Goal: Information Seeking & Learning: Learn about a topic

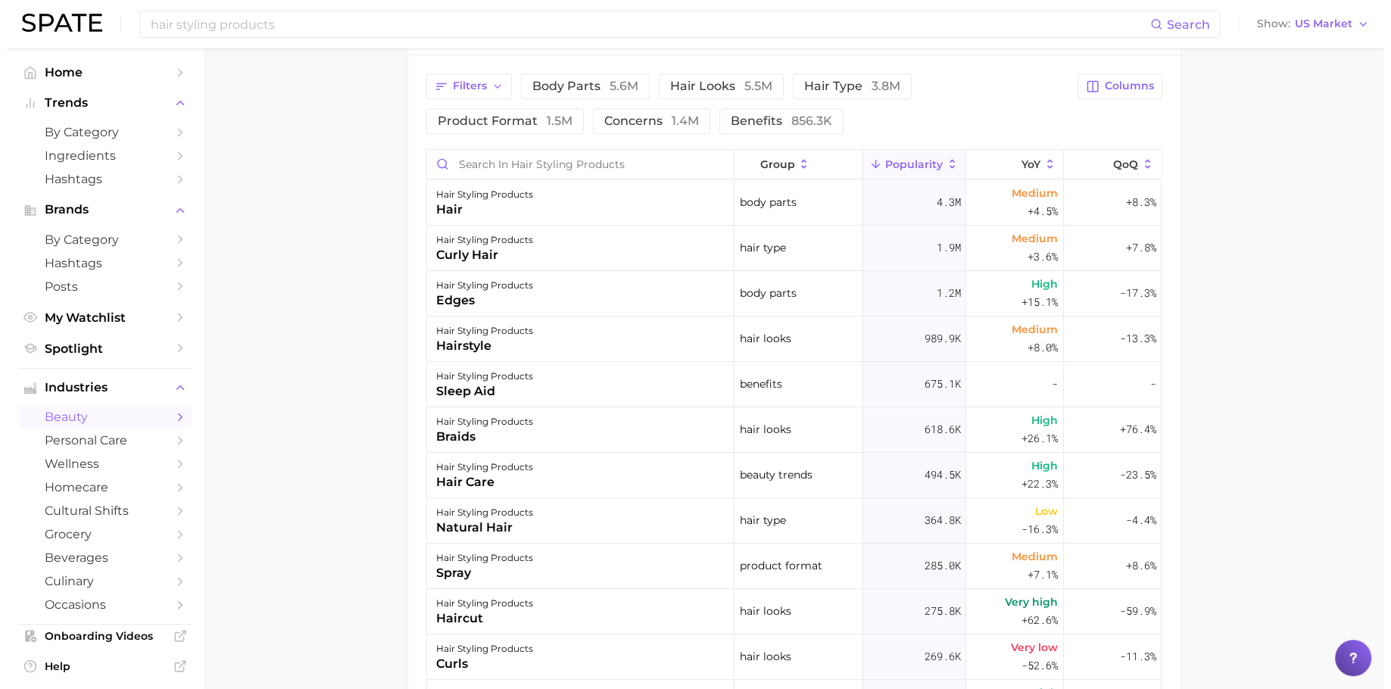
scroll to position [625, 0]
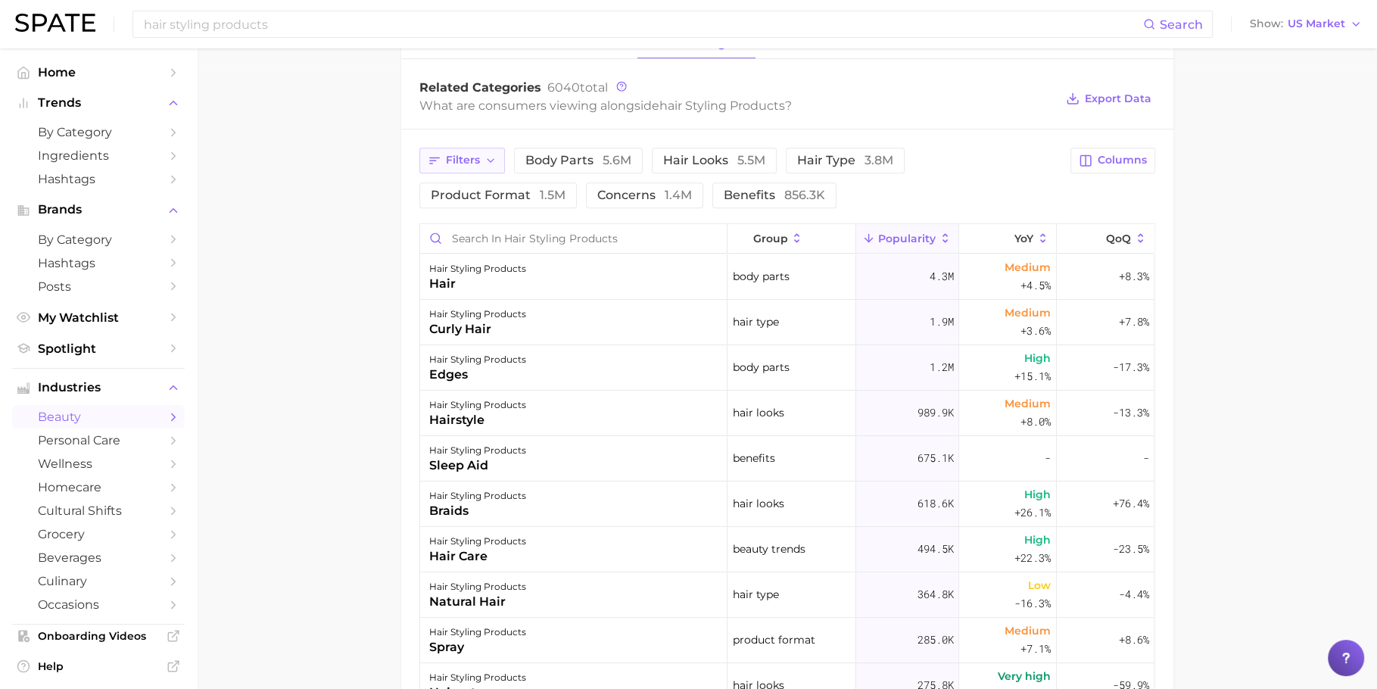
click at [474, 158] on span "Filters" at bounding box center [463, 160] width 34 height 13
click at [896, 178] on div "Filters body parts 5.6m hair looks 5.5m hair type 3.8m product format 1.5m conc…" at bounding box center [740, 178] width 643 height 61
click at [708, 154] on span "hair looks 5.5m" at bounding box center [714, 160] width 102 height 12
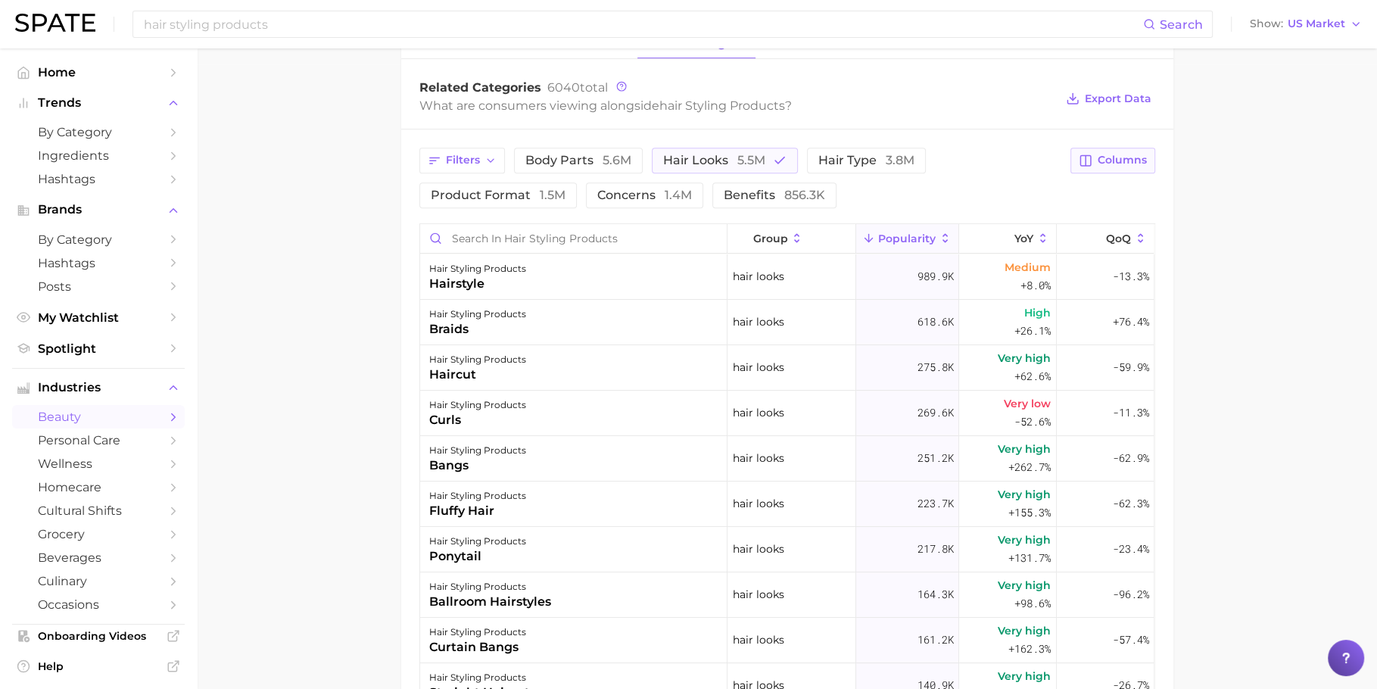
click at [1119, 157] on span "Columns" at bounding box center [1122, 160] width 49 height 13
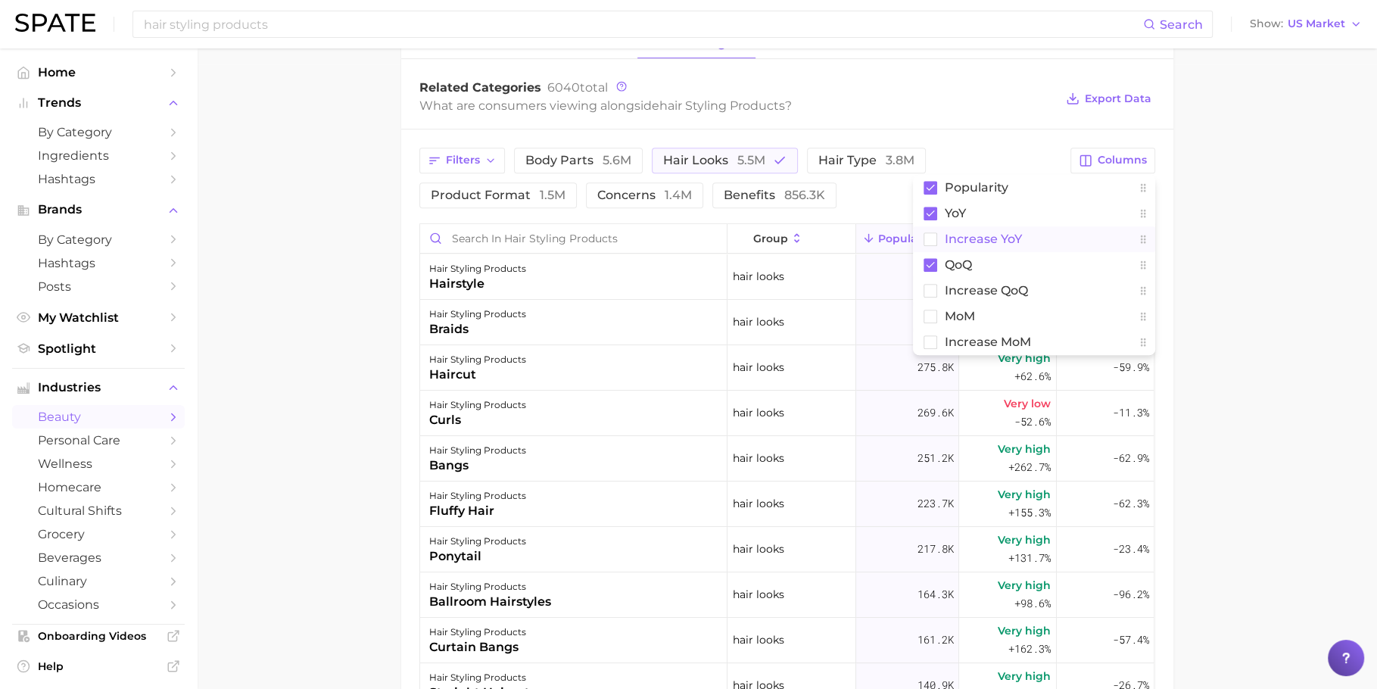
click at [1043, 226] on button "Increase YoY" at bounding box center [1034, 239] width 242 height 26
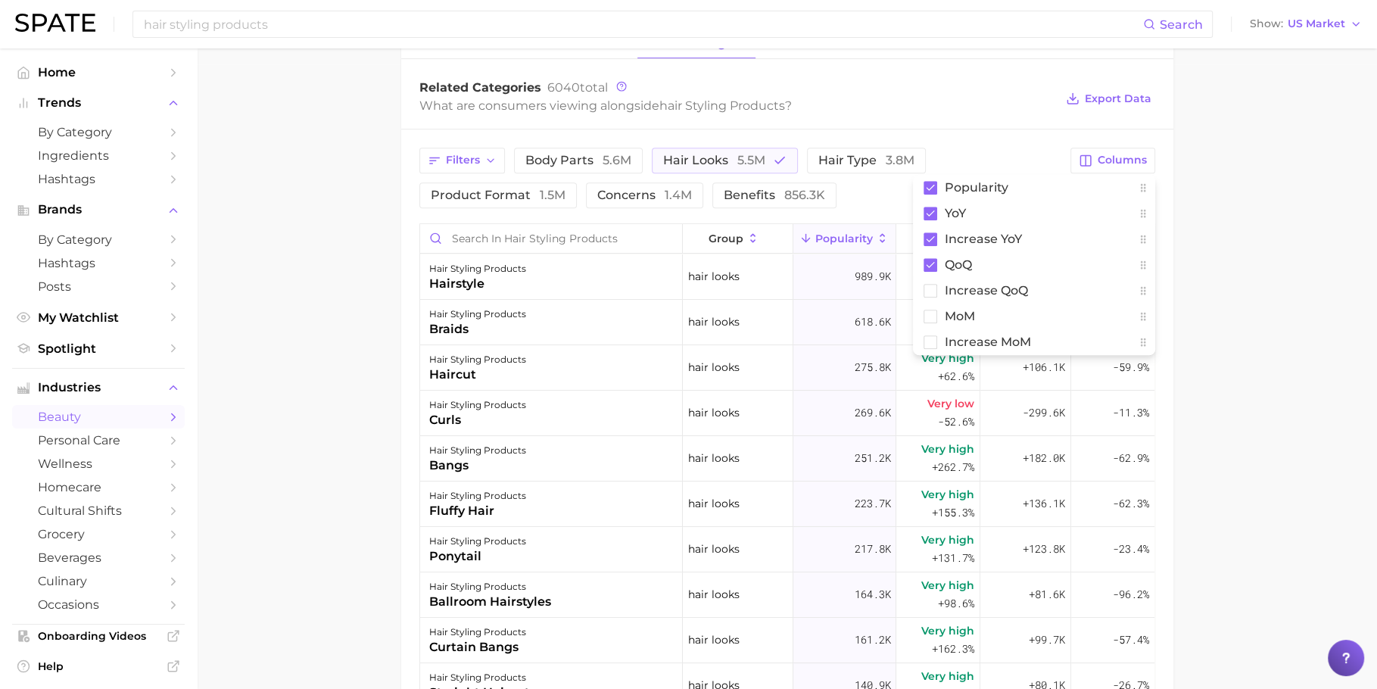
click at [993, 108] on div "What are consumers viewing alongside hair styling products ?" at bounding box center [737, 105] width 636 height 20
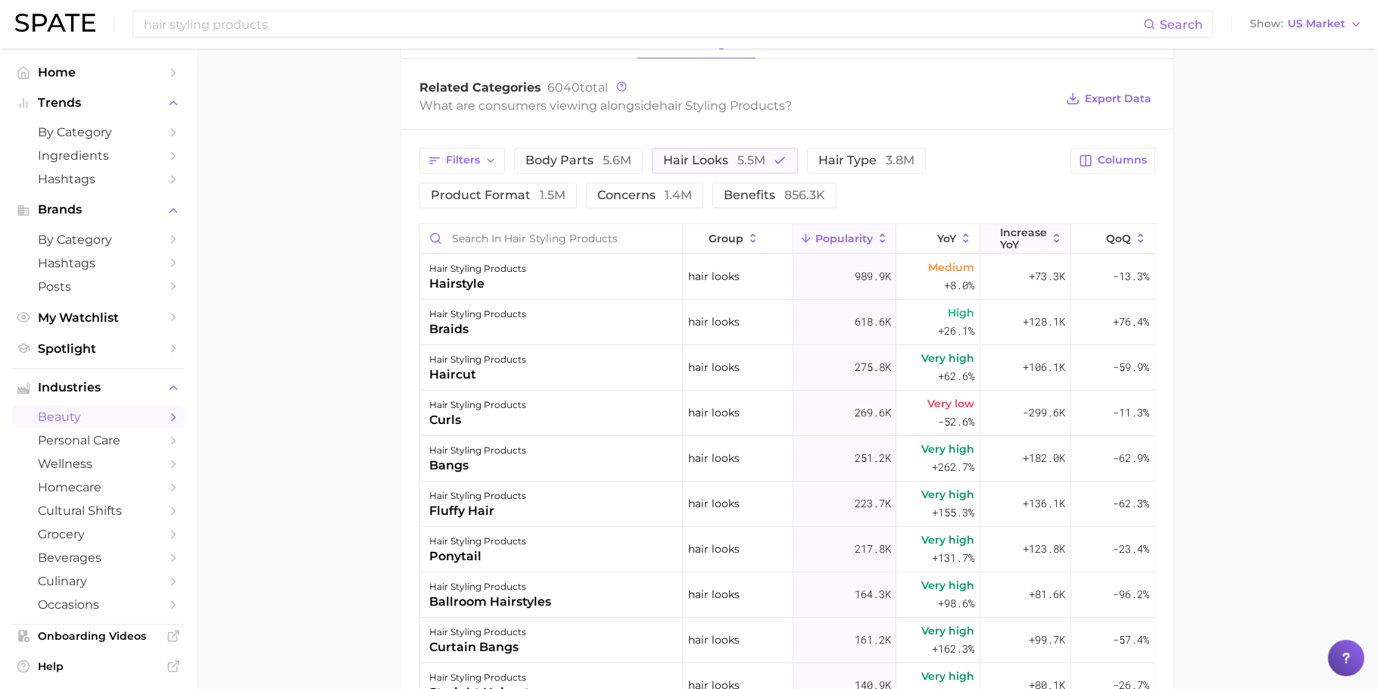
click at [1008, 224] on button "Increase YoY" at bounding box center [1025, 239] width 91 height 30
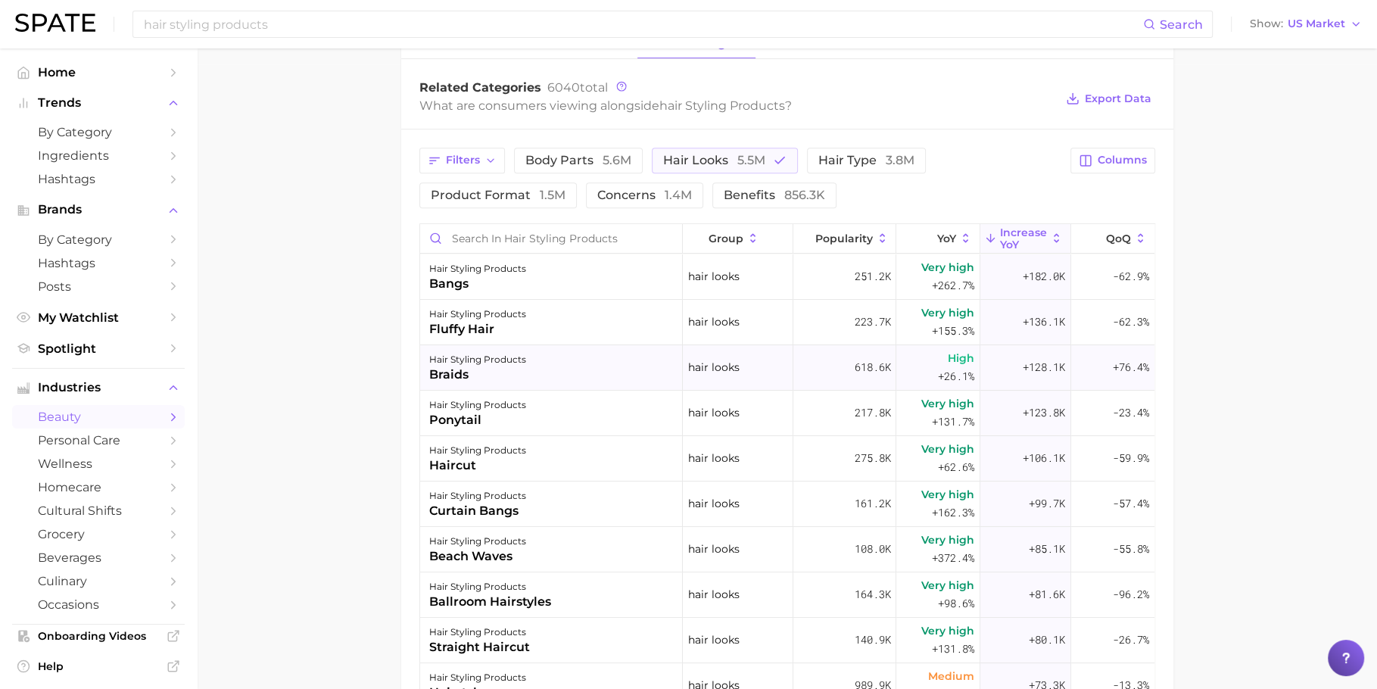
click at [587, 375] on div "hair styling products braids" at bounding box center [551, 367] width 263 height 45
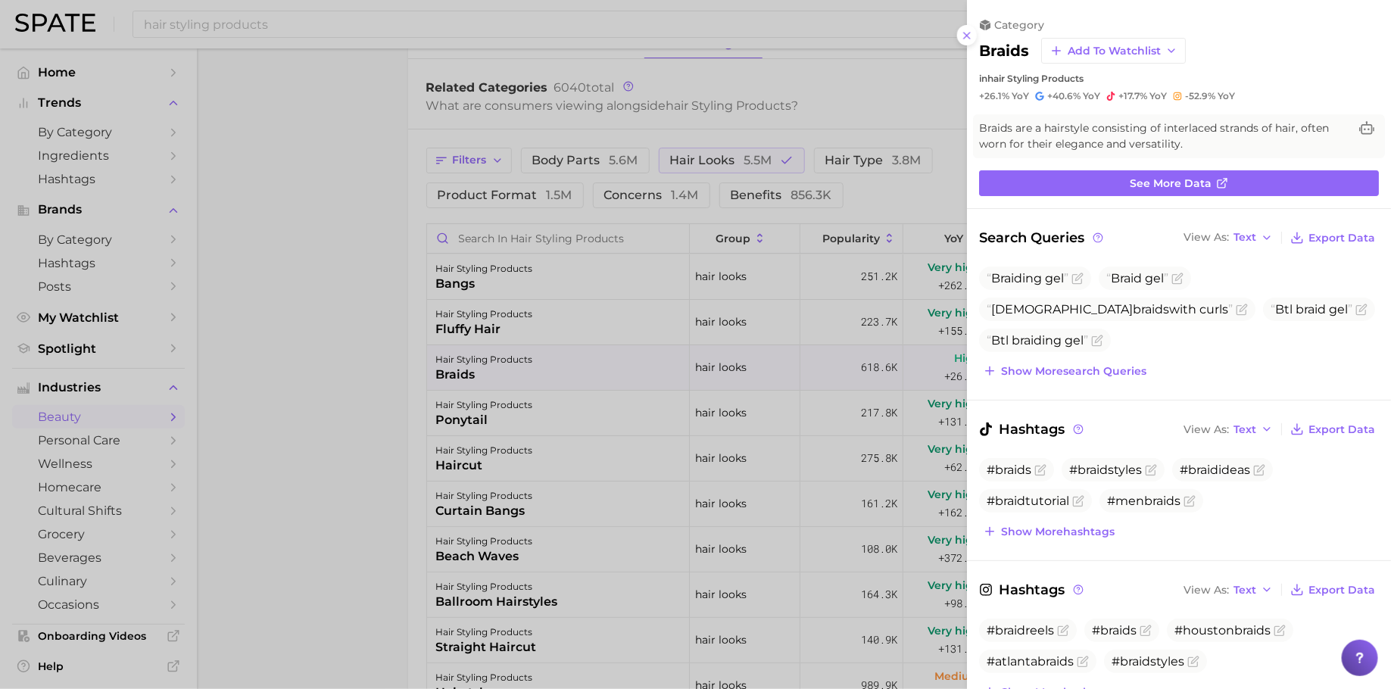
click at [693, 308] on div at bounding box center [695, 344] width 1391 height 689
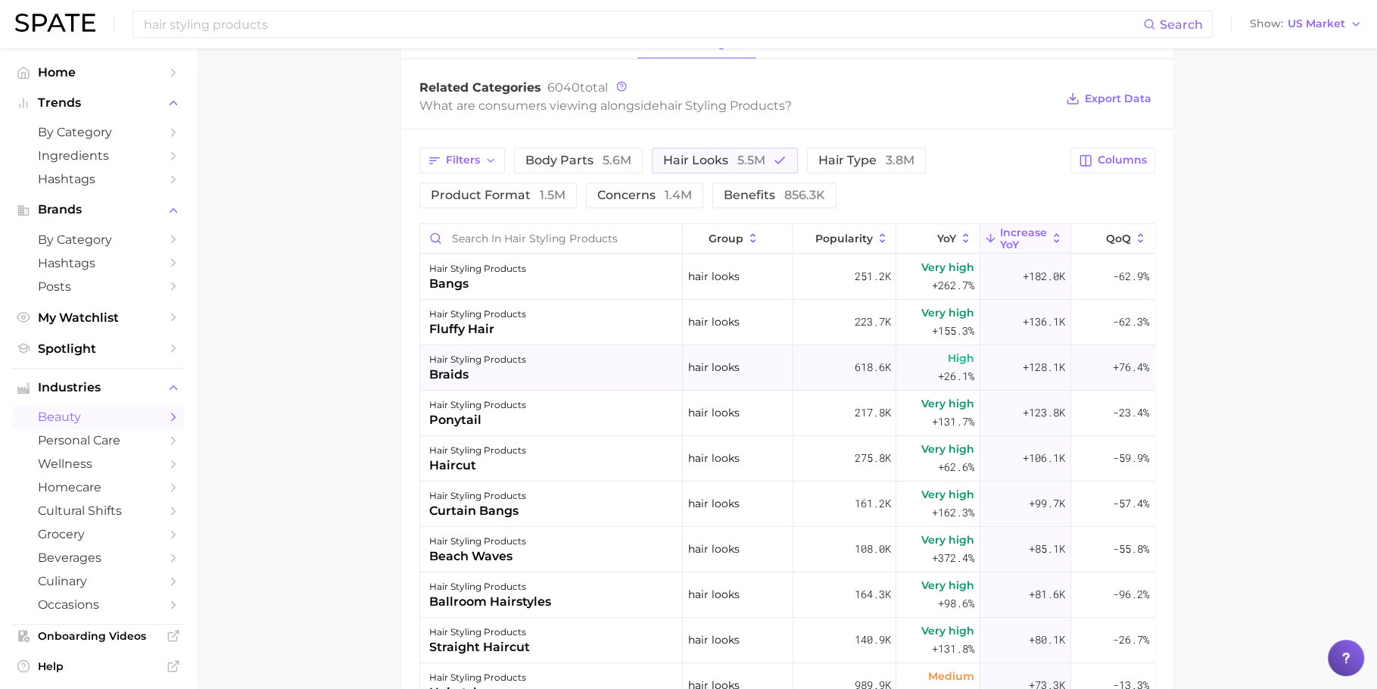
click at [609, 358] on div "hair styling products braids" at bounding box center [551, 367] width 263 height 45
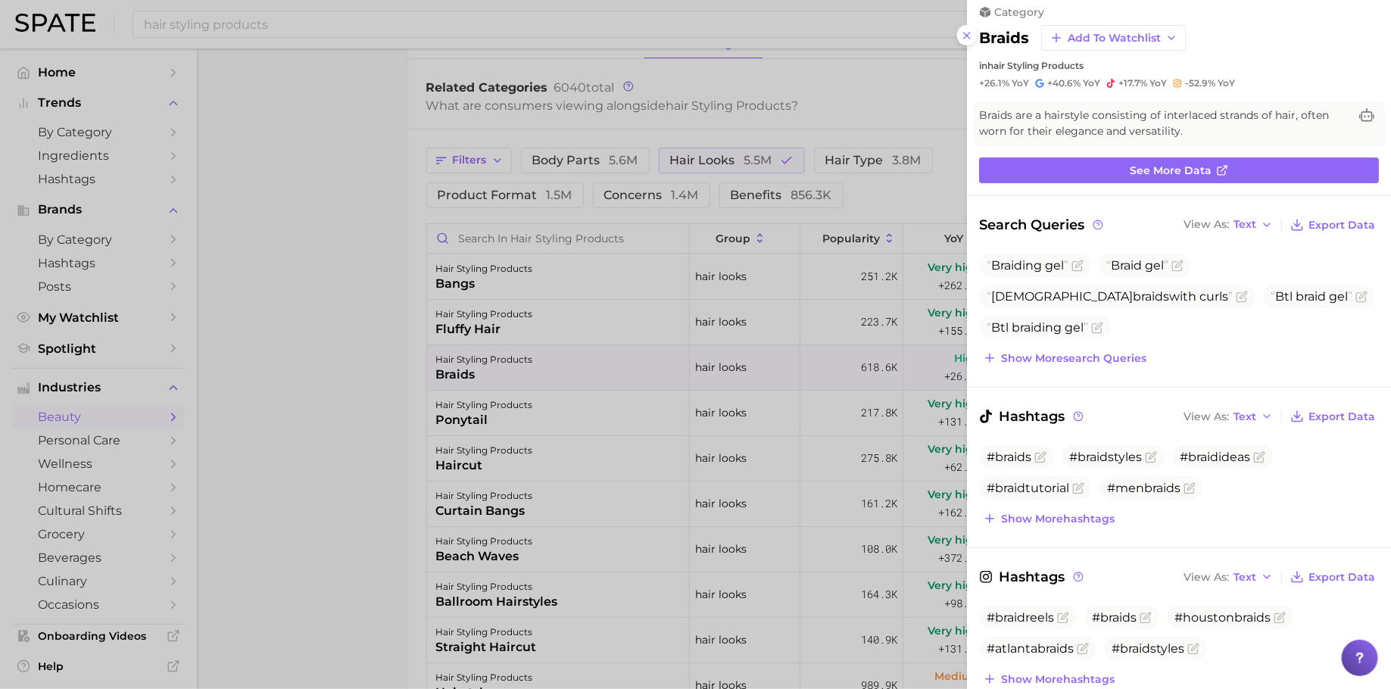
scroll to position [17, 0]
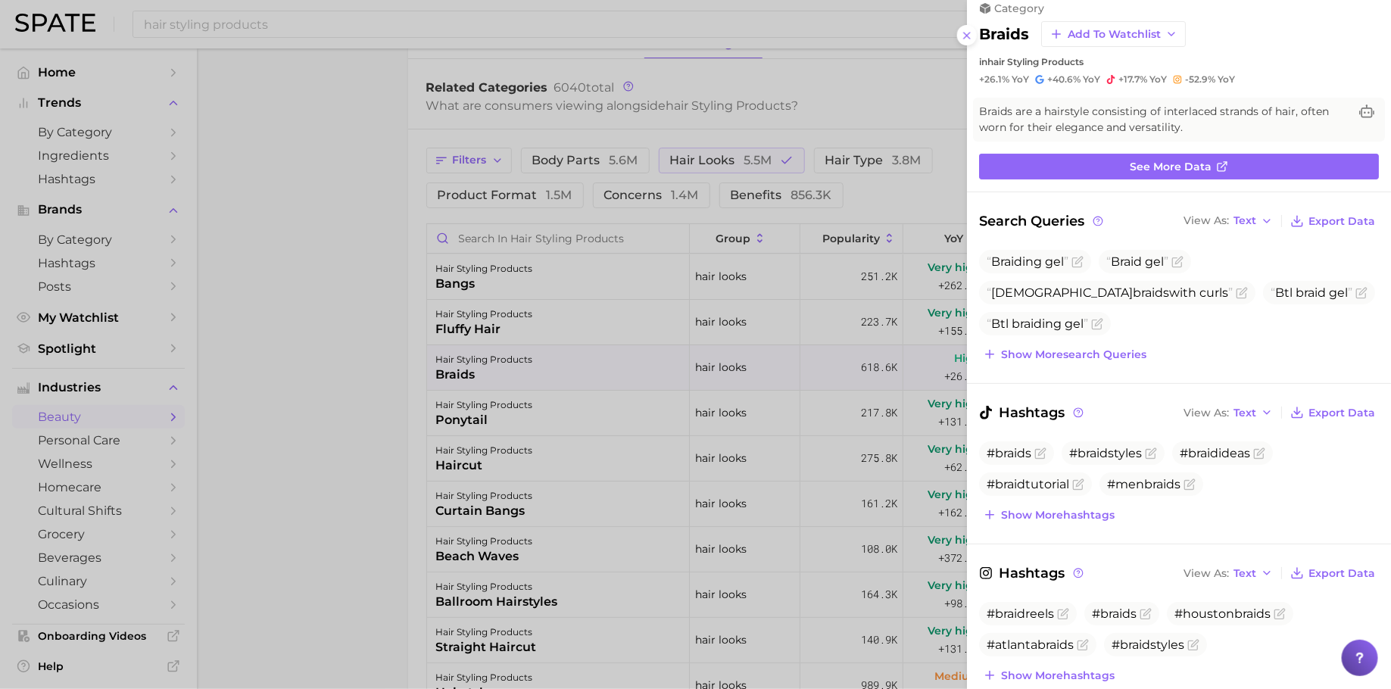
click at [862, 436] on div at bounding box center [695, 344] width 1391 height 689
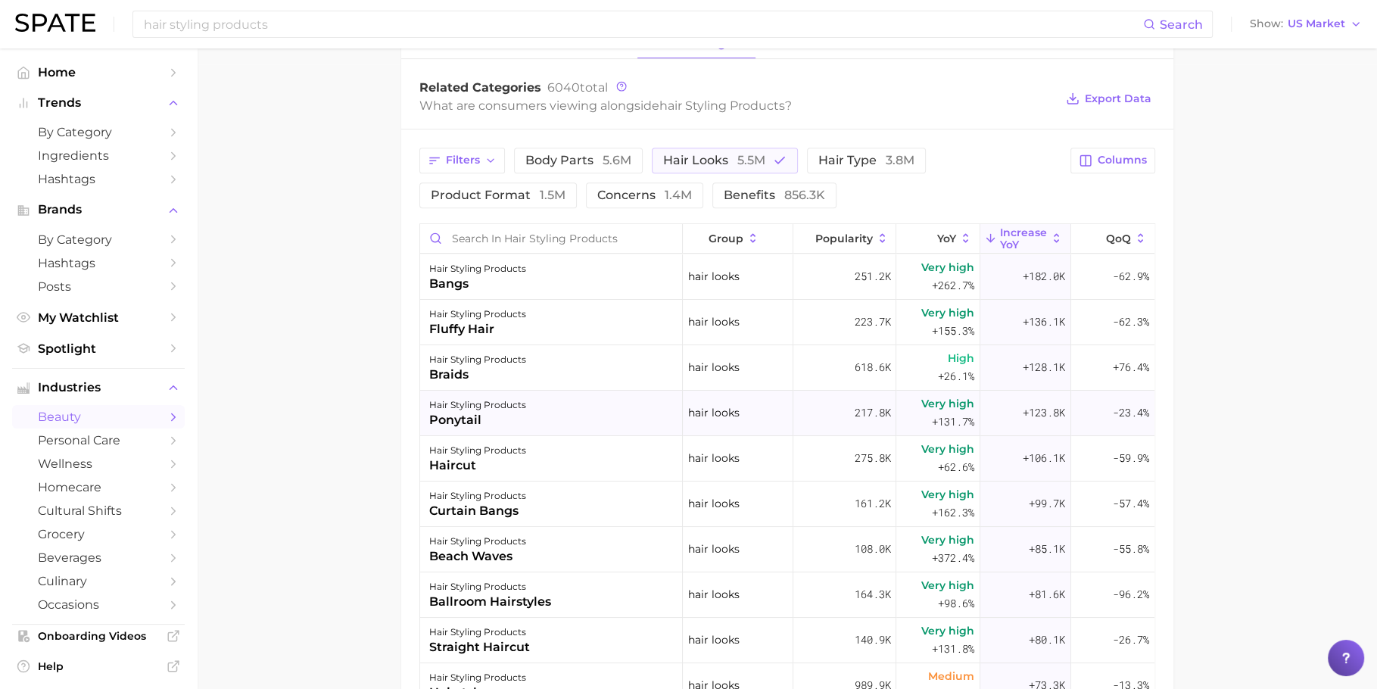
click at [688, 407] on span "hair looks" at bounding box center [713, 413] width 51 height 18
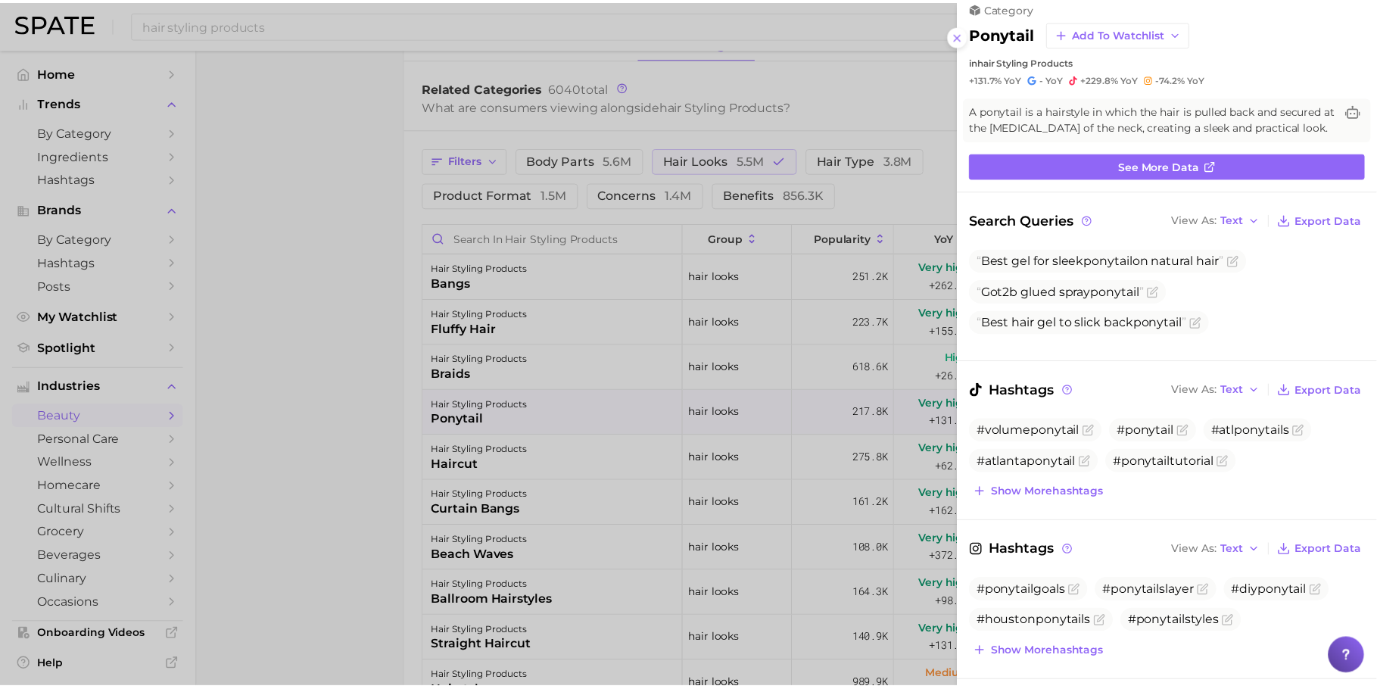
scroll to position [0, 0]
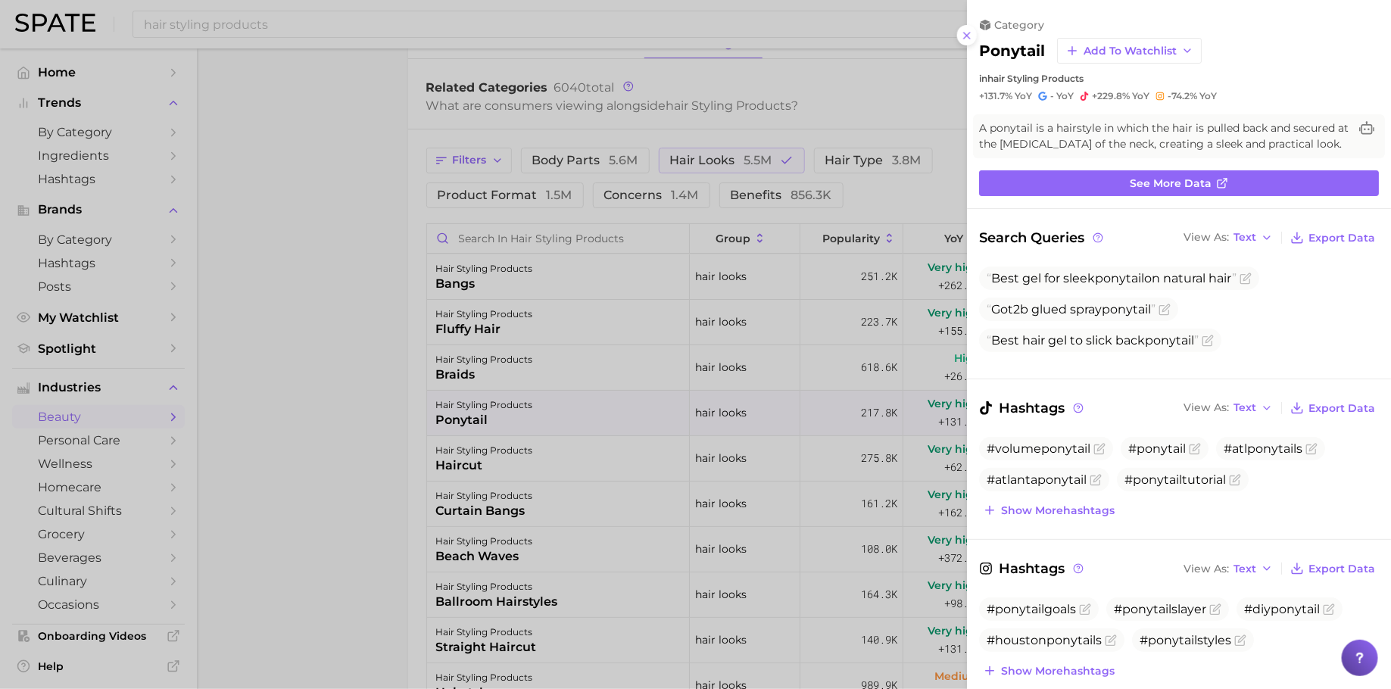
click at [455, 493] on div at bounding box center [695, 344] width 1391 height 689
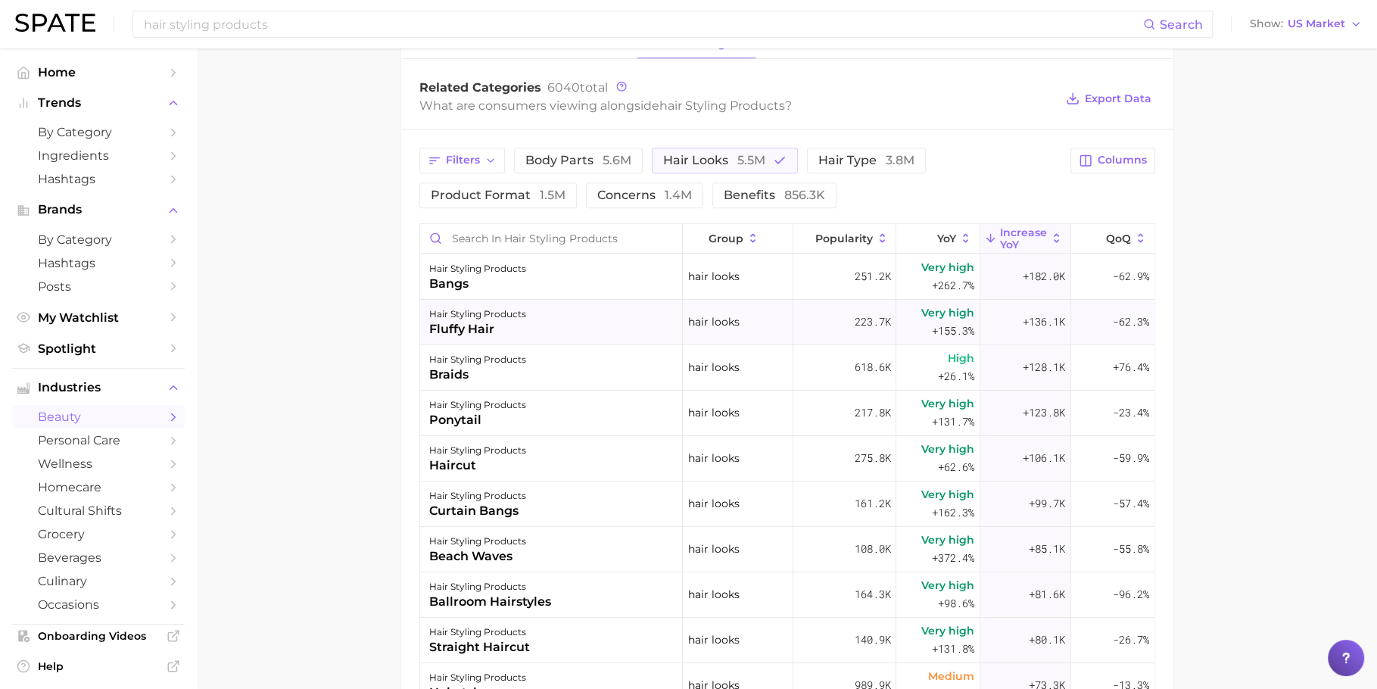
click at [531, 330] on div "hair styling products fluffy hair" at bounding box center [551, 322] width 263 height 45
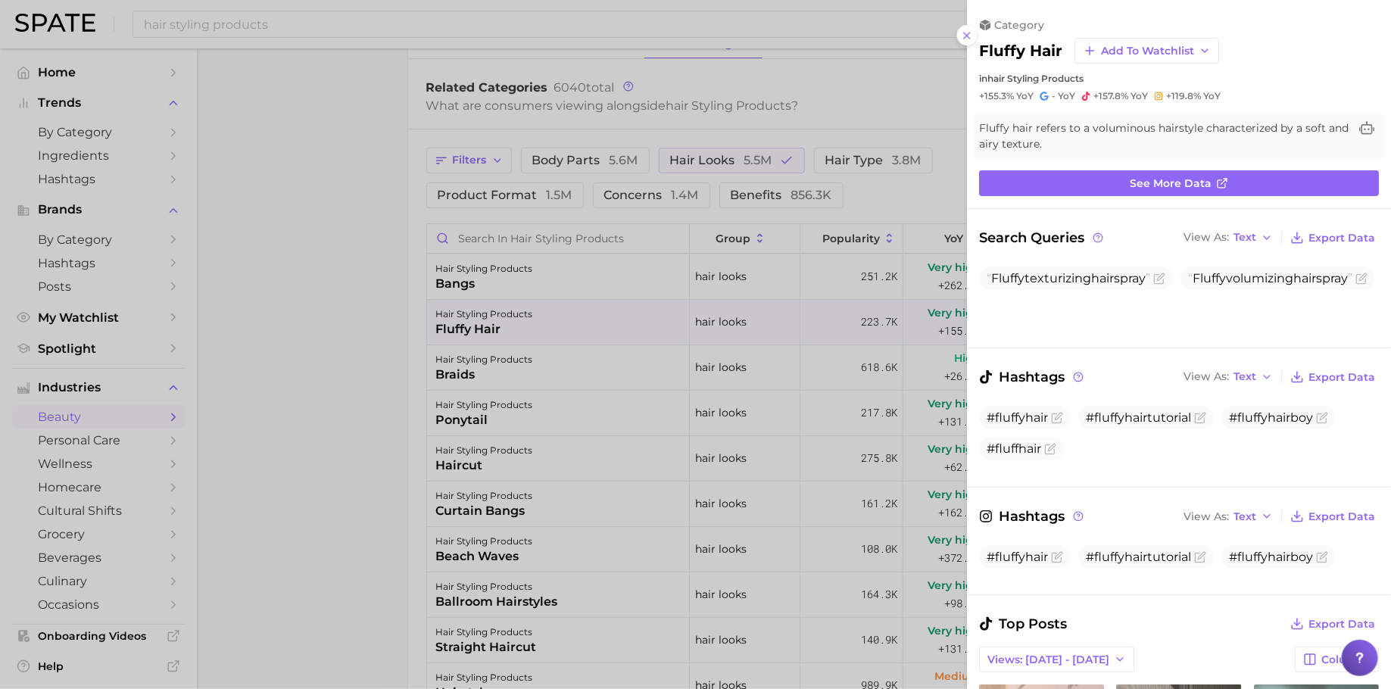
click at [768, 511] on div at bounding box center [695, 344] width 1391 height 689
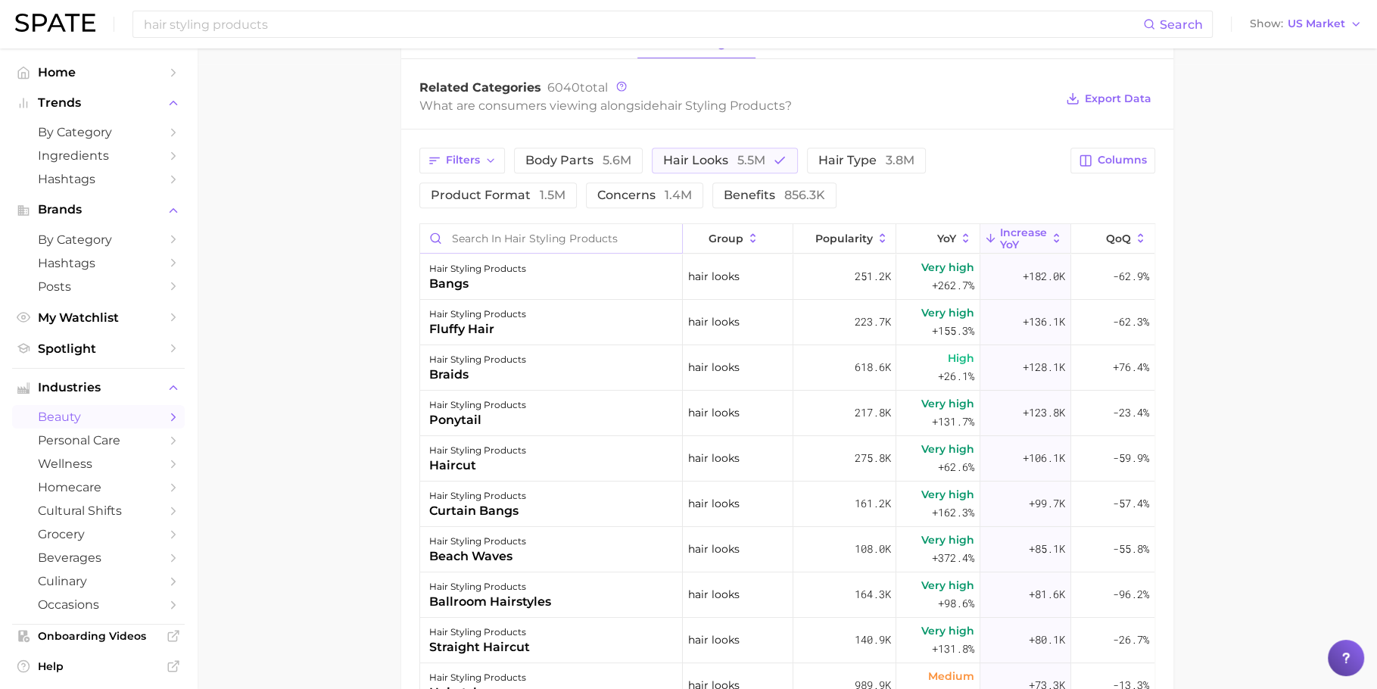
click at [582, 235] on input "Search in hair styling products" at bounding box center [551, 238] width 263 height 29
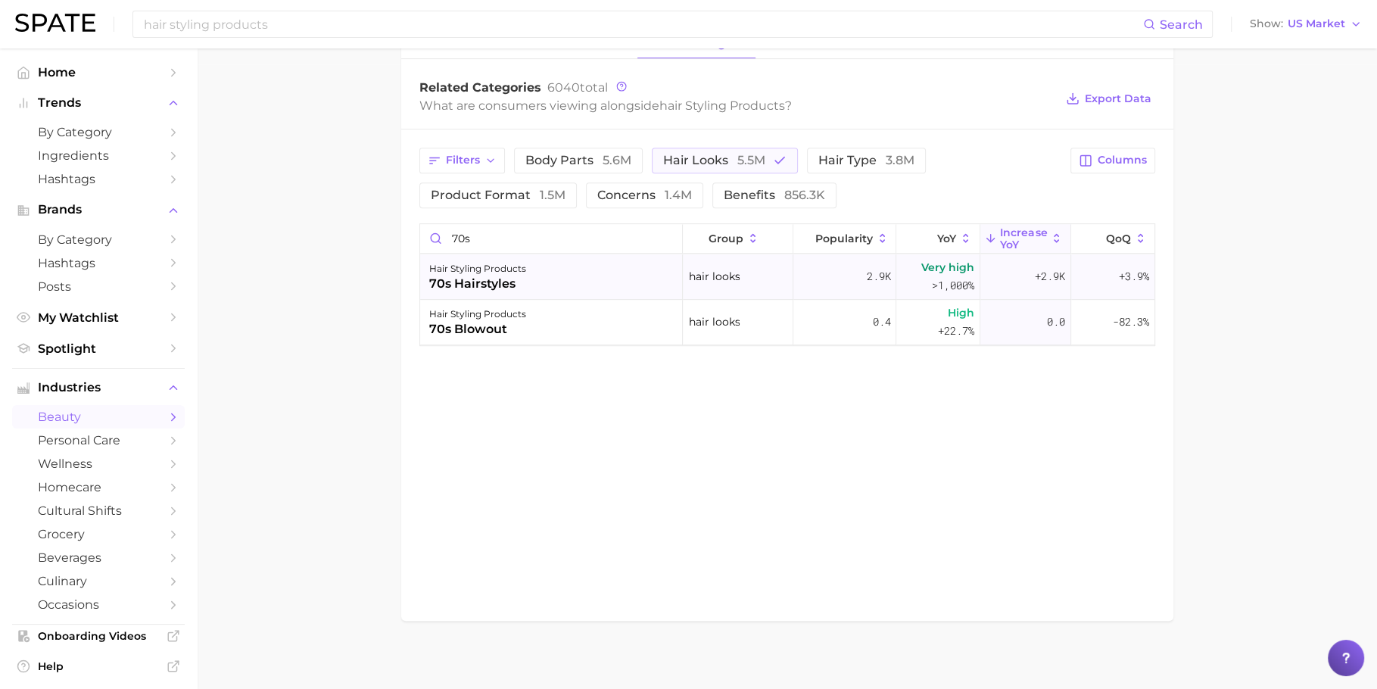
click at [543, 284] on div "hair styling products 70s hairstyles" at bounding box center [551, 276] width 263 height 45
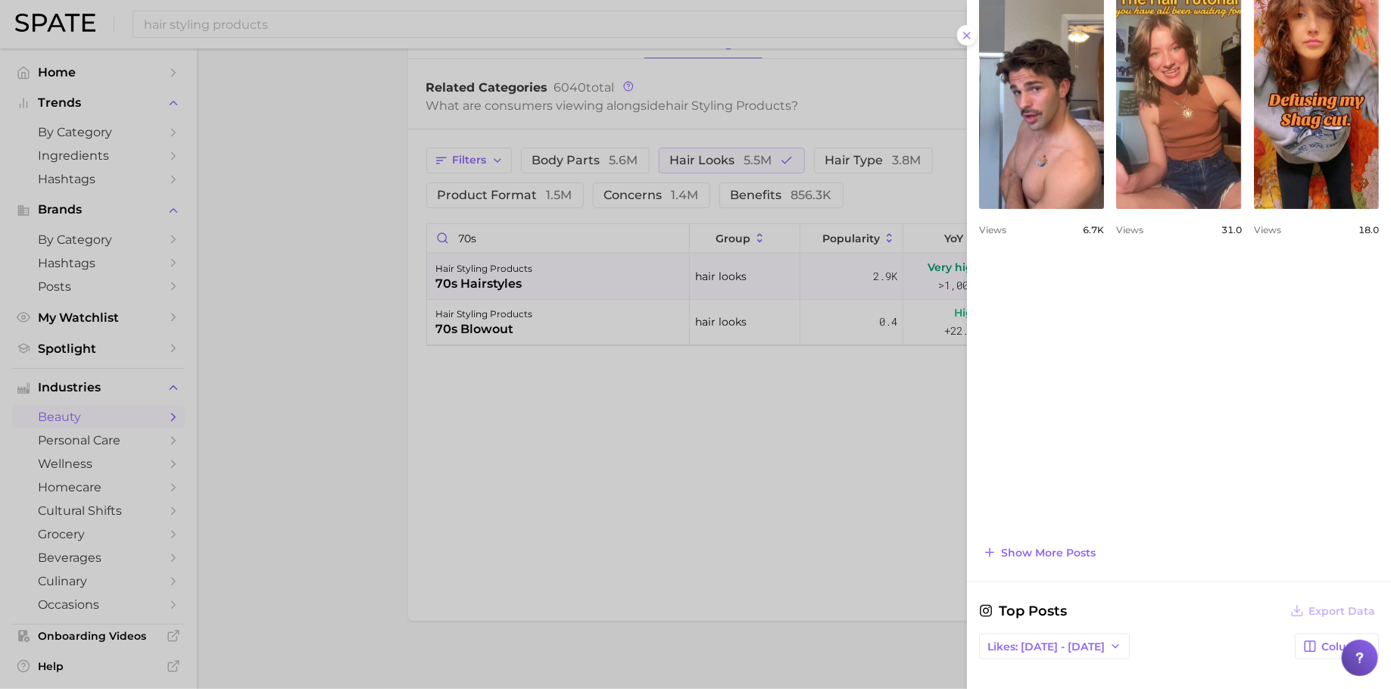
scroll to position [656, 0]
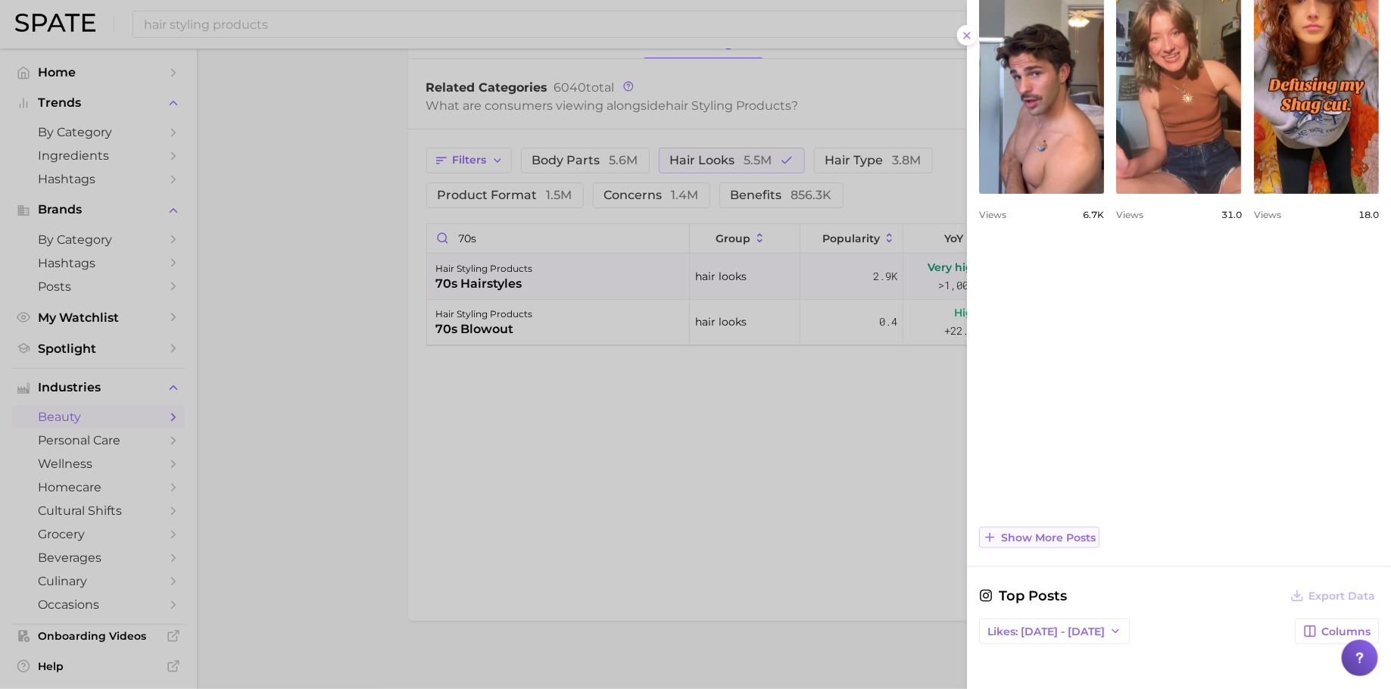
click at [1055, 535] on span "Show more posts" at bounding box center [1048, 538] width 95 height 13
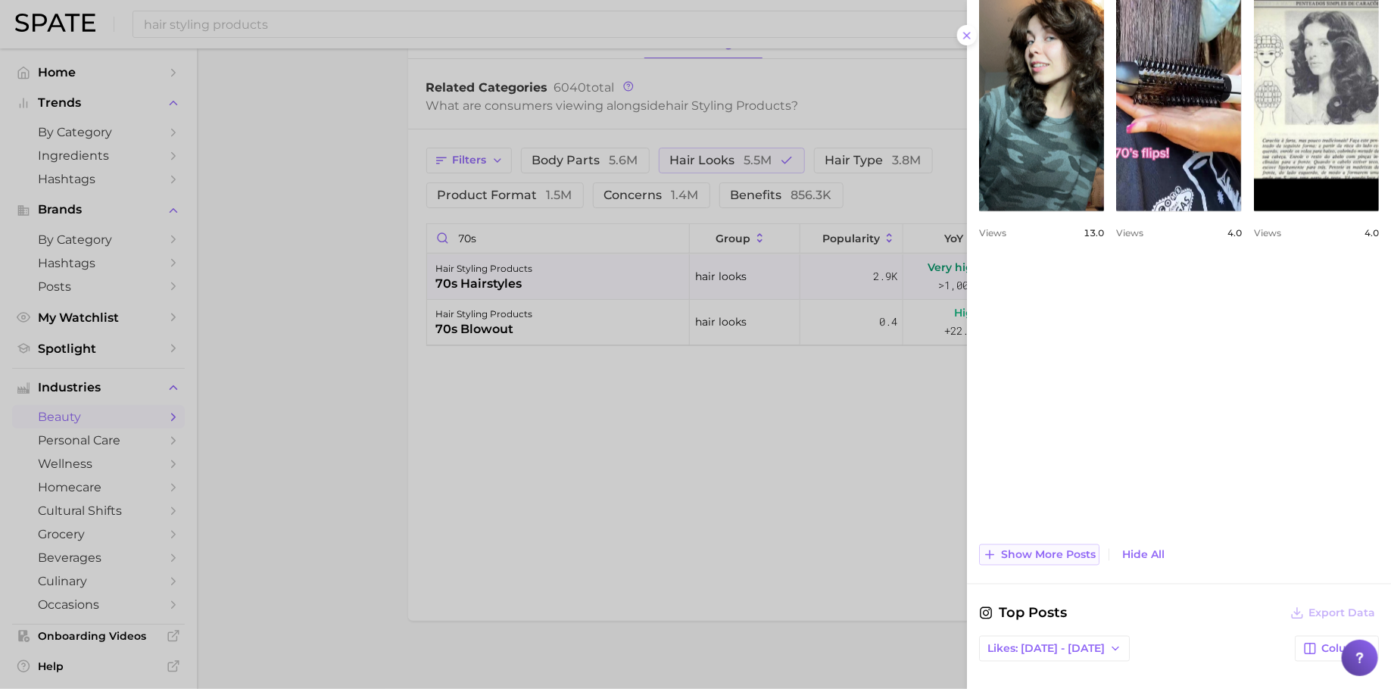
scroll to position [943, 0]
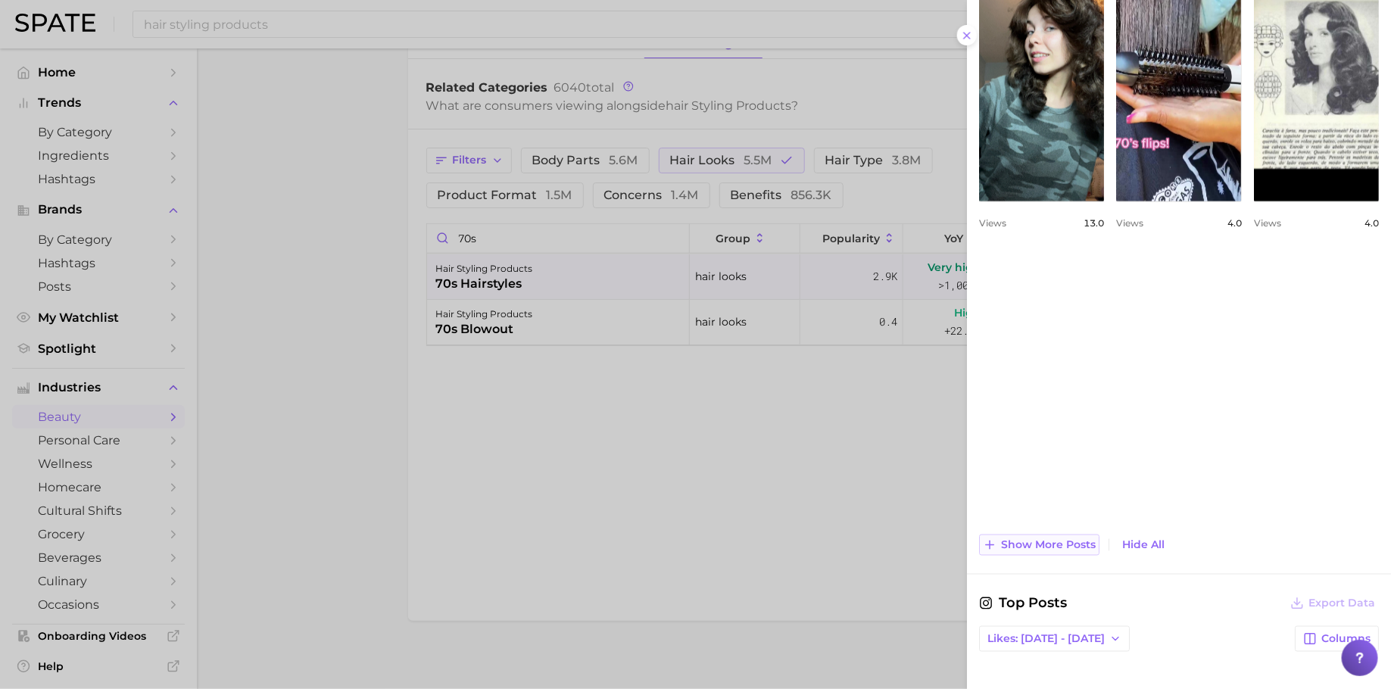
click at [1055, 539] on span "Show more posts" at bounding box center [1048, 545] width 95 height 13
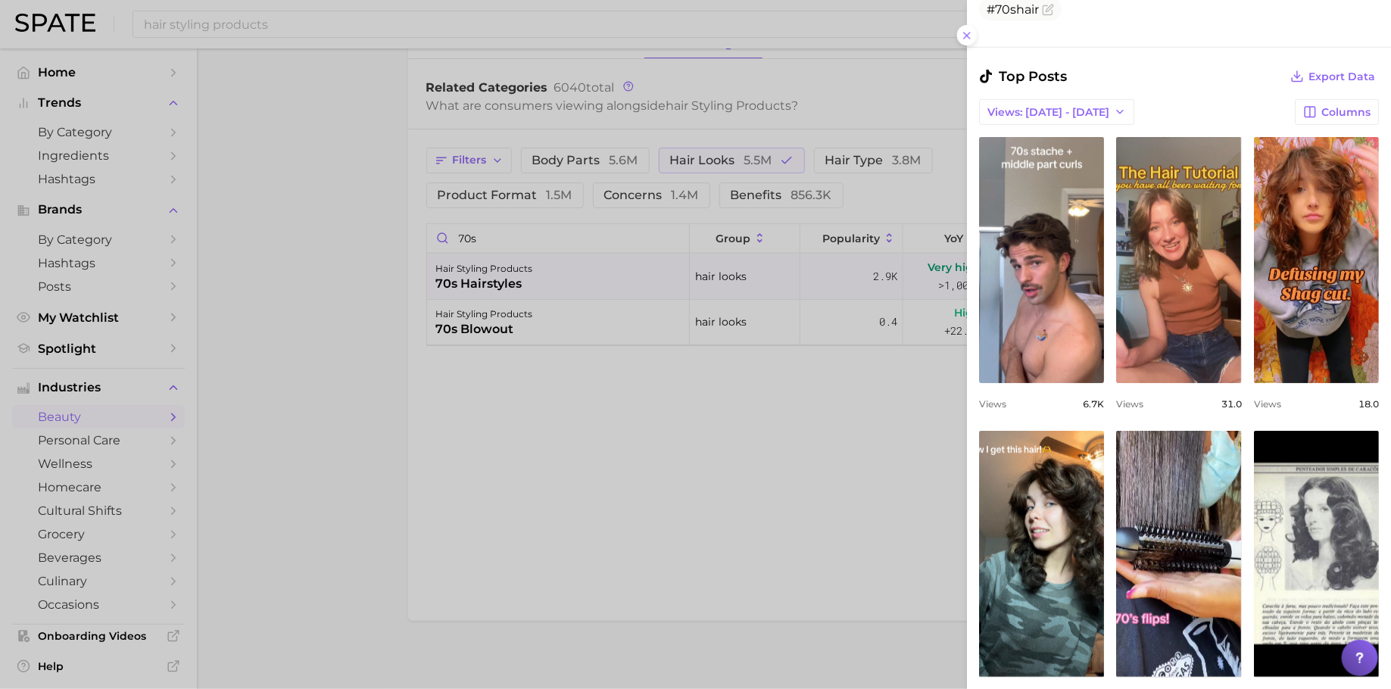
scroll to position [466, 0]
click at [475, 235] on div at bounding box center [695, 344] width 1391 height 689
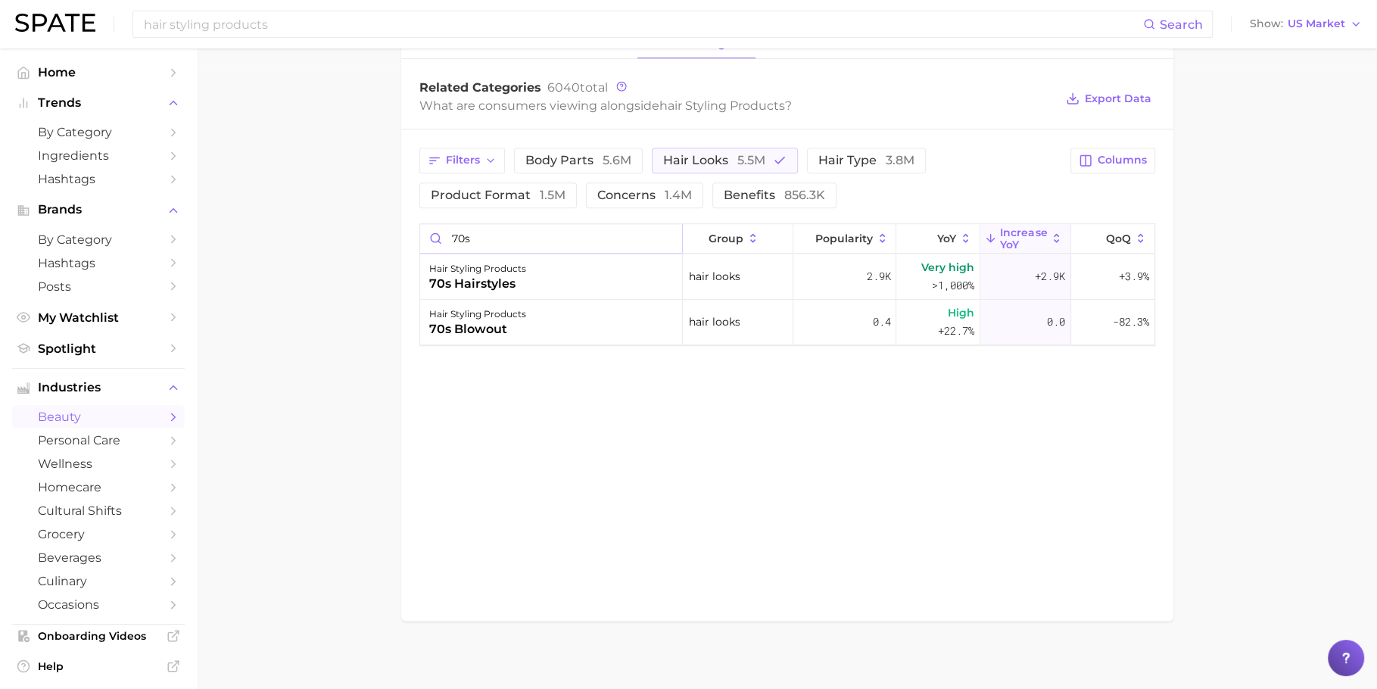
click at [488, 234] on input "70s" at bounding box center [551, 238] width 263 height 29
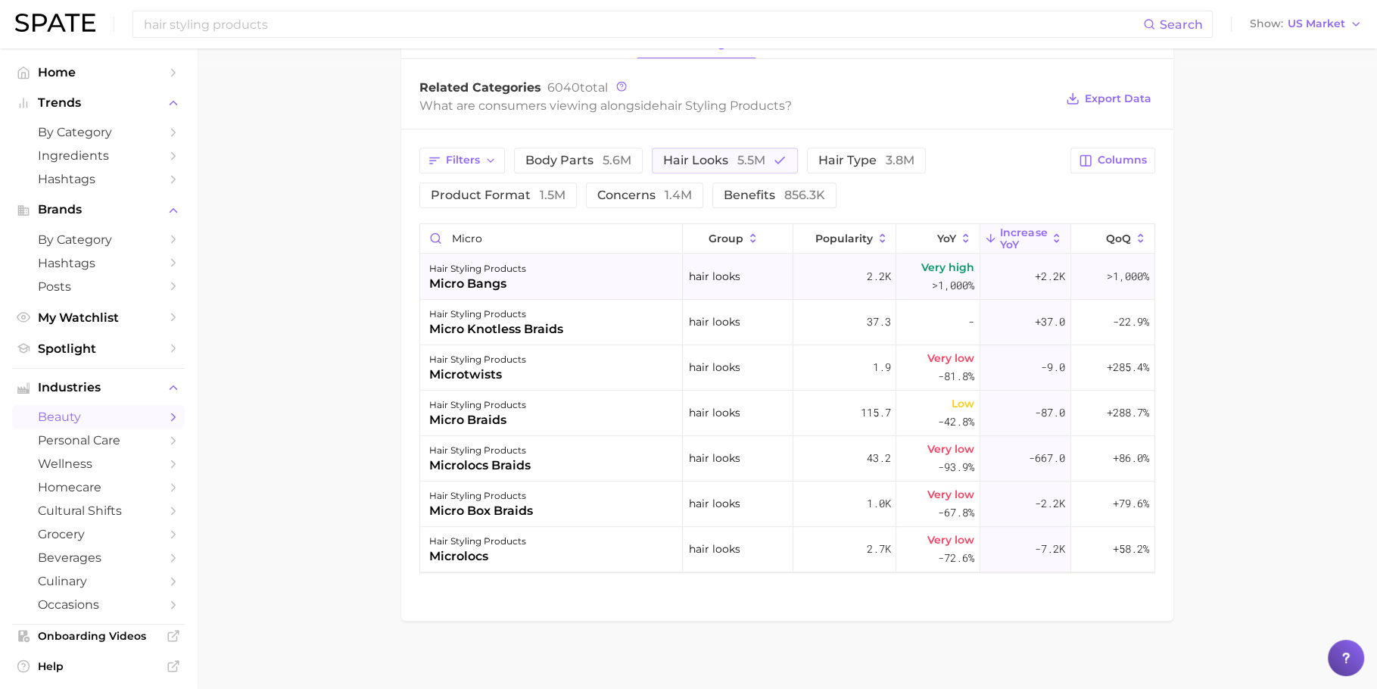
click at [509, 286] on div "micro bangs" at bounding box center [477, 284] width 97 height 18
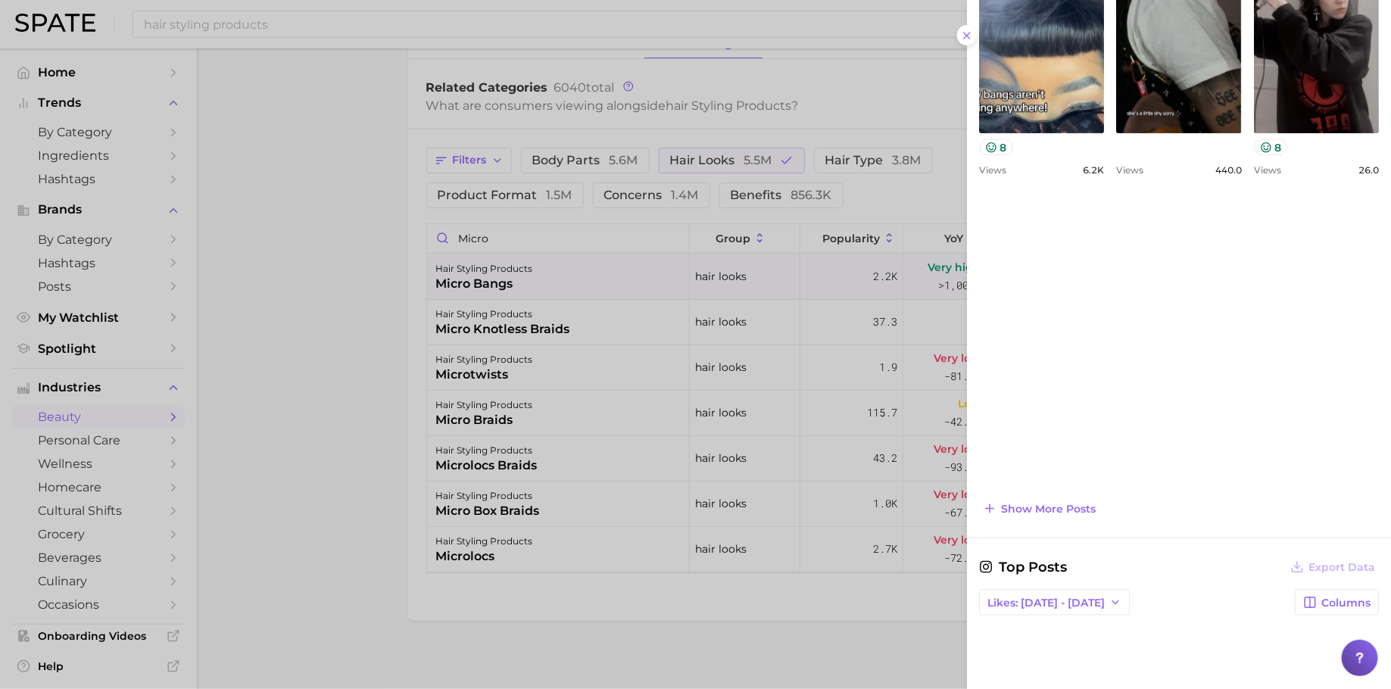
scroll to position [747, 0]
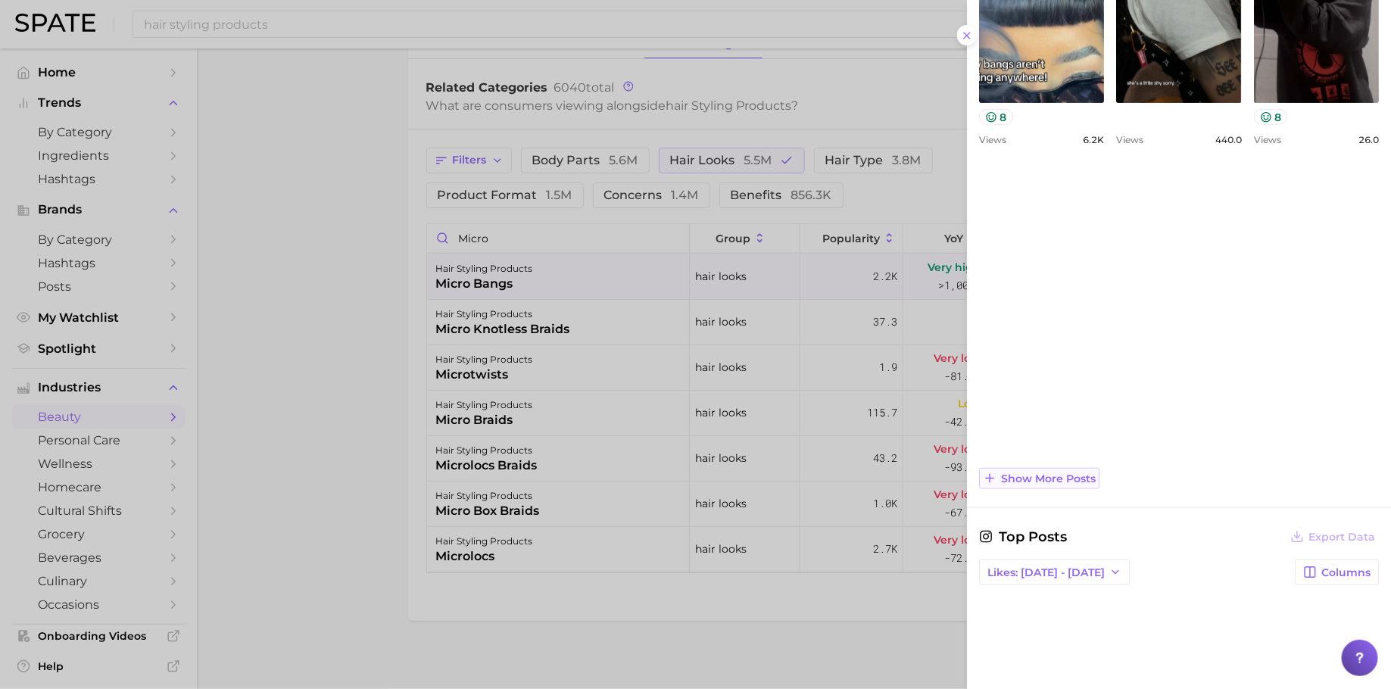
click at [1040, 475] on span "Show more posts" at bounding box center [1048, 478] width 95 height 13
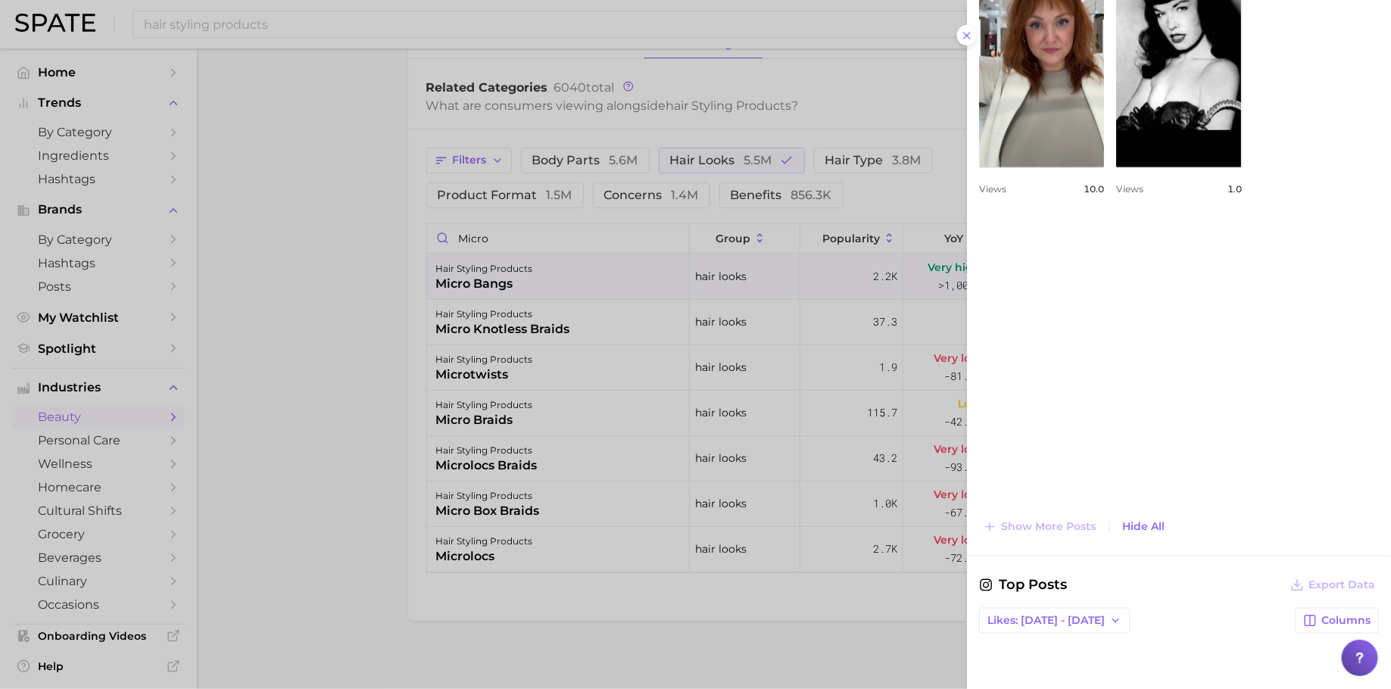
scroll to position [1039, 0]
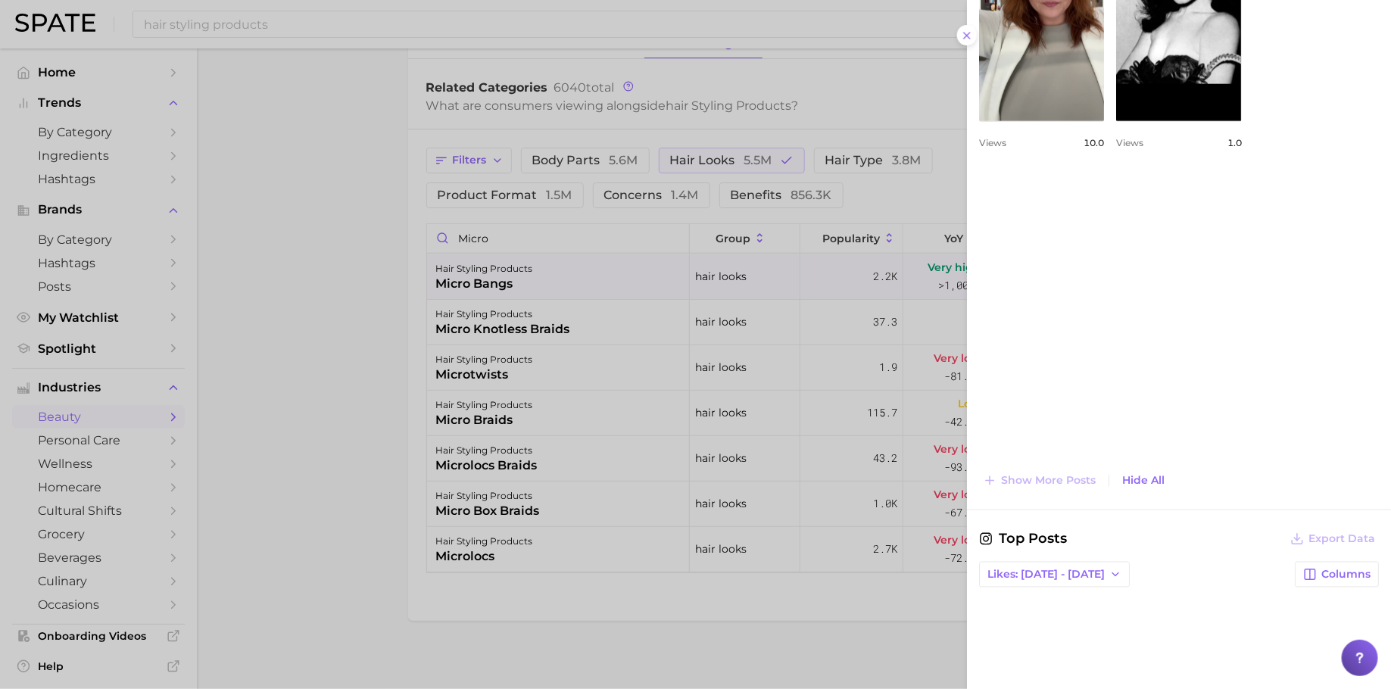
click at [700, 326] on div at bounding box center [695, 344] width 1391 height 689
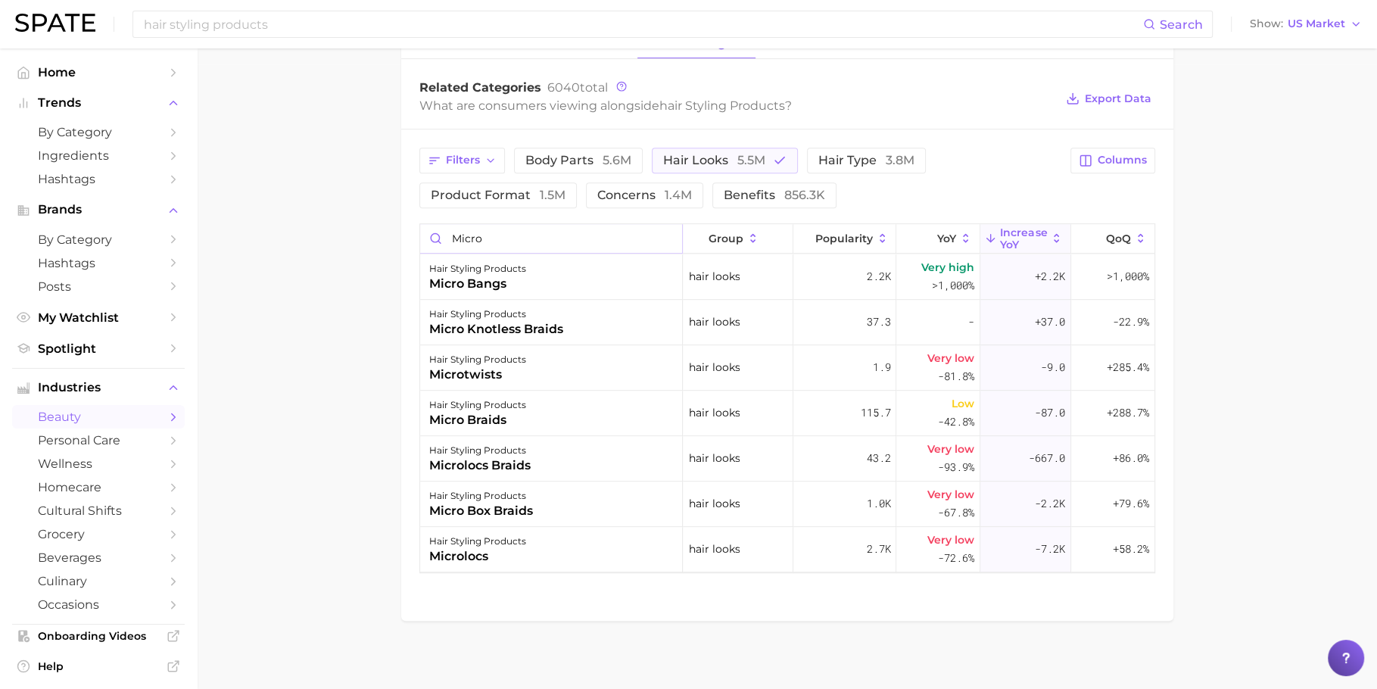
click at [513, 242] on input "micro" at bounding box center [551, 238] width 263 height 29
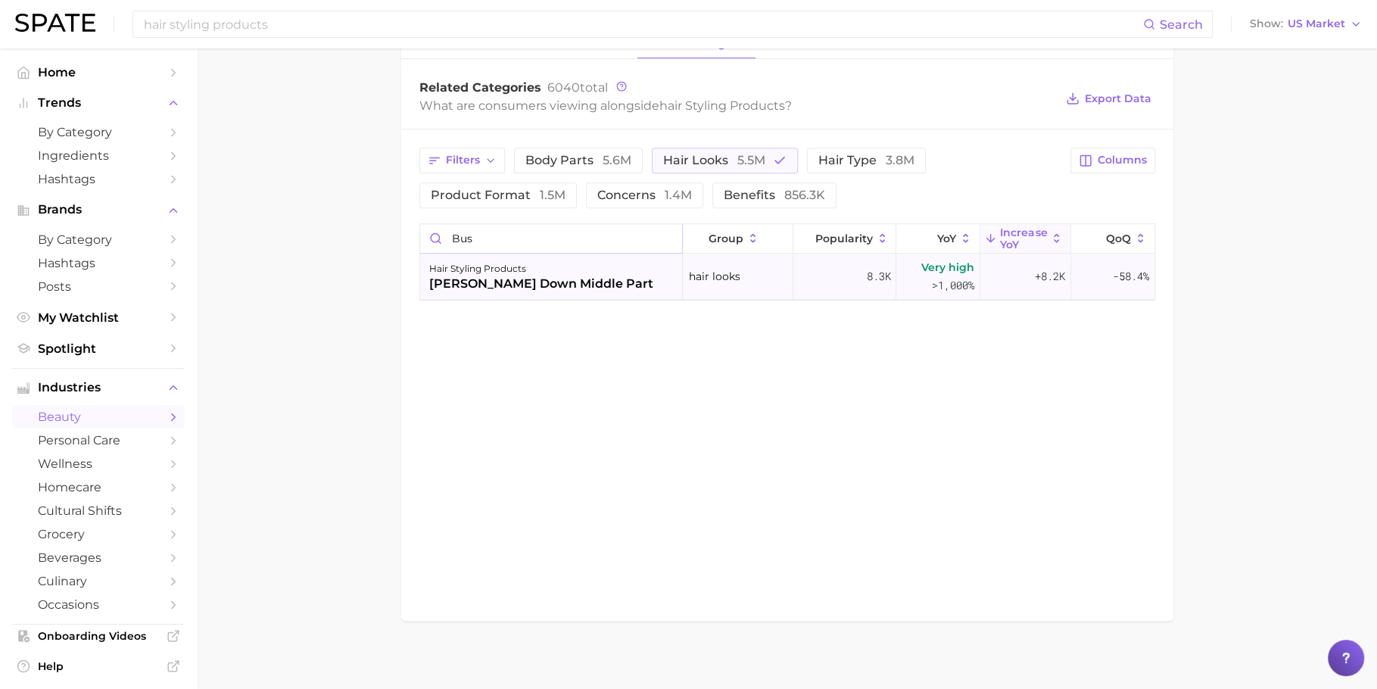
type input "bus"
click at [510, 281] on div "[PERSON_NAME] down middle part" at bounding box center [541, 284] width 224 height 18
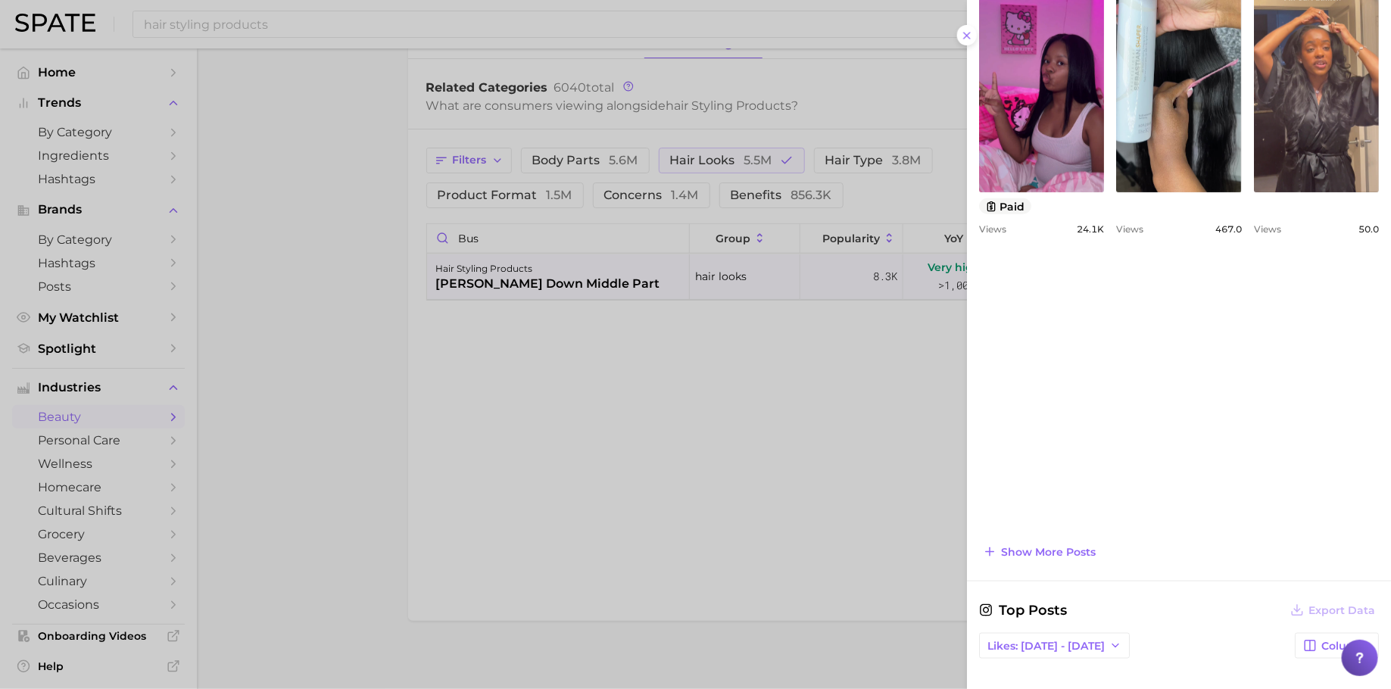
scroll to position [719, 0]
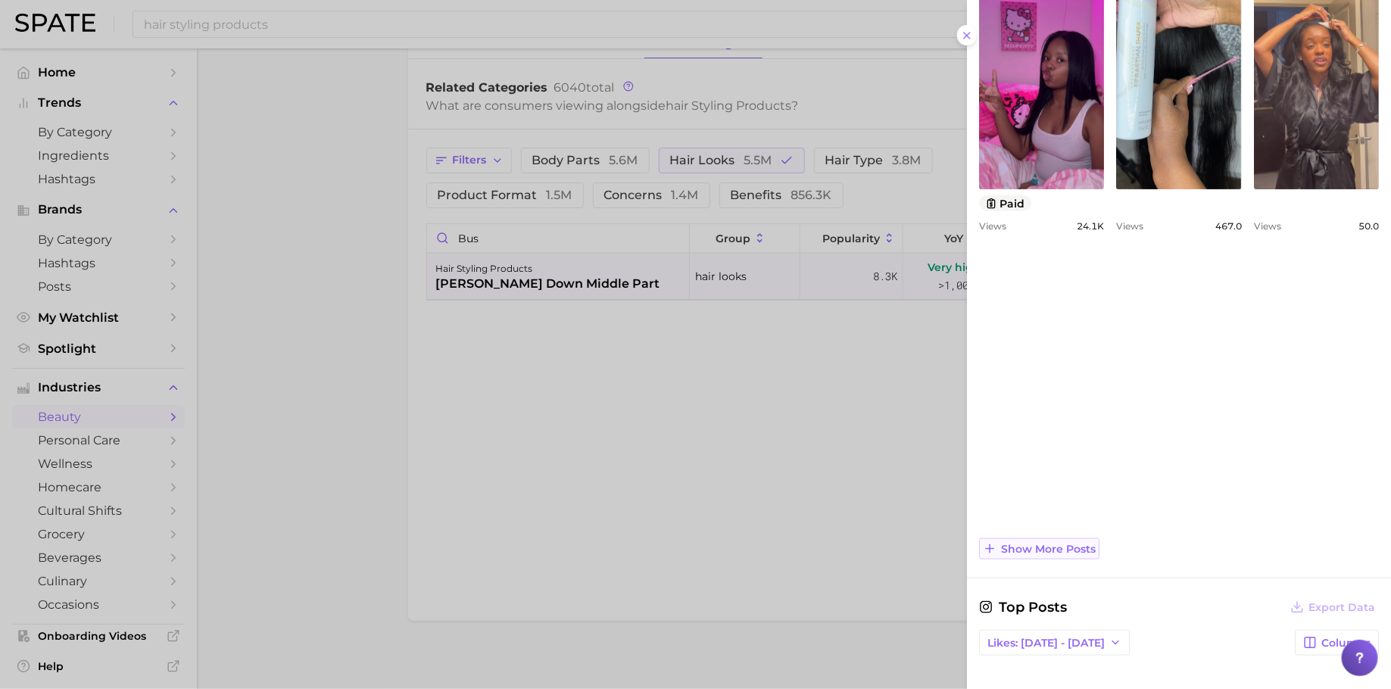
click at [1071, 543] on span "Show more posts" at bounding box center [1048, 549] width 95 height 13
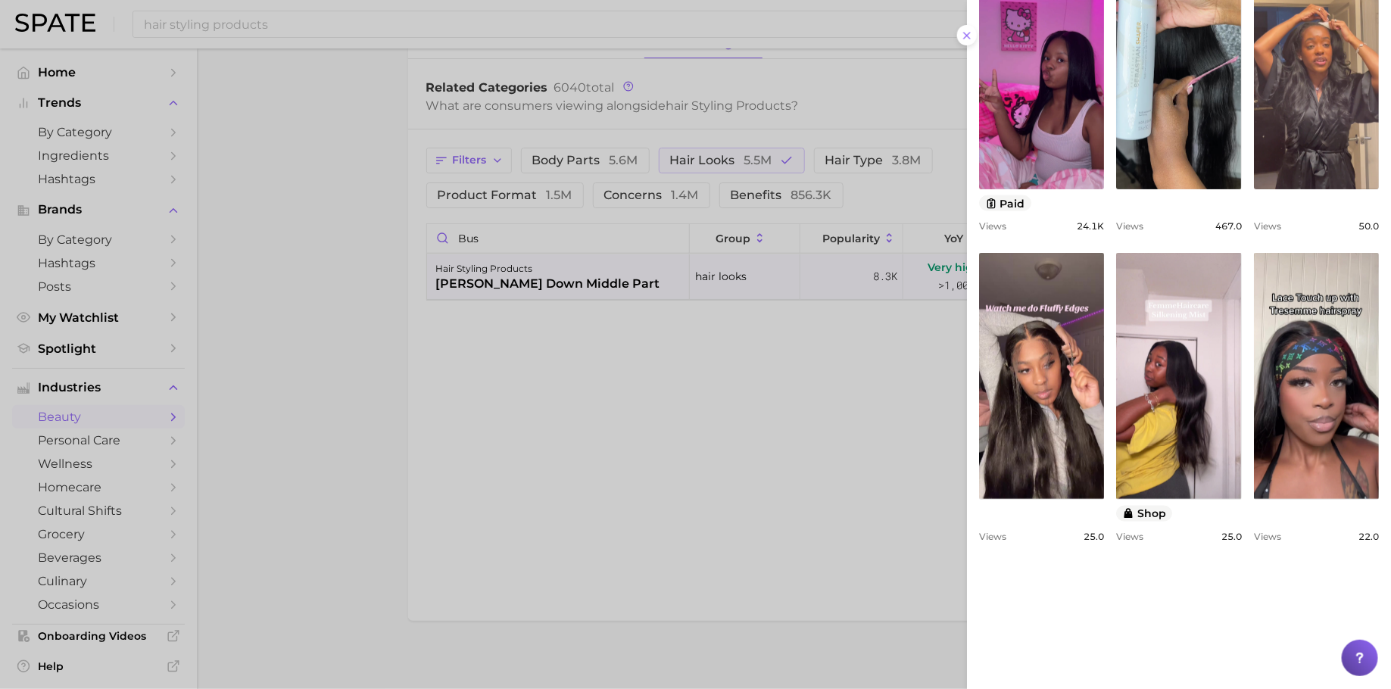
scroll to position [0, 0]
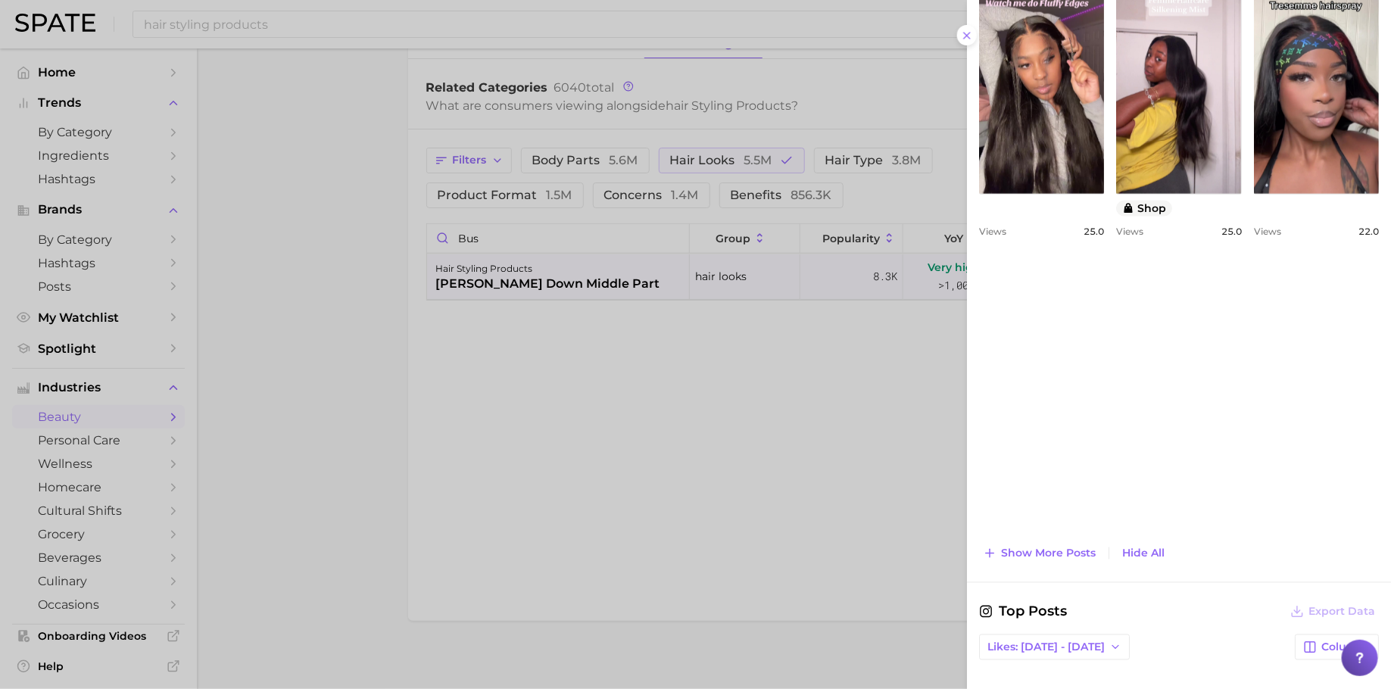
click at [1056, 525] on div "Top Posts Export Data Views: [DATE] - [DATE] Columns view post on TikTok paid V…" at bounding box center [1179, 65] width 400 height 997
click at [1056, 545] on button "Show more posts" at bounding box center [1039, 553] width 120 height 21
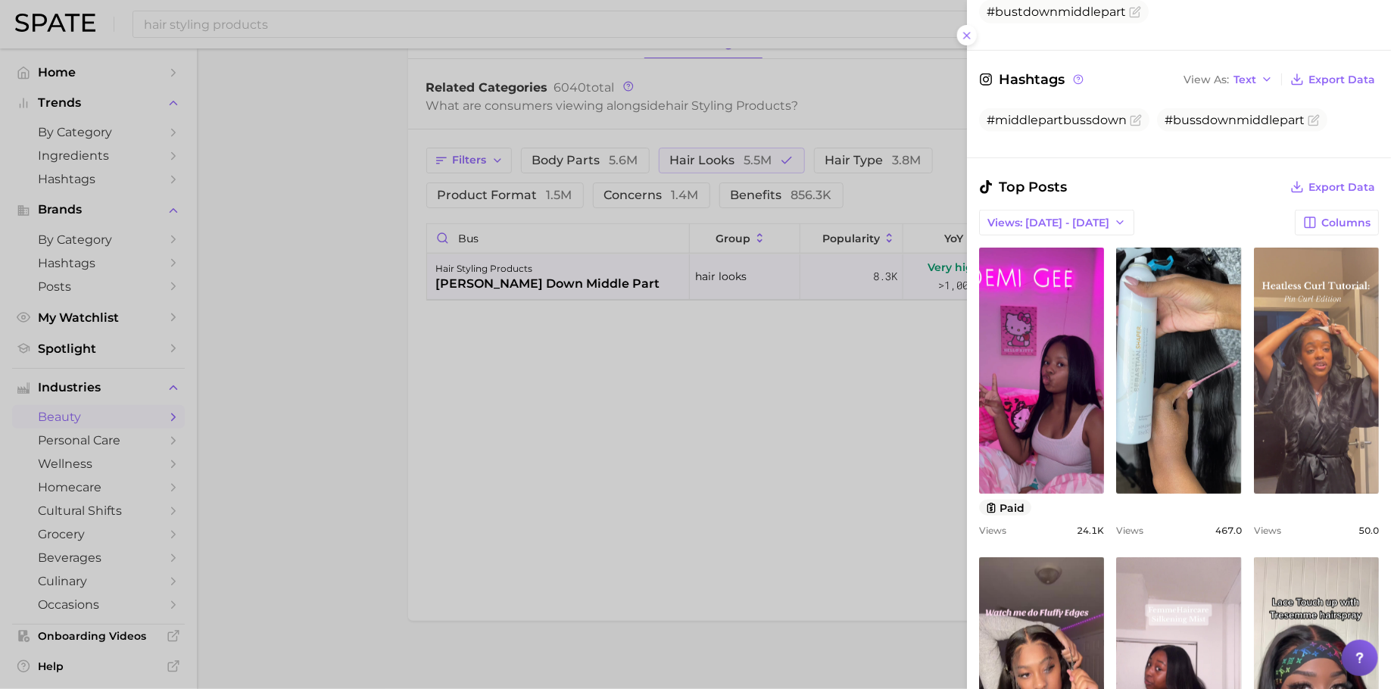
click at [750, 422] on div at bounding box center [695, 344] width 1391 height 689
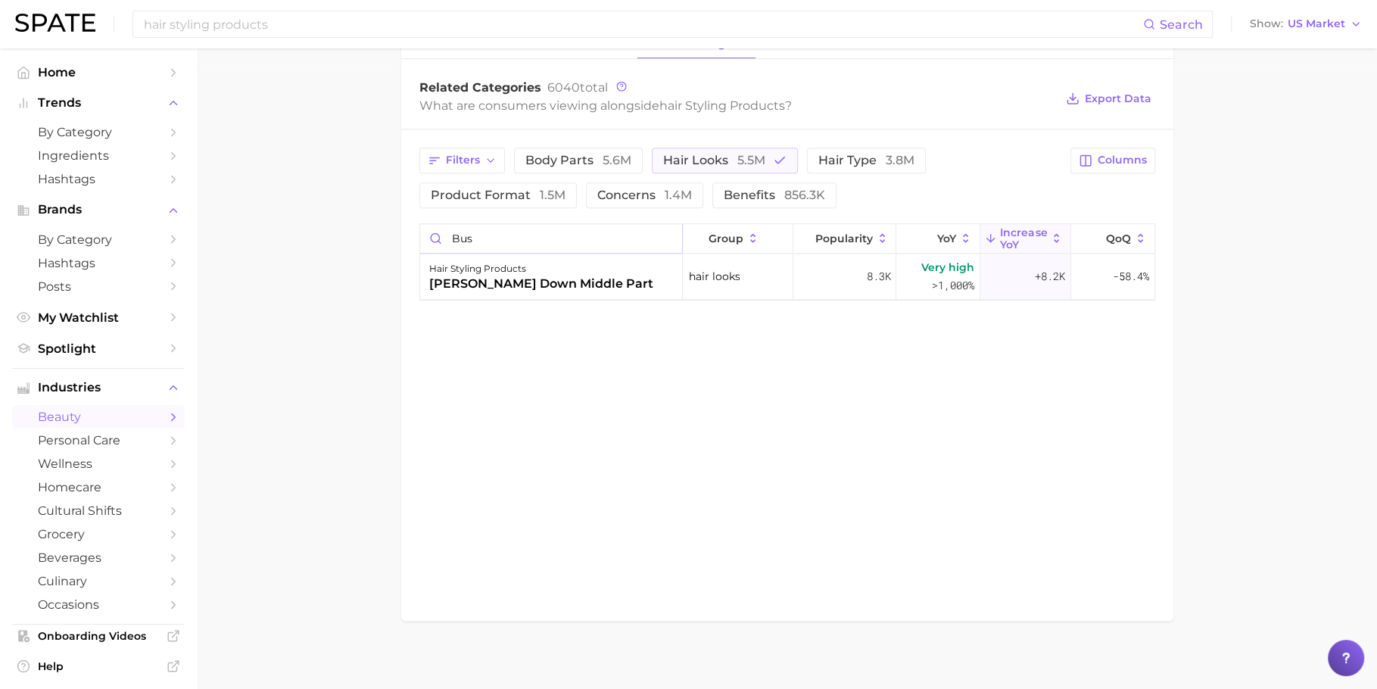
click at [669, 232] on input "bus" at bounding box center [551, 238] width 263 height 29
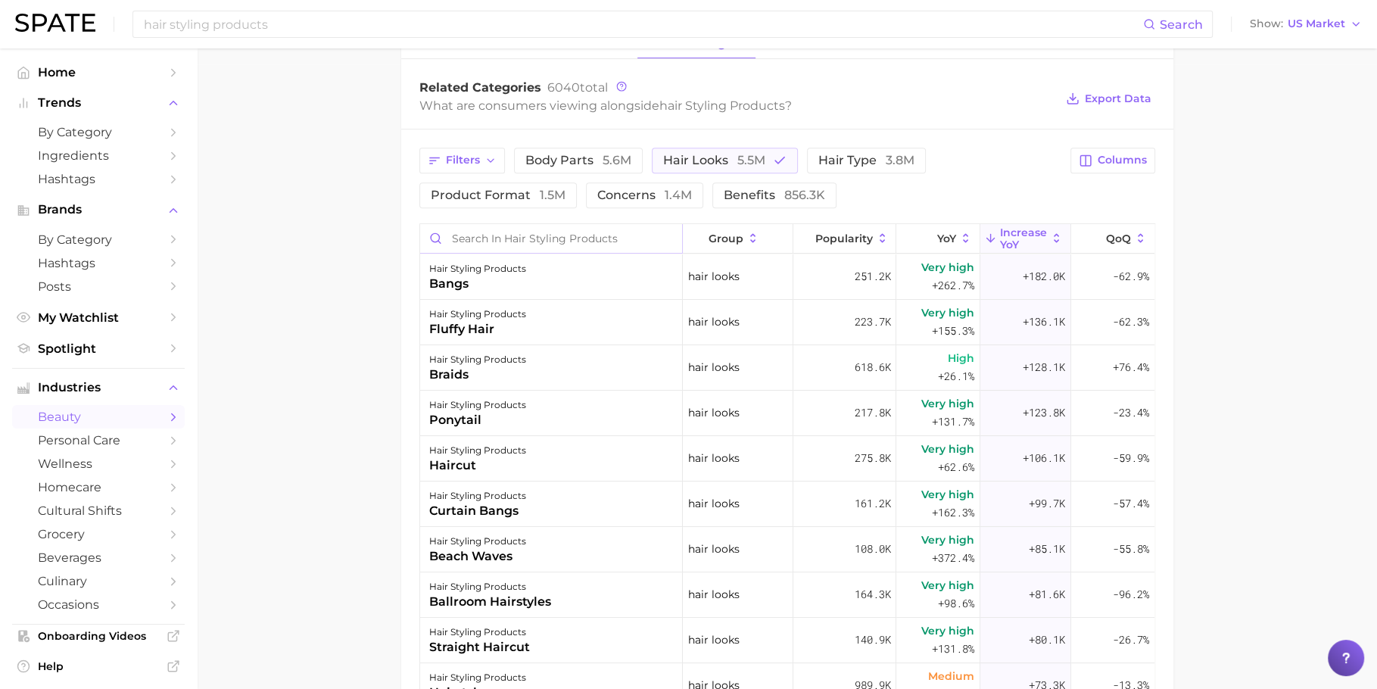
click at [594, 234] on input "Search in hair styling products" at bounding box center [551, 238] width 263 height 29
click at [691, 161] on span "hair looks 5.5m" at bounding box center [714, 160] width 102 height 12
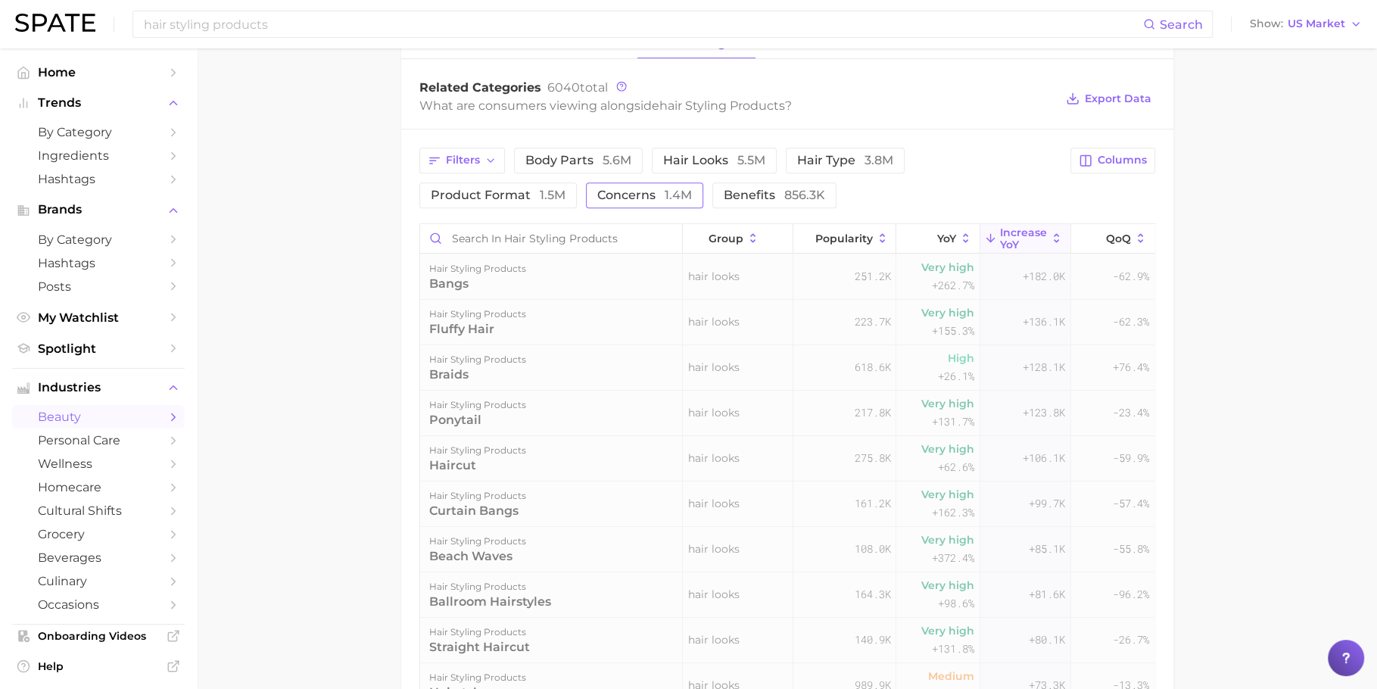
click at [648, 189] on span "concerns 1.4m" at bounding box center [644, 195] width 95 height 12
click at [622, 230] on input "Search in hair styling products" at bounding box center [551, 238] width 263 height 29
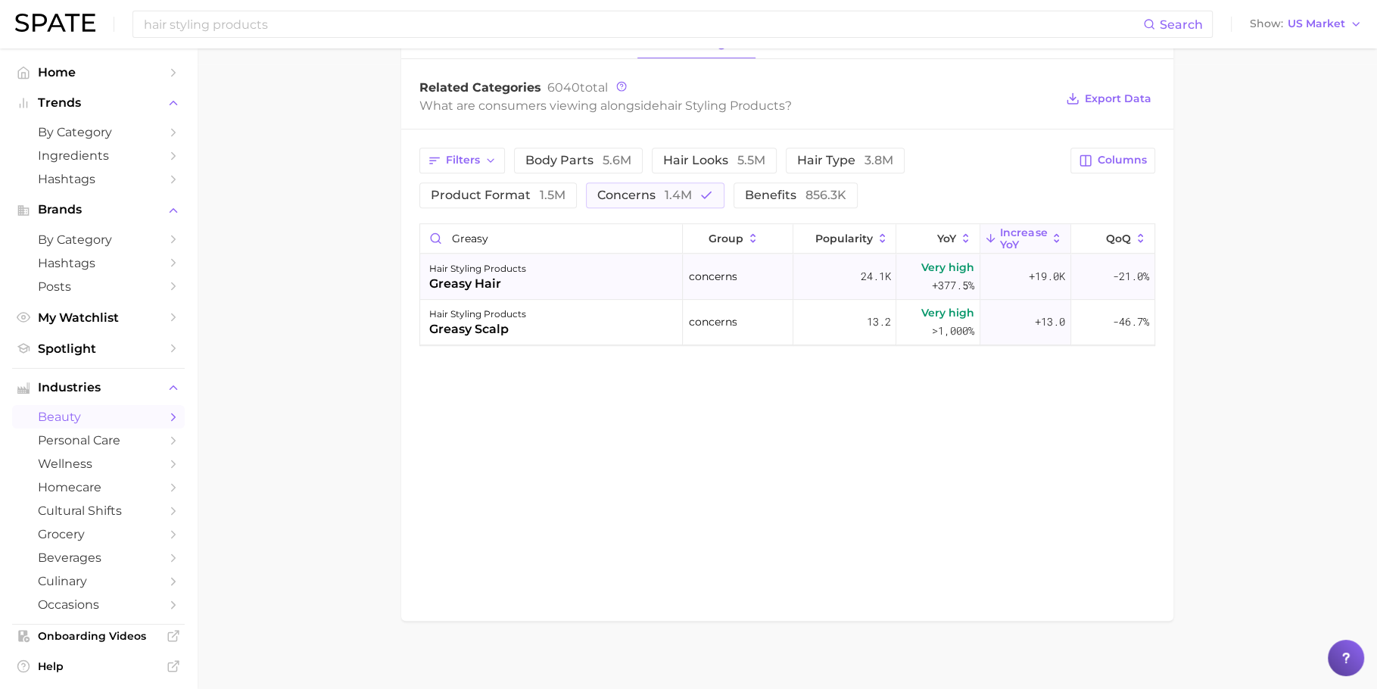
click at [526, 280] on div "hair styling products greasy hair" at bounding box center [551, 276] width 263 height 45
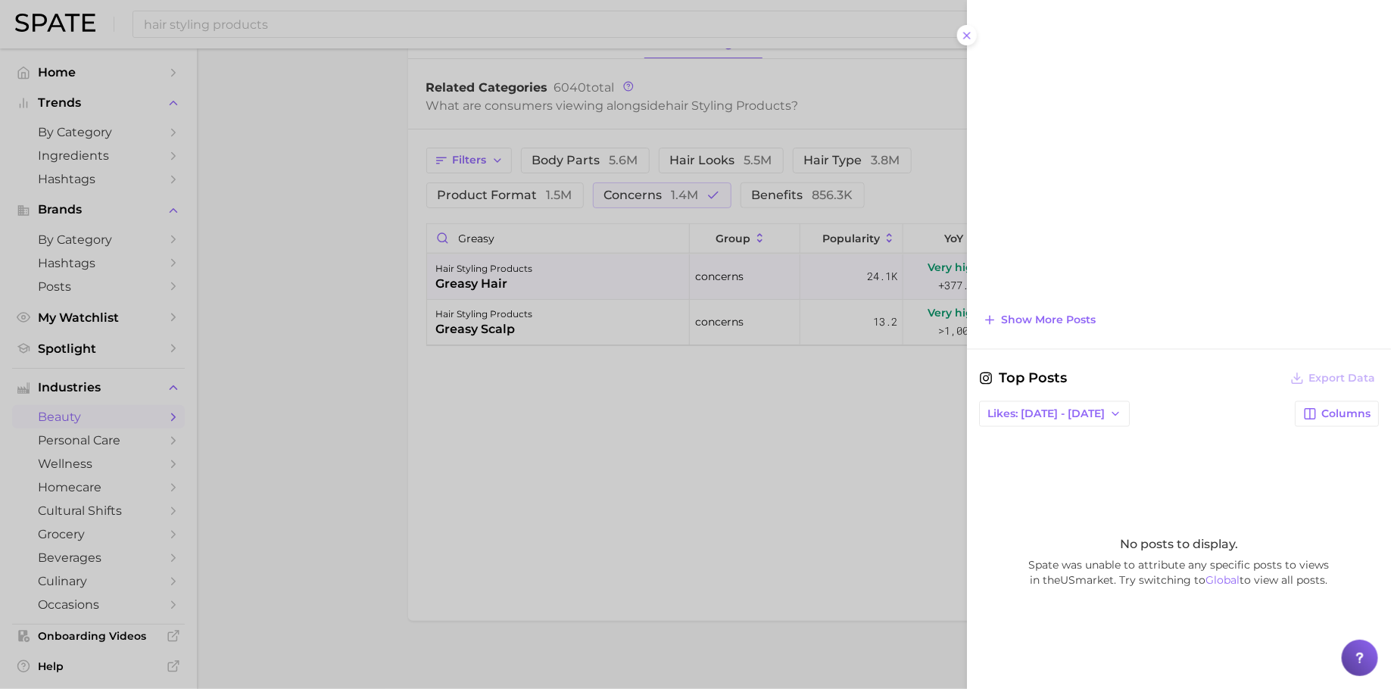
scroll to position [1126, 0]
click at [1085, 306] on button "Show more posts" at bounding box center [1039, 316] width 120 height 21
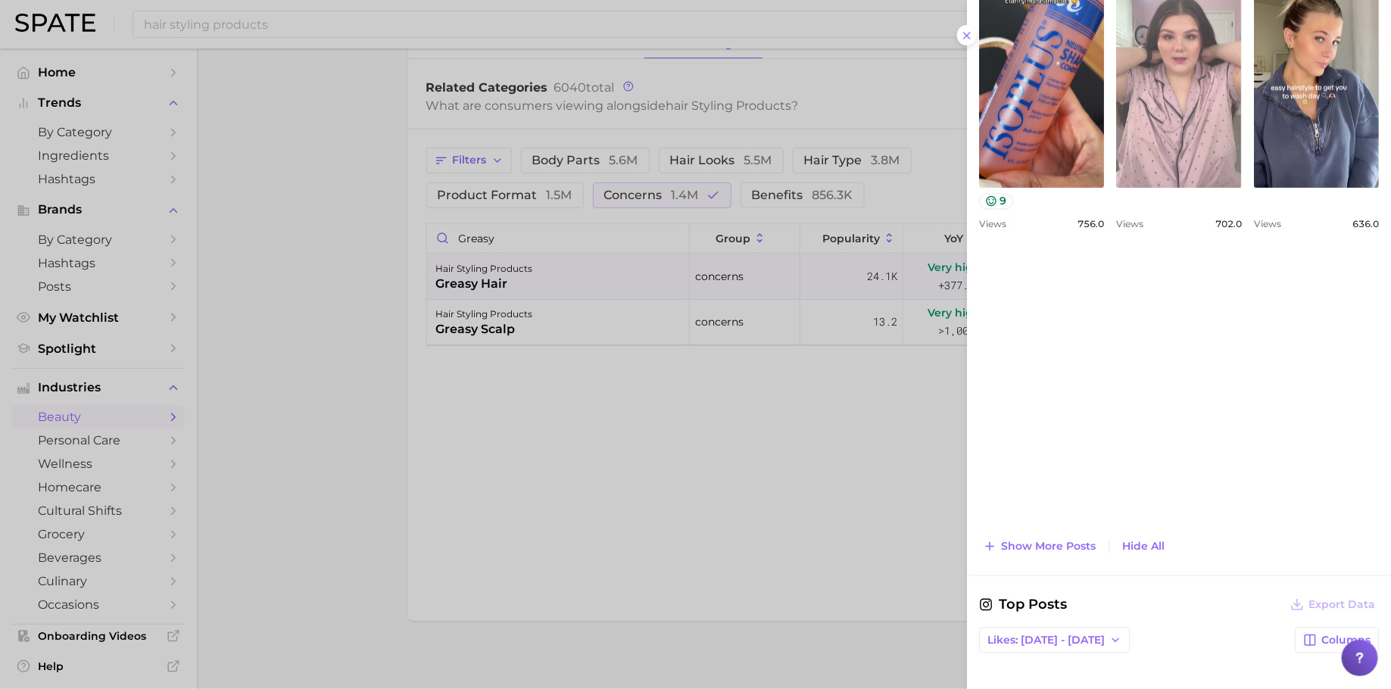
scroll to position [1202, 0]
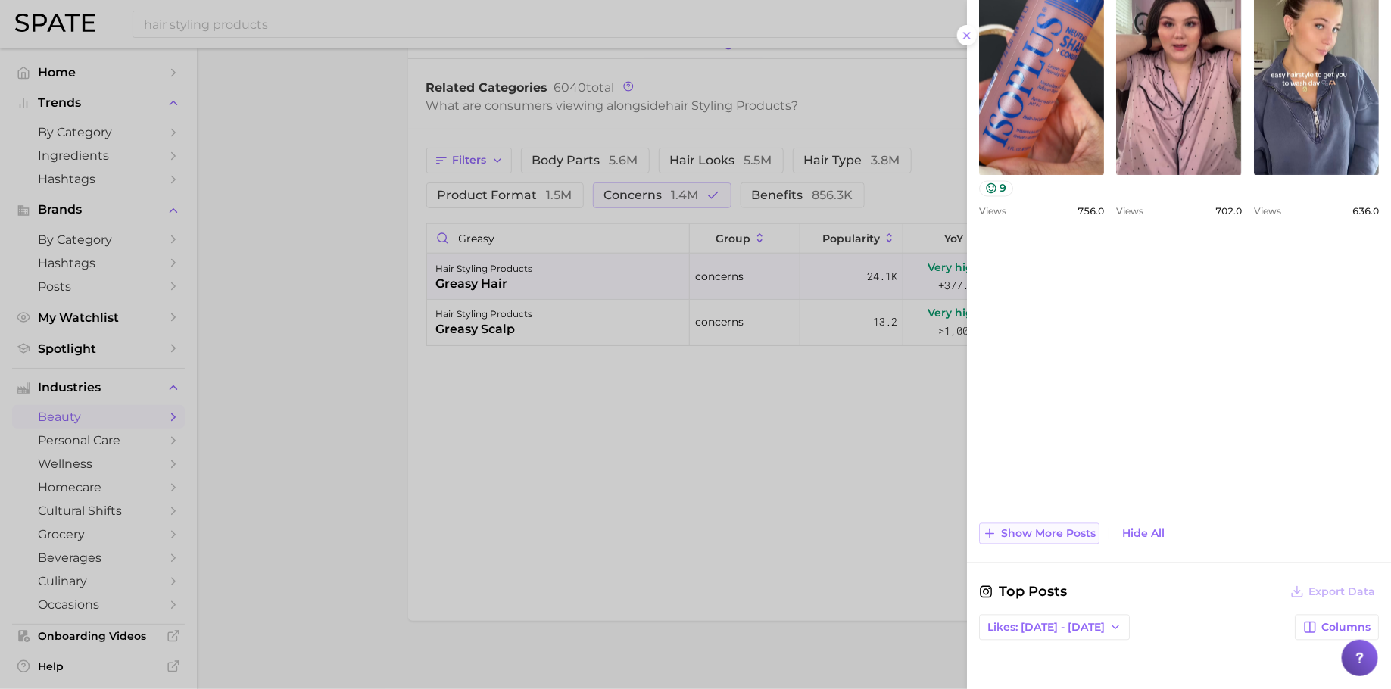
click at [1035, 528] on span "Show more posts" at bounding box center [1048, 534] width 95 height 13
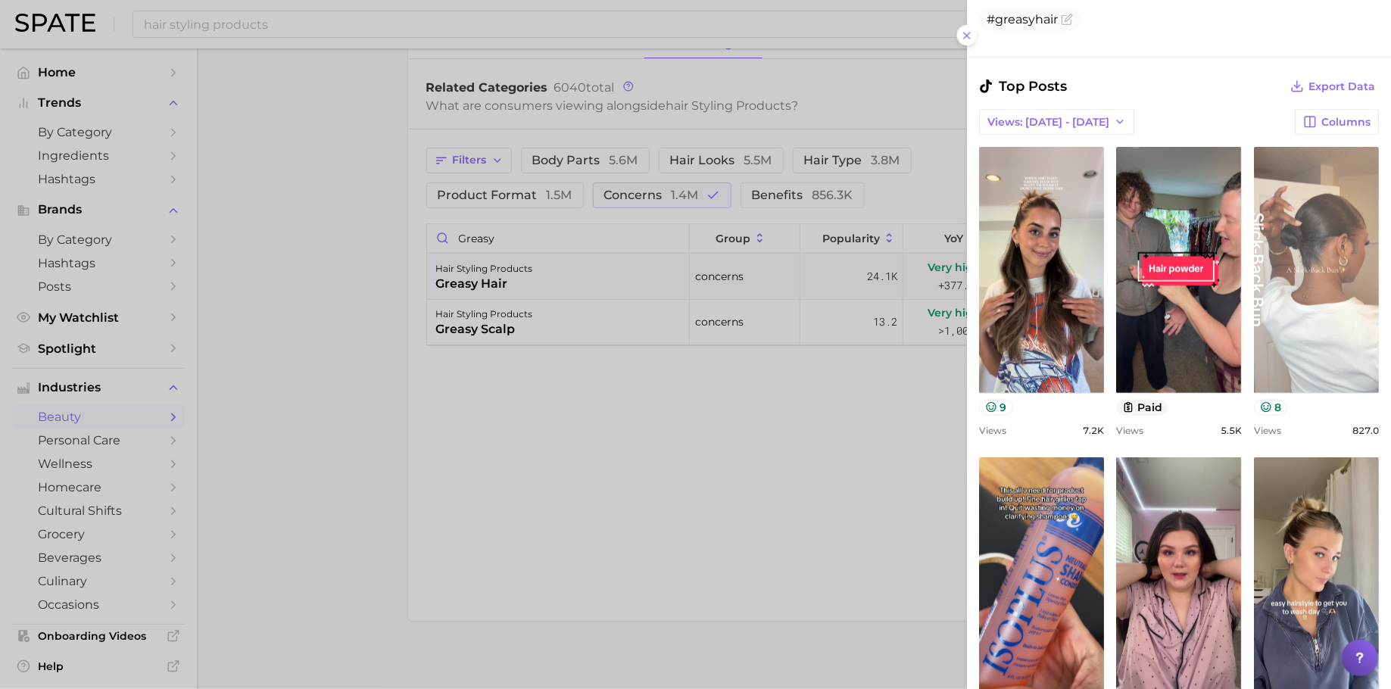
scroll to position [672, 0]
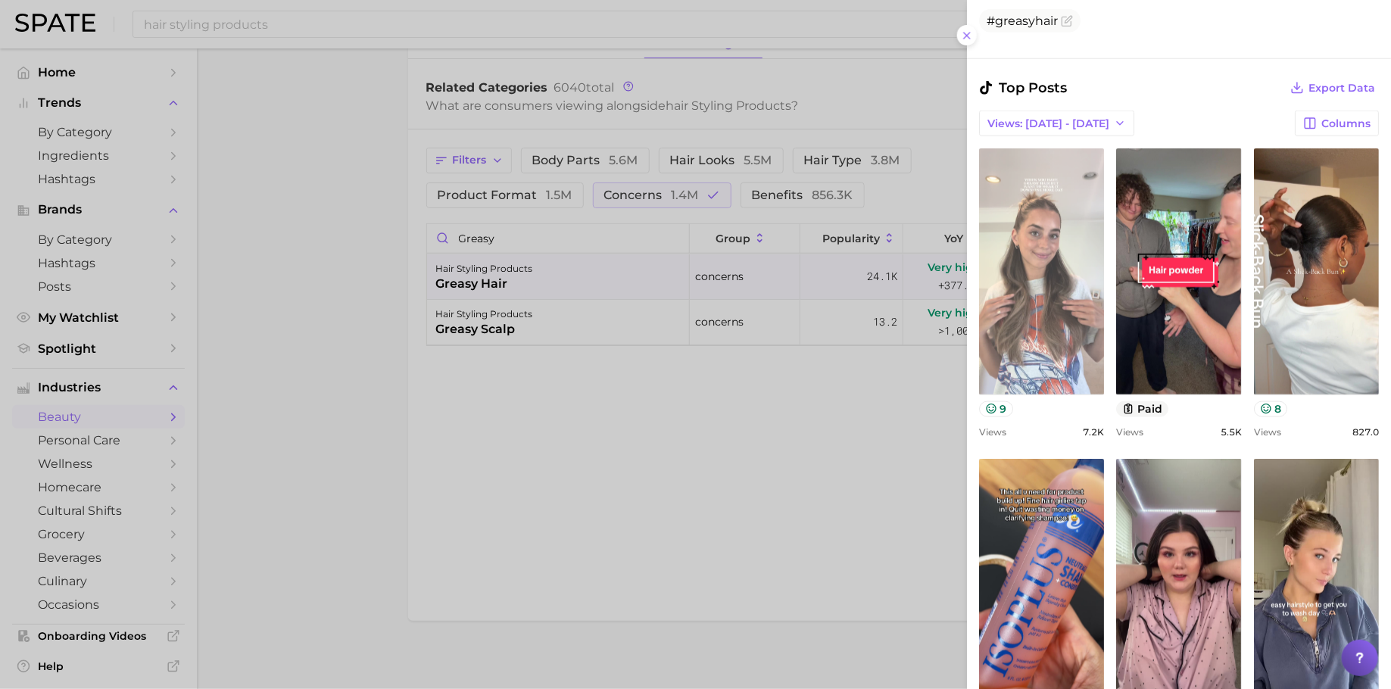
click at [1087, 300] on link "view post on TikTok" at bounding box center [1041, 271] width 125 height 246
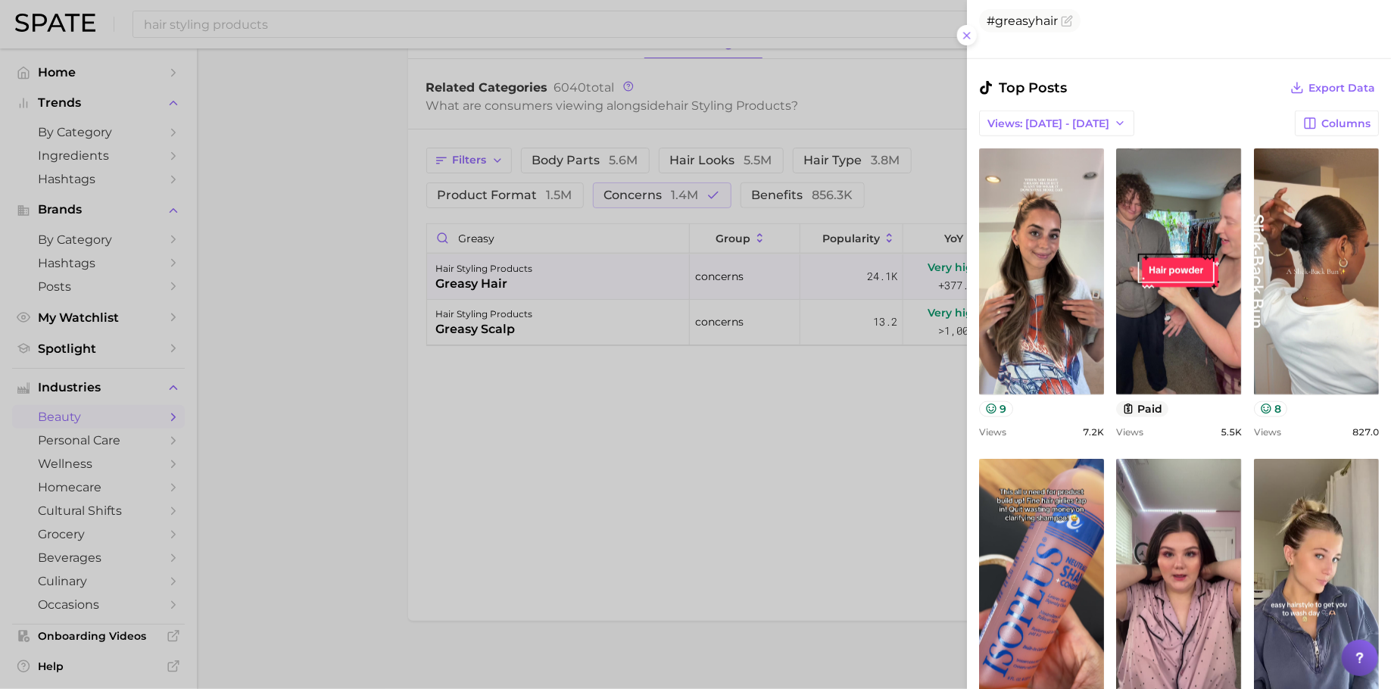
click at [567, 232] on div at bounding box center [695, 344] width 1391 height 689
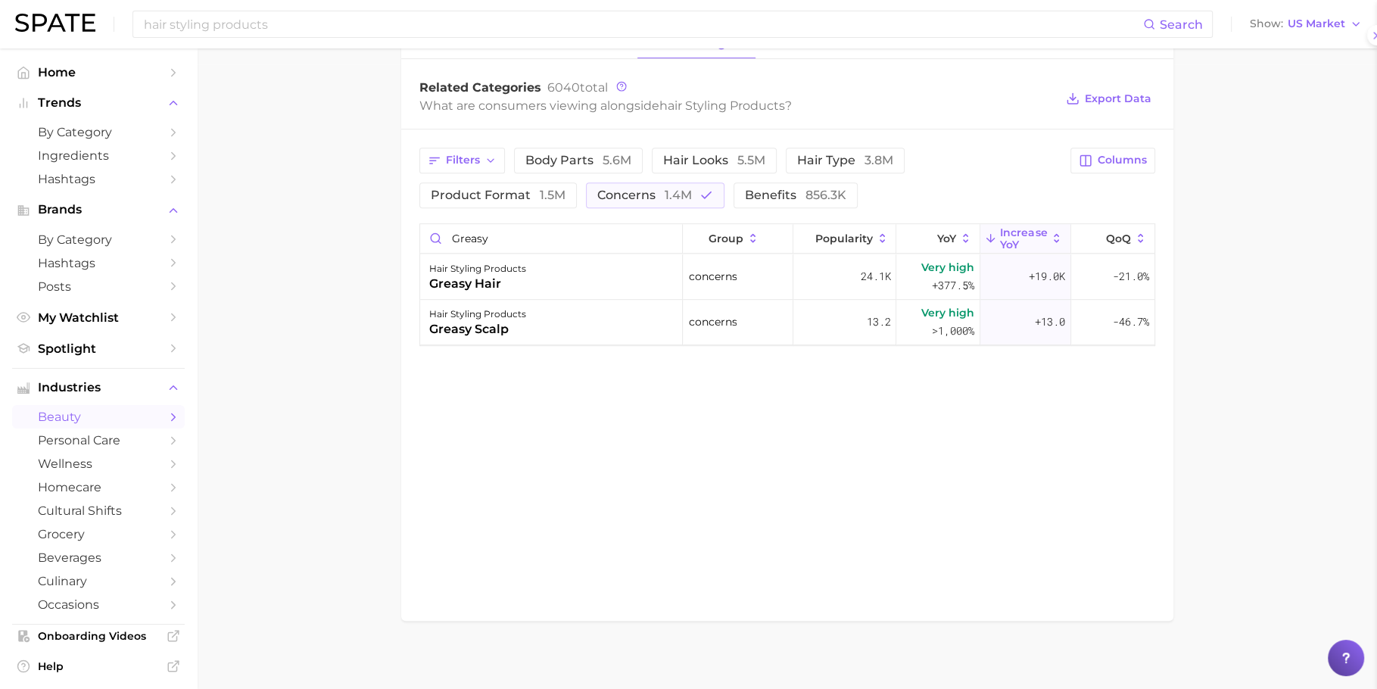
click at [567, 232] on div at bounding box center [688, 344] width 1377 height 689
click at [567, 232] on input "greasy" at bounding box center [551, 238] width 263 height 29
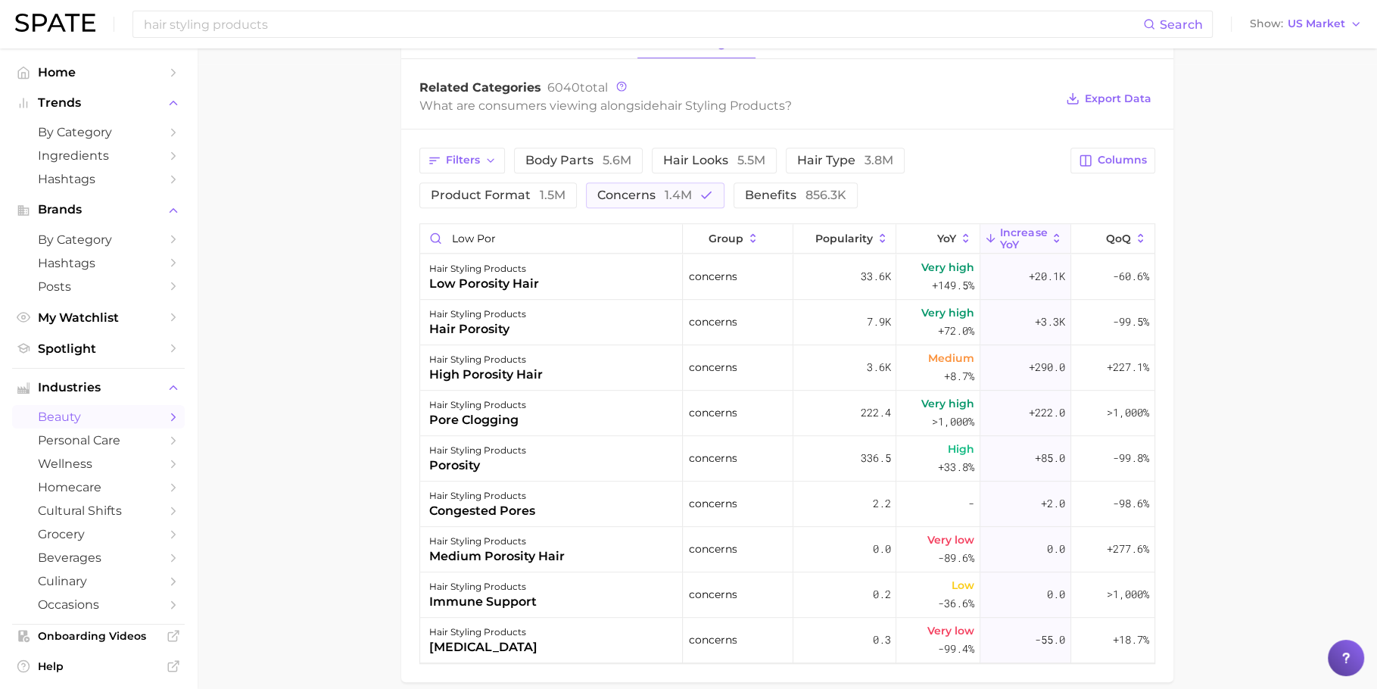
click at [575, 273] on div "hair styling products low porosity hair" at bounding box center [551, 276] width 263 height 45
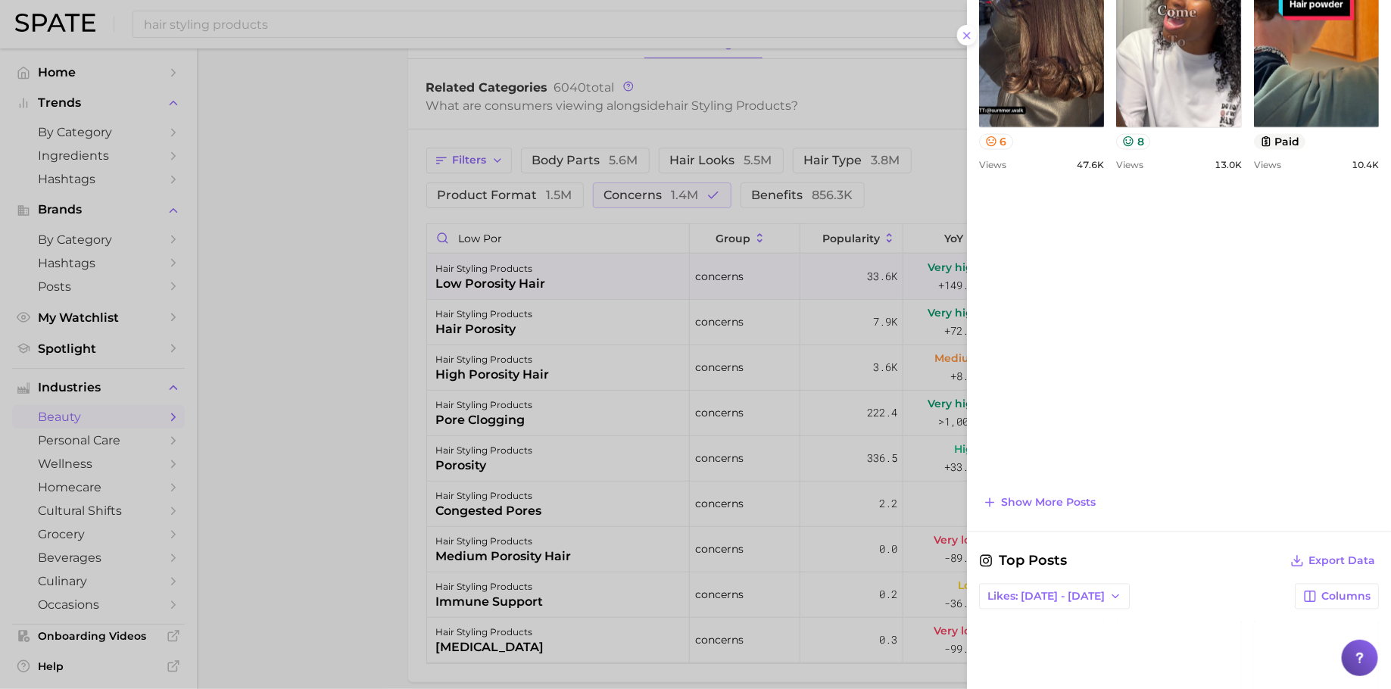
scroll to position [1024, 0]
click at [454, 215] on div at bounding box center [695, 344] width 1391 height 689
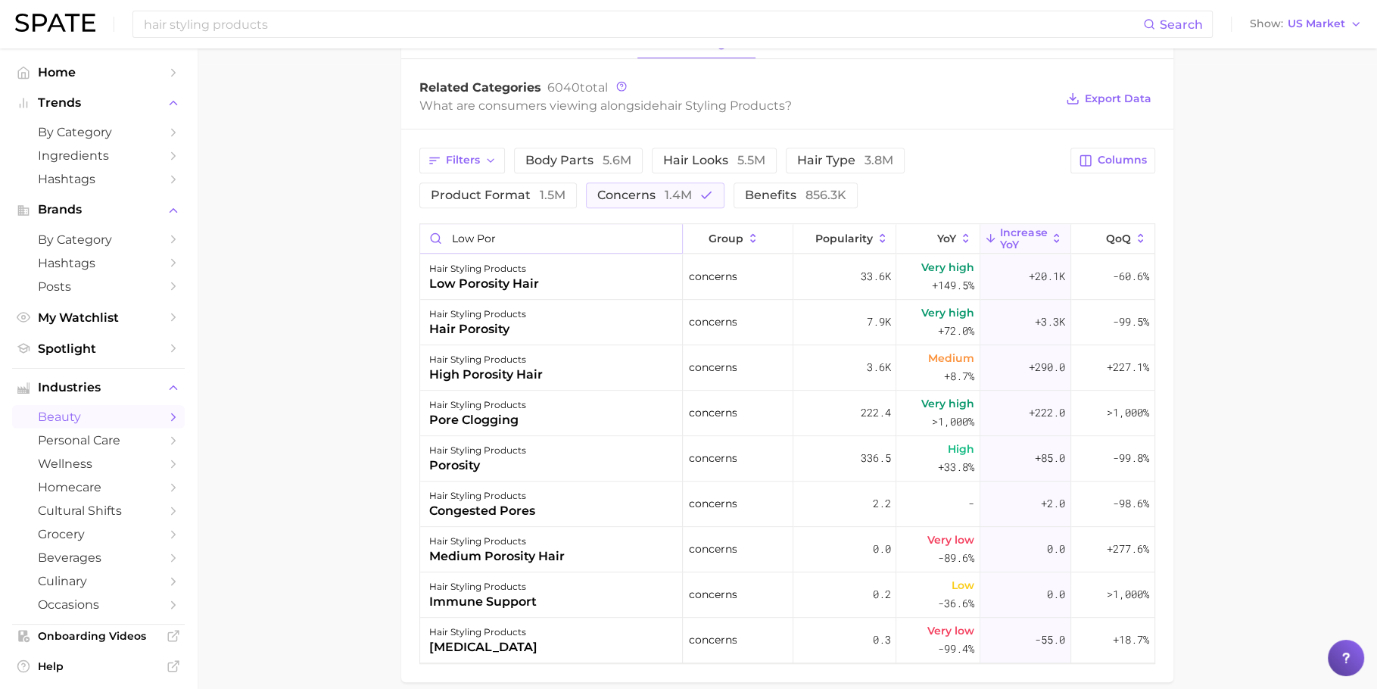
click at [469, 229] on input "low por" at bounding box center [551, 238] width 263 height 29
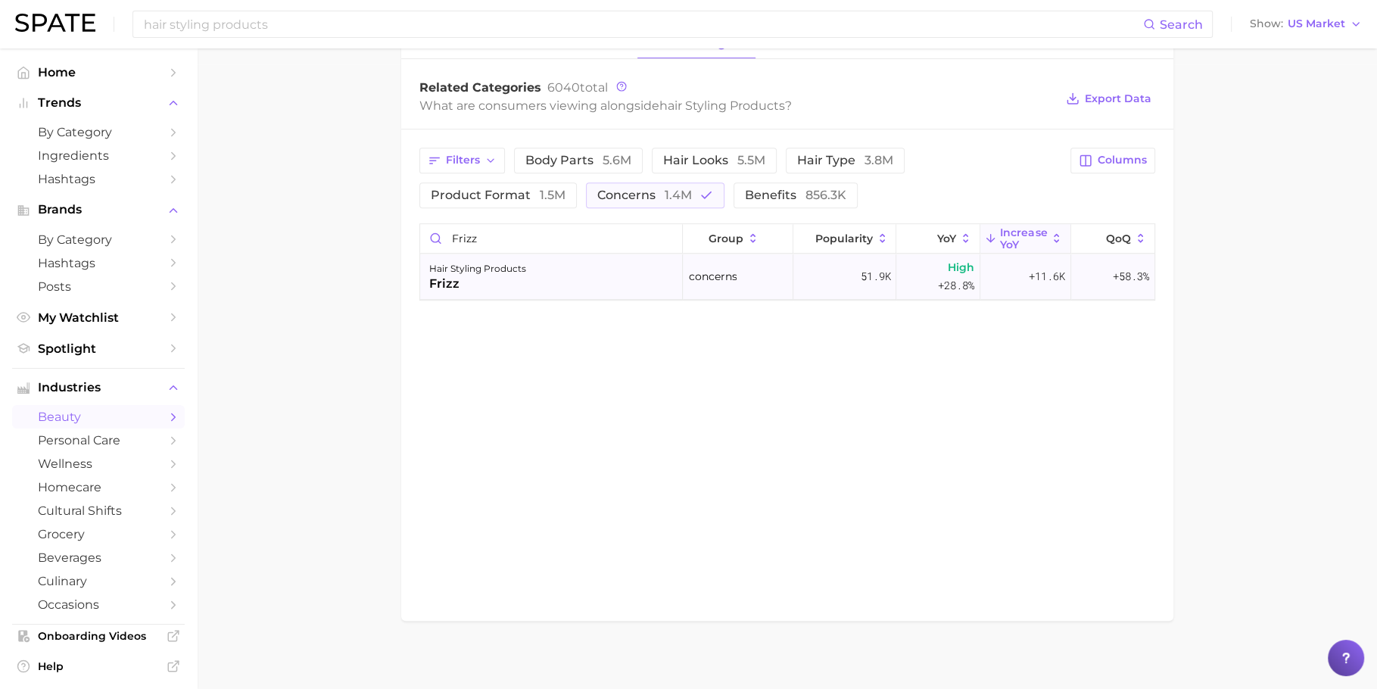
click at [538, 284] on div "hair styling products frizz" at bounding box center [551, 276] width 263 height 45
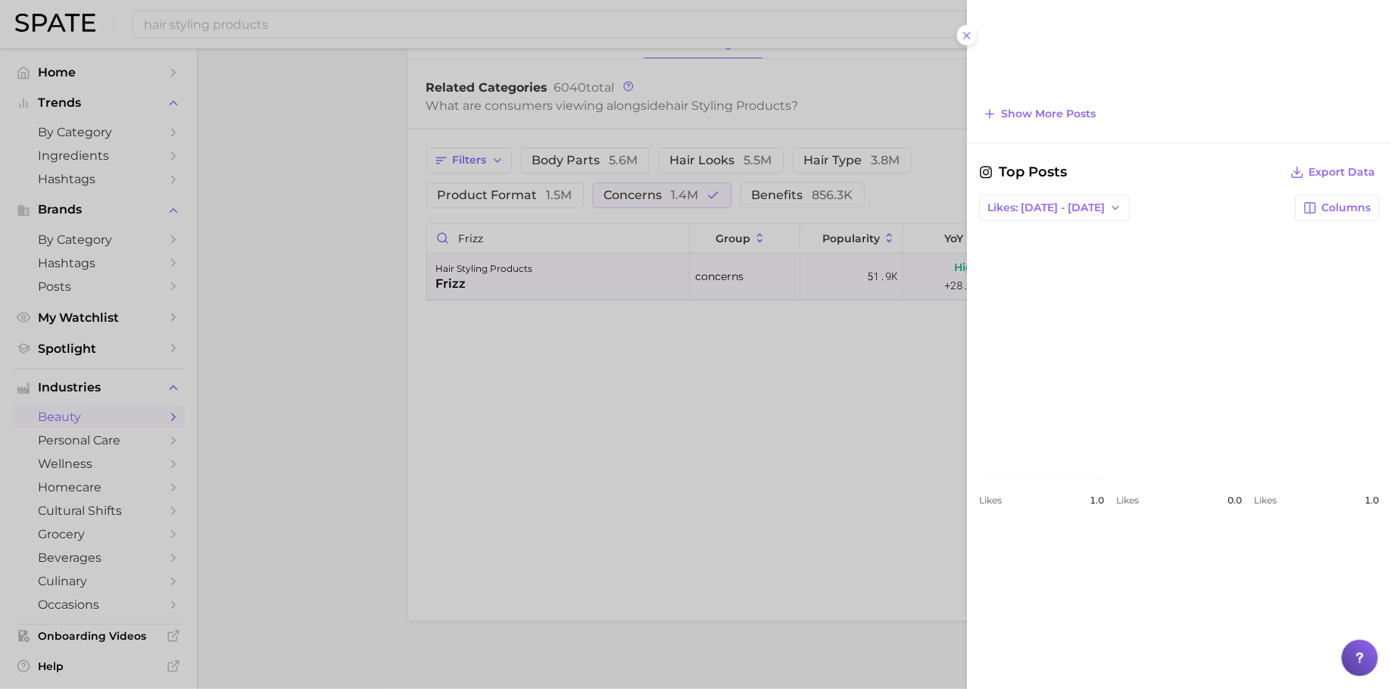
scroll to position [1469, 0]
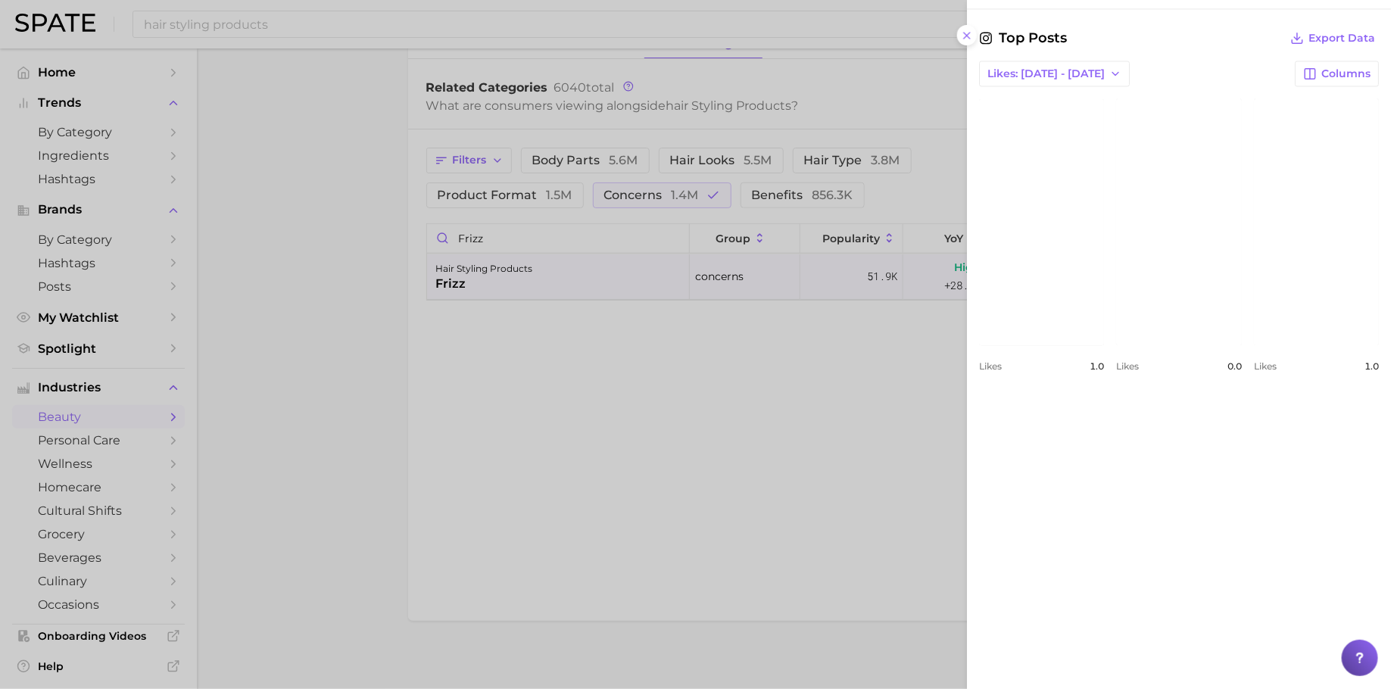
click at [886, 435] on div at bounding box center [695, 344] width 1391 height 689
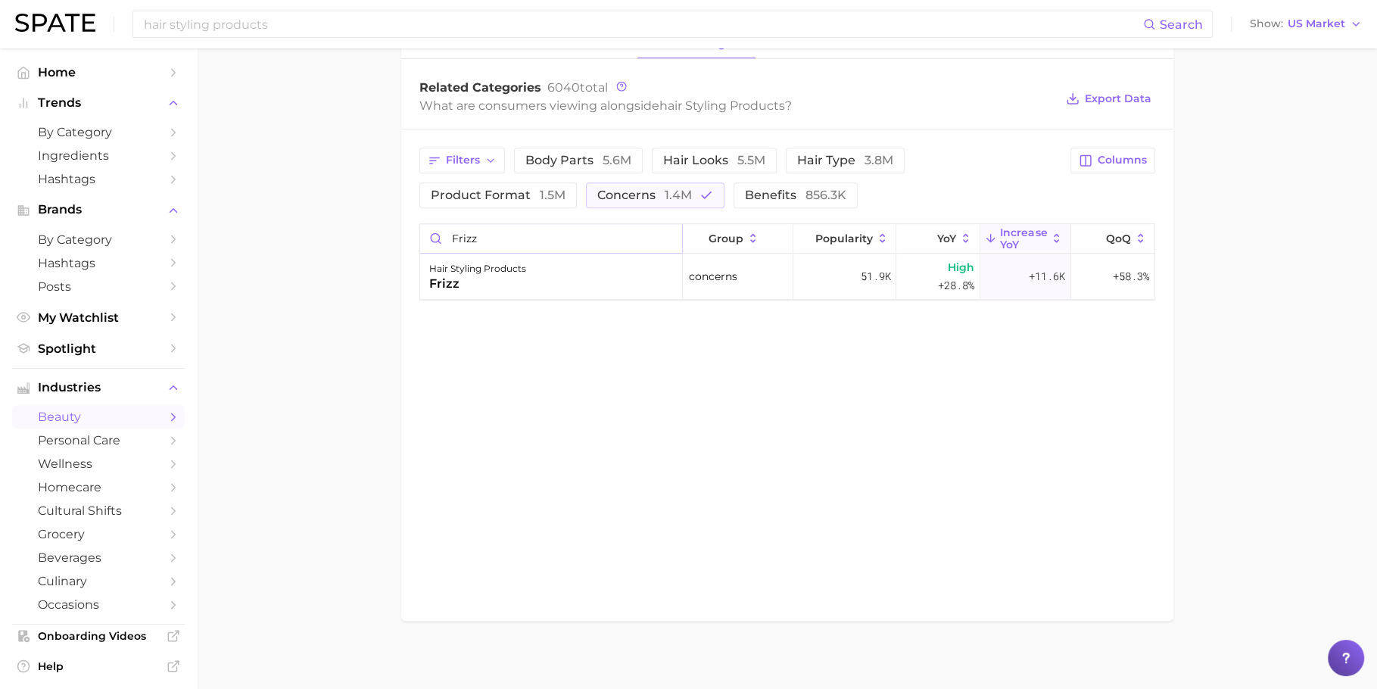
click at [555, 237] on input "frizz" at bounding box center [551, 238] width 263 height 29
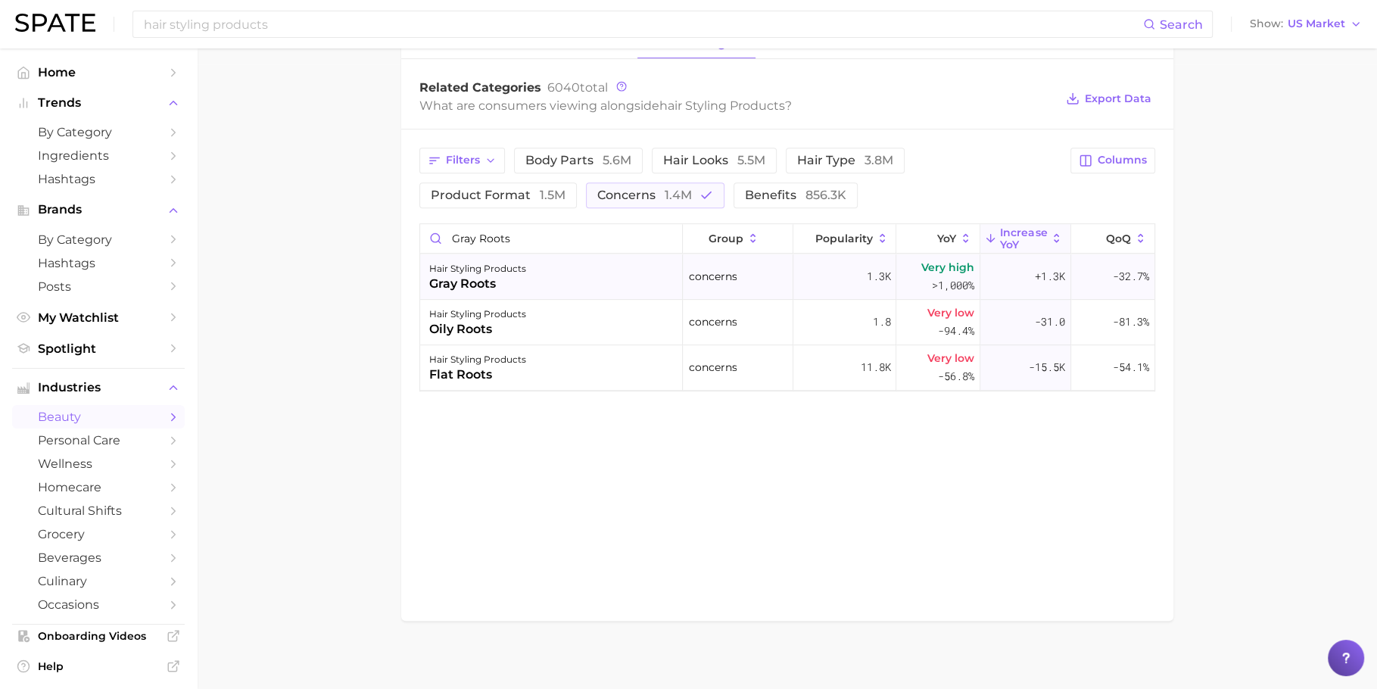
click at [582, 274] on div "hair styling products gray roots" at bounding box center [551, 276] width 263 height 45
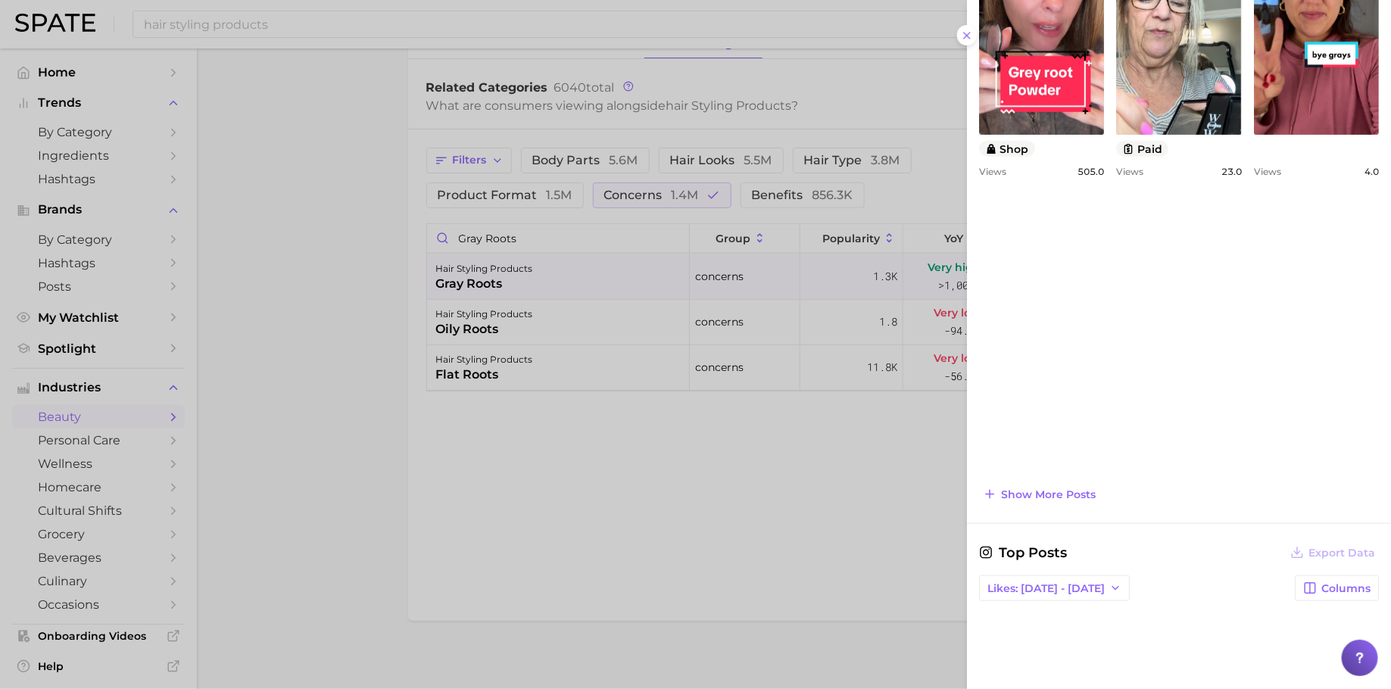
scroll to position [719, 0]
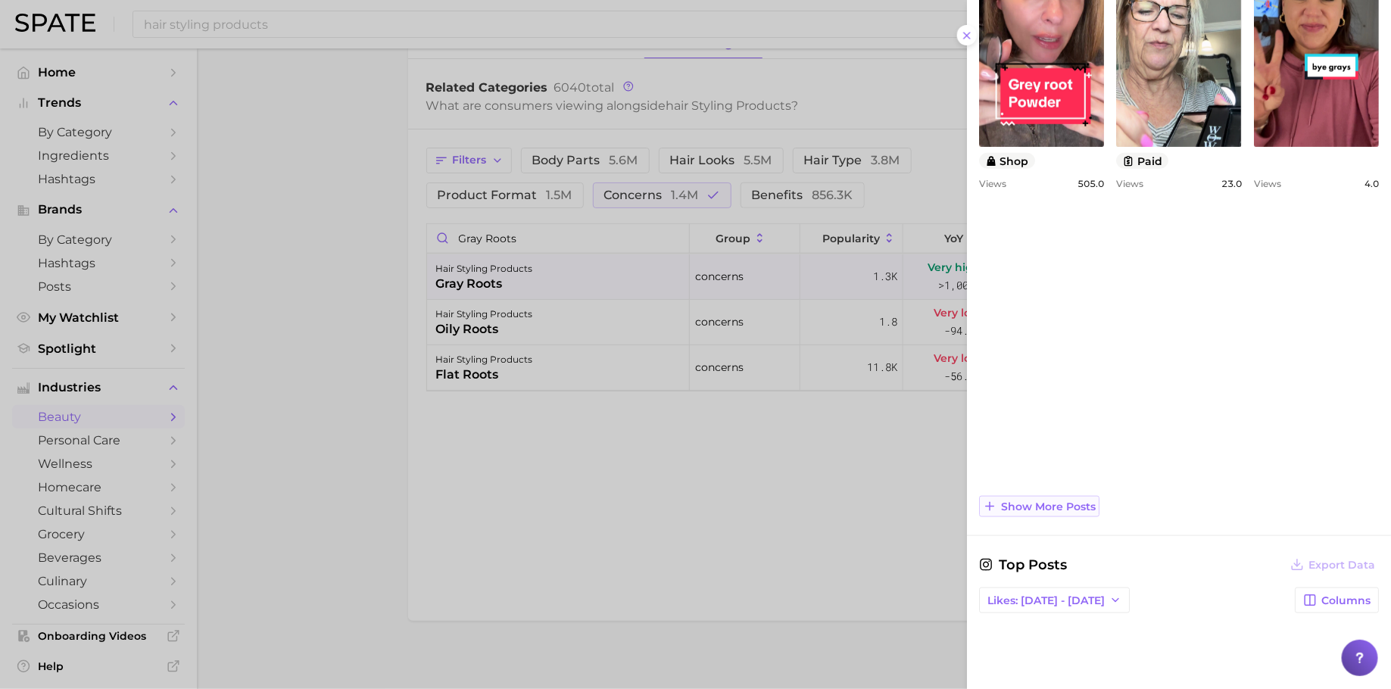
click at [1080, 500] on span "Show more posts" at bounding box center [1048, 506] width 95 height 13
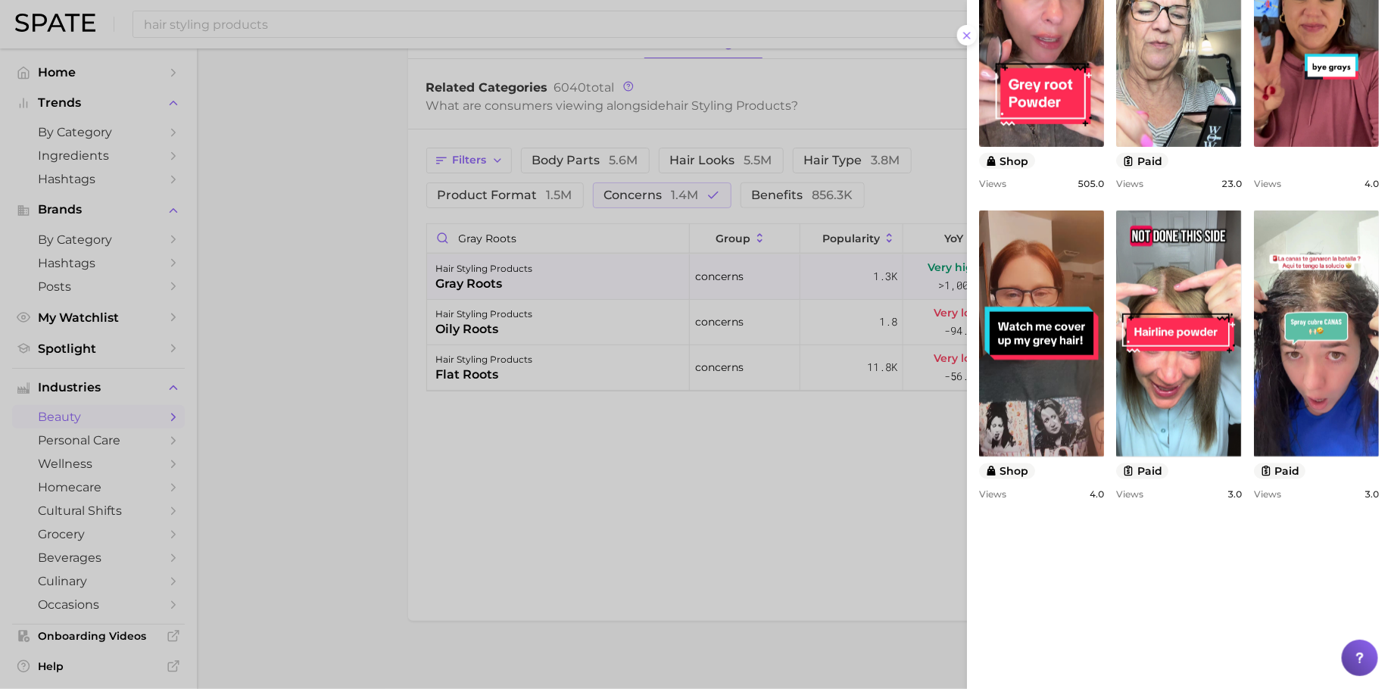
scroll to position [0, 0]
click at [595, 257] on div at bounding box center [695, 344] width 1391 height 689
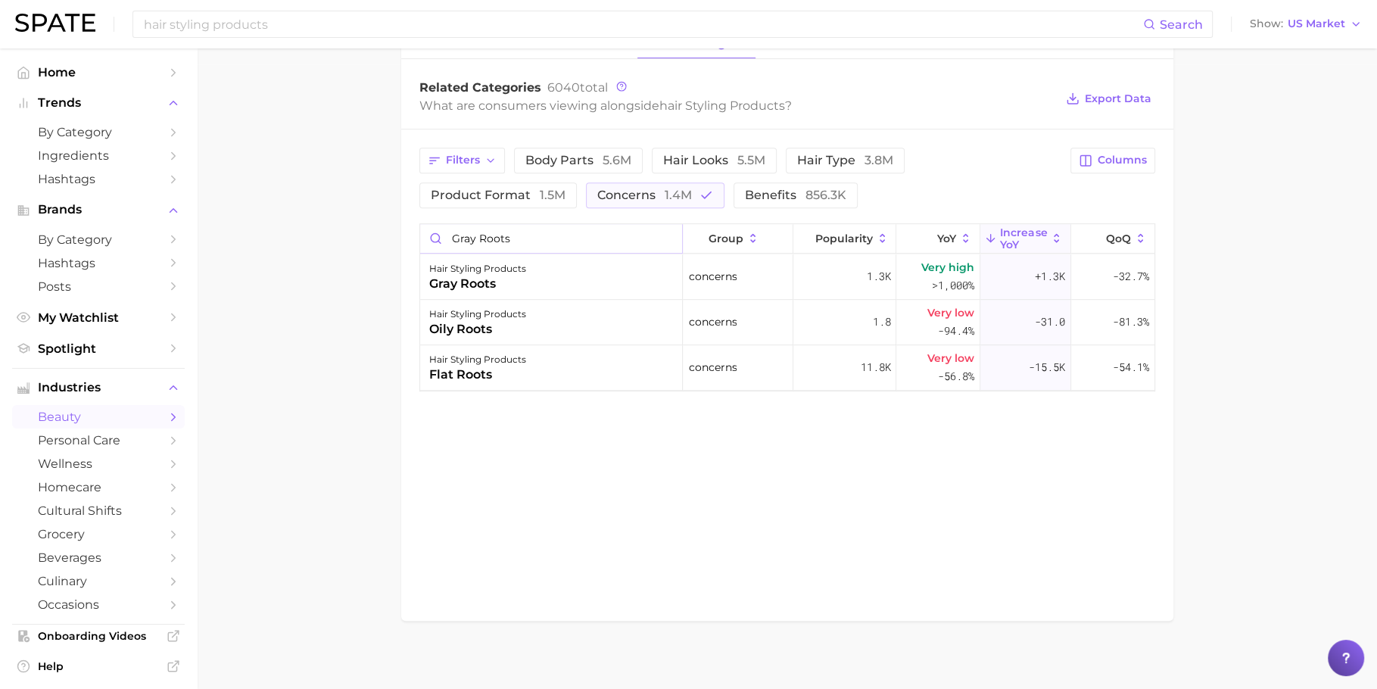
click at [608, 247] on input "gray roots" at bounding box center [551, 238] width 263 height 29
click at [614, 236] on input "gray roots" at bounding box center [551, 238] width 263 height 29
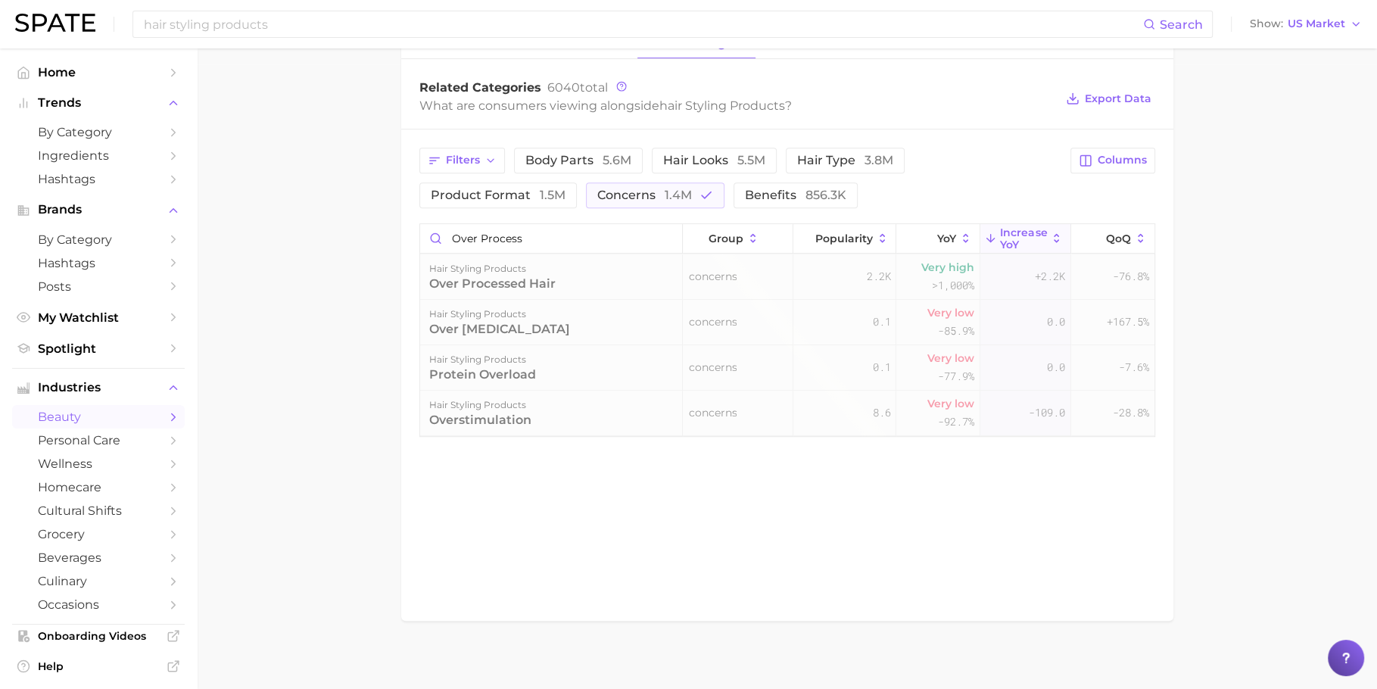
click at [614, 257] on div "hair styling products over processed hair" at bounding box center [551, 276] width 263 height 45
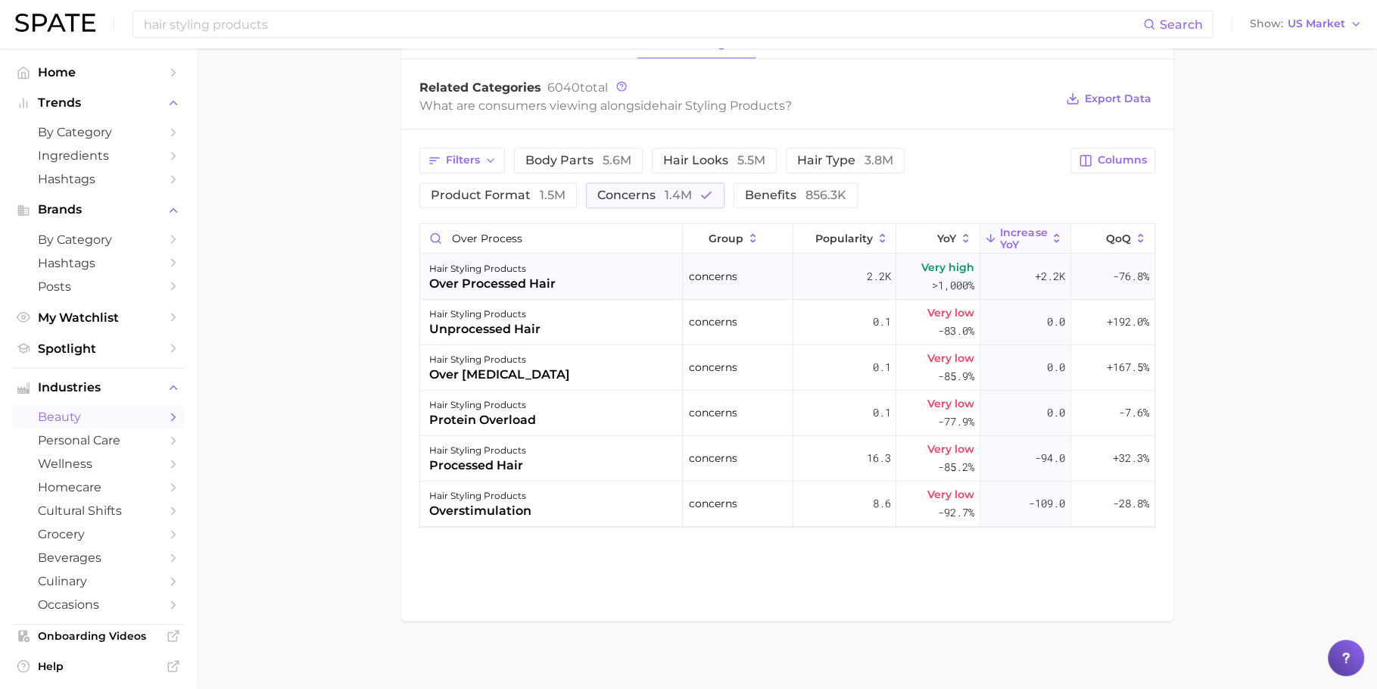
click at [790, 292] on div "concerns" at bounding box center [738, 276] width 111 height 45
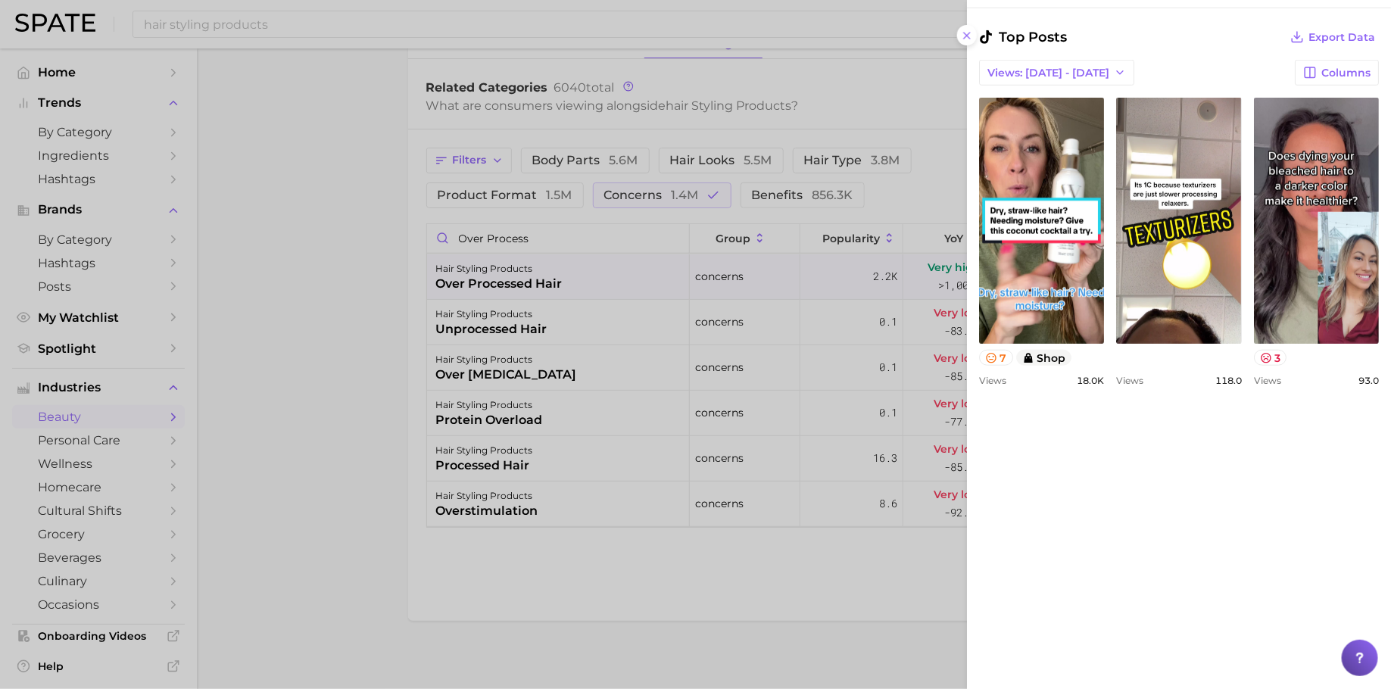
scroll to position [452, 0]
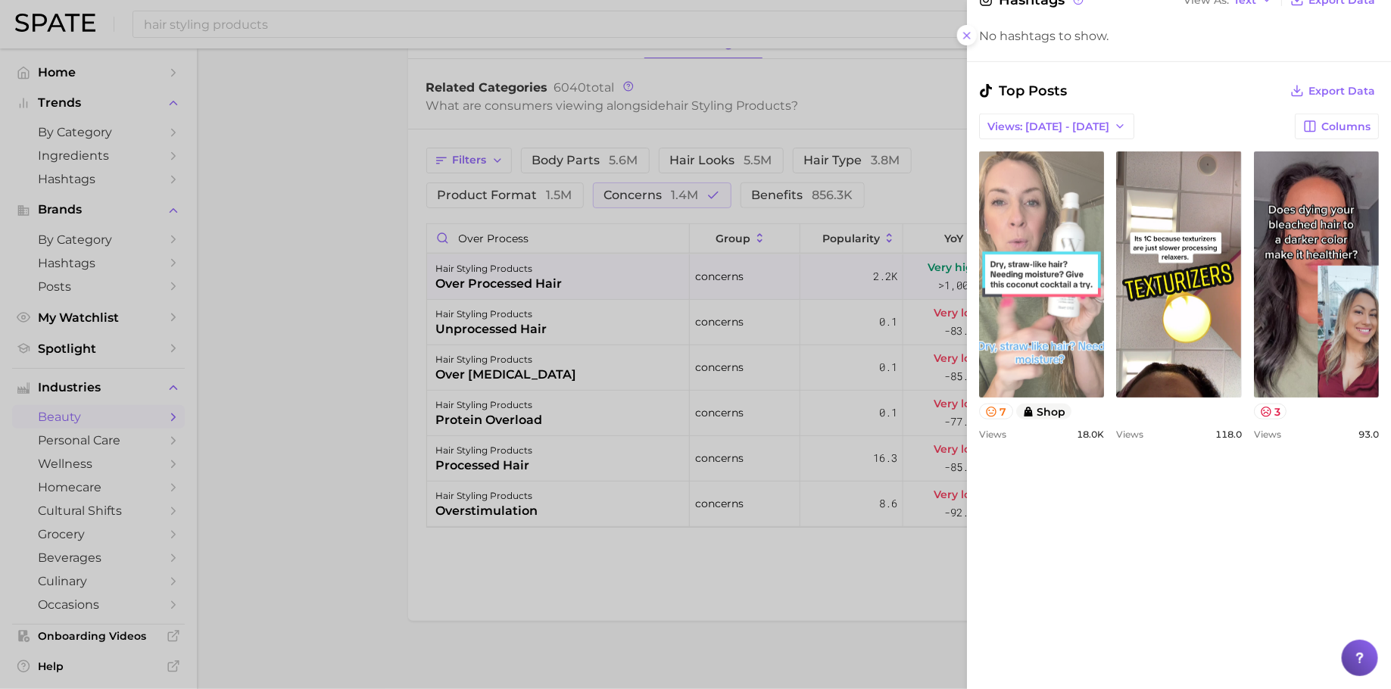
click at [1078, 341] on link "view post on TikTok" at bounding box center [1041, 274] width 125 height 246
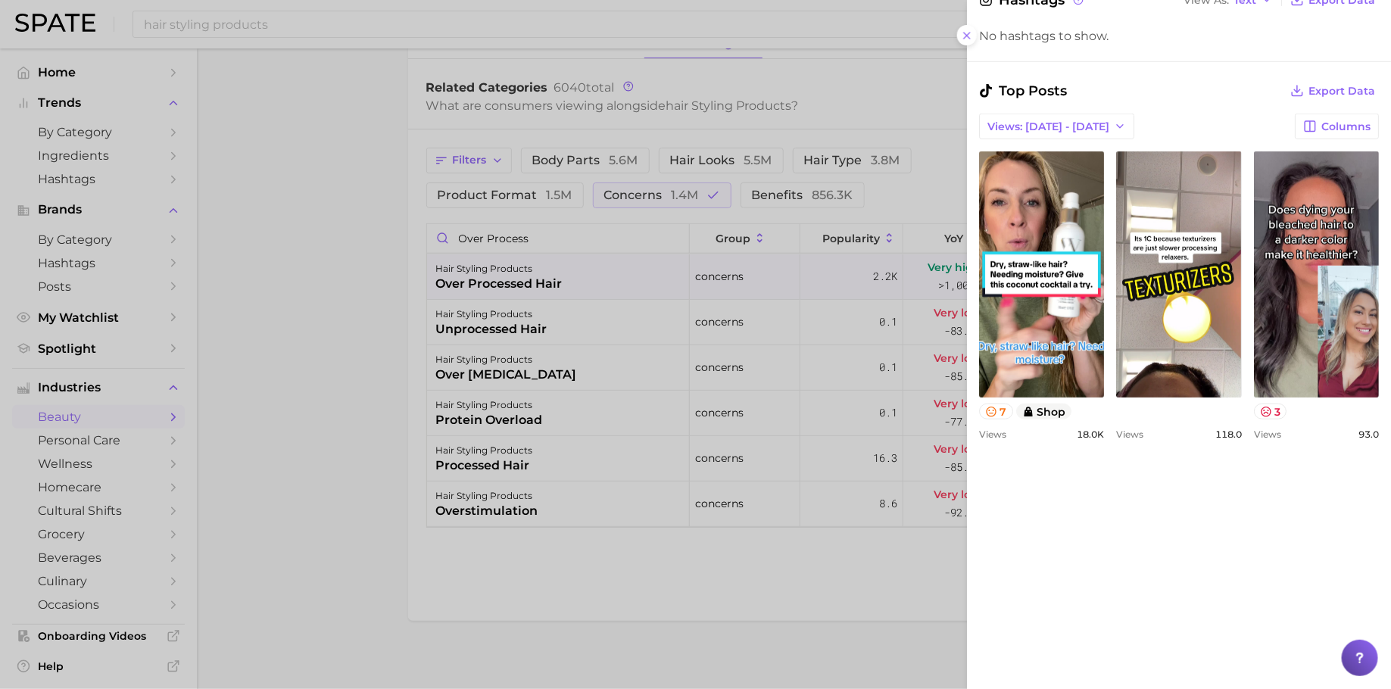
click at [581, 261] on div at bounding box center [695, 344] width 1391 height 689
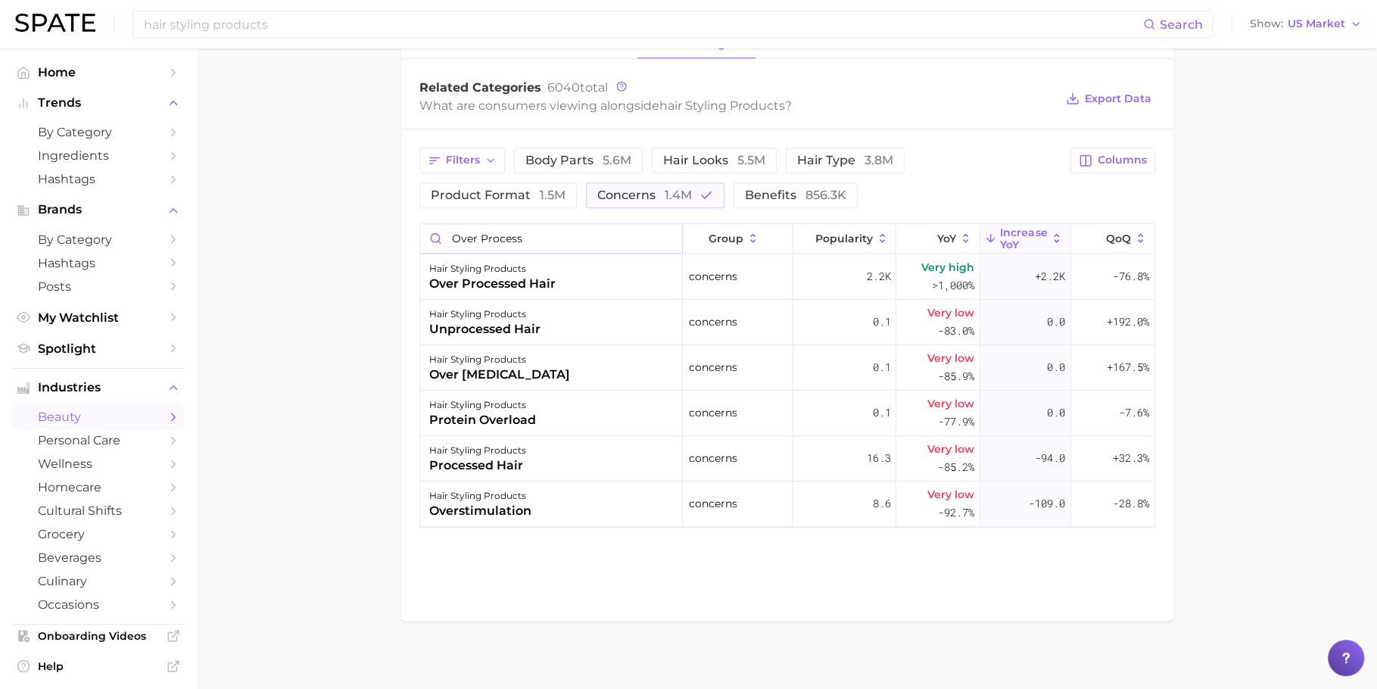
click at [589, 240] on input "over process" at bounding box center [551, 238] width 263 height 29
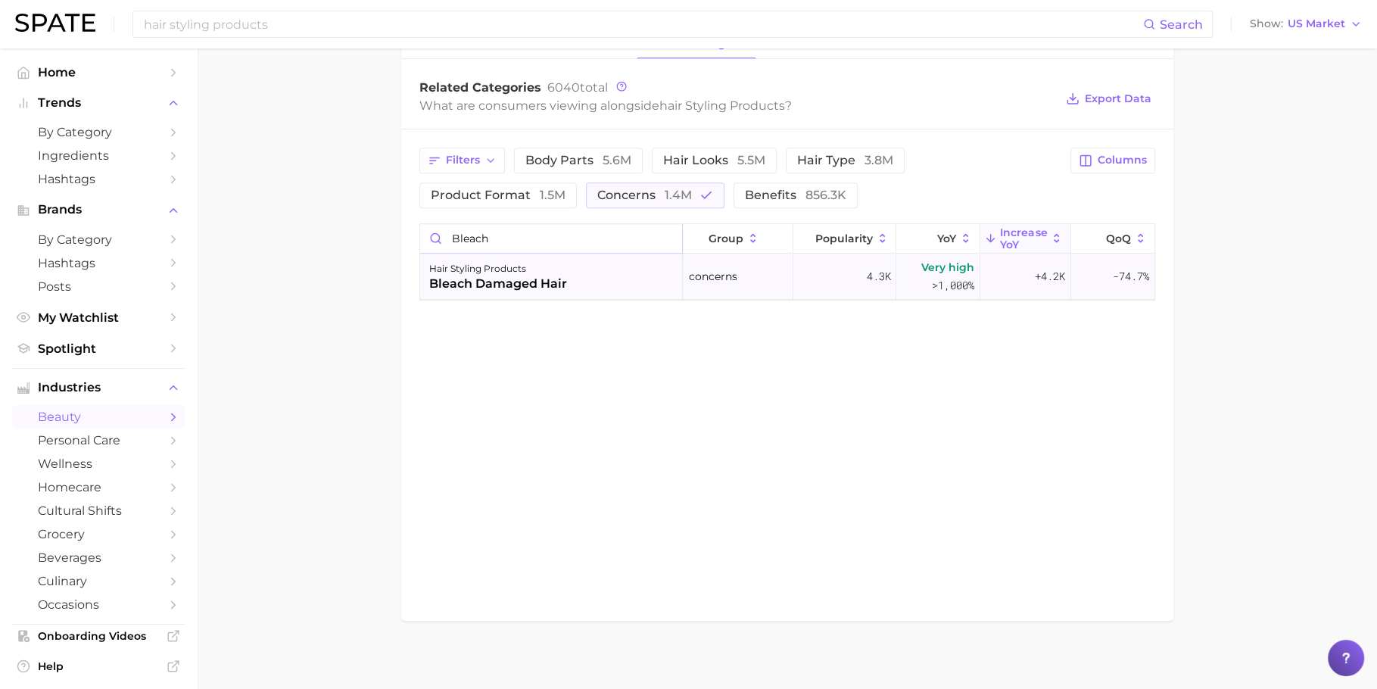
type input "bleach"
click at [591, 293] on div "hair styling products bleach damaged hair" at bounding box center [551, 276] width 263 height 45
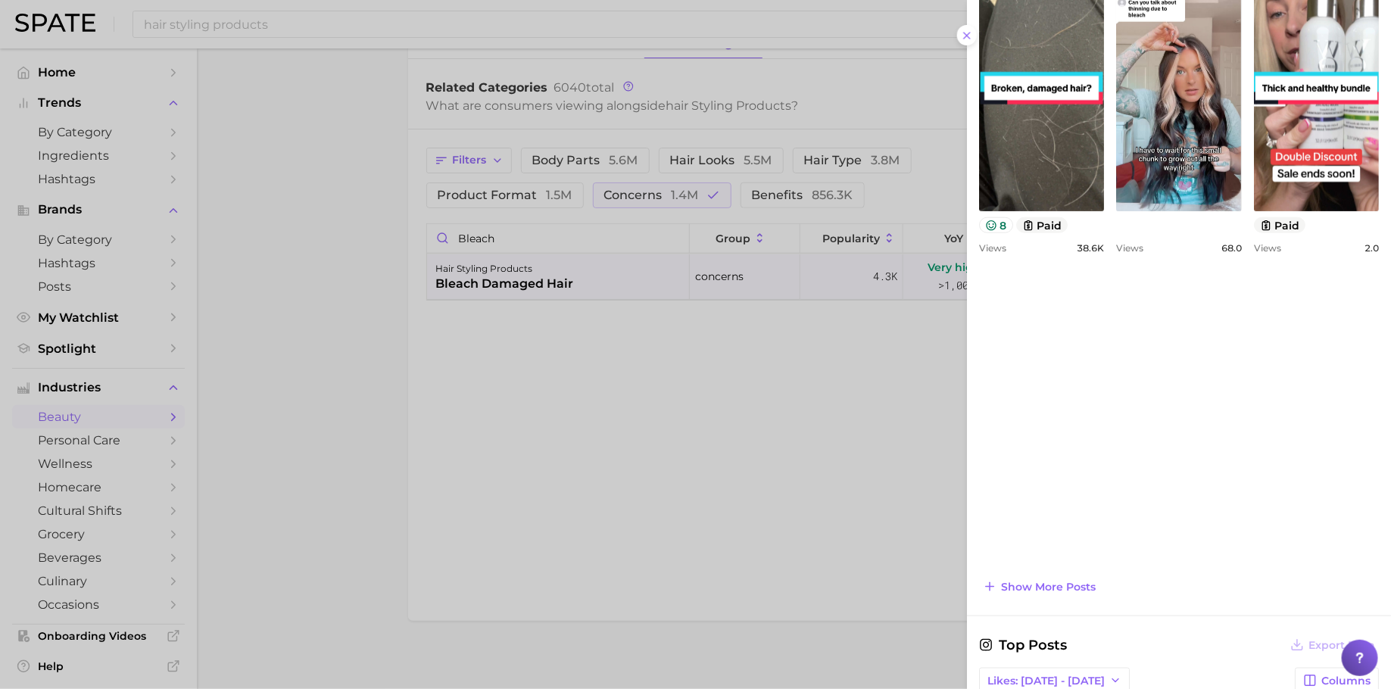
scroll to position [640, 0]
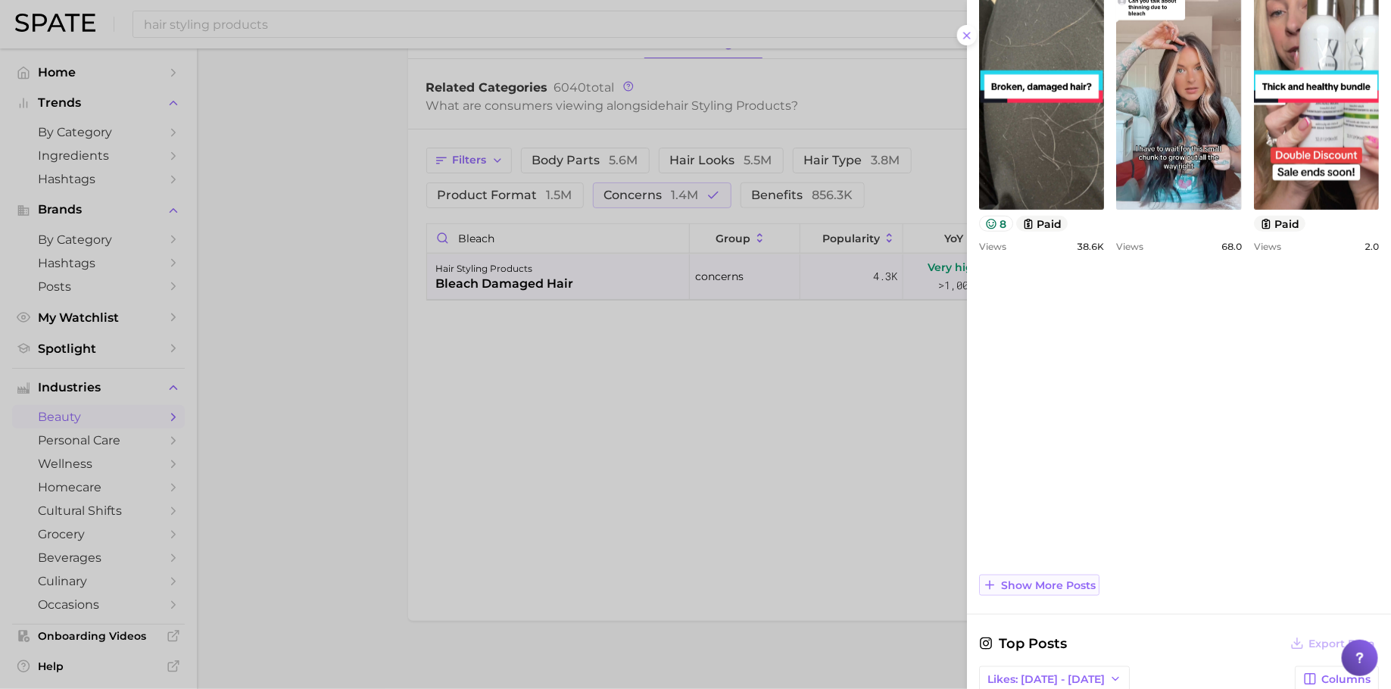
click at [1050, 579] on span "Show more posts" at bounding box center [1048, 585] width 95 height 13
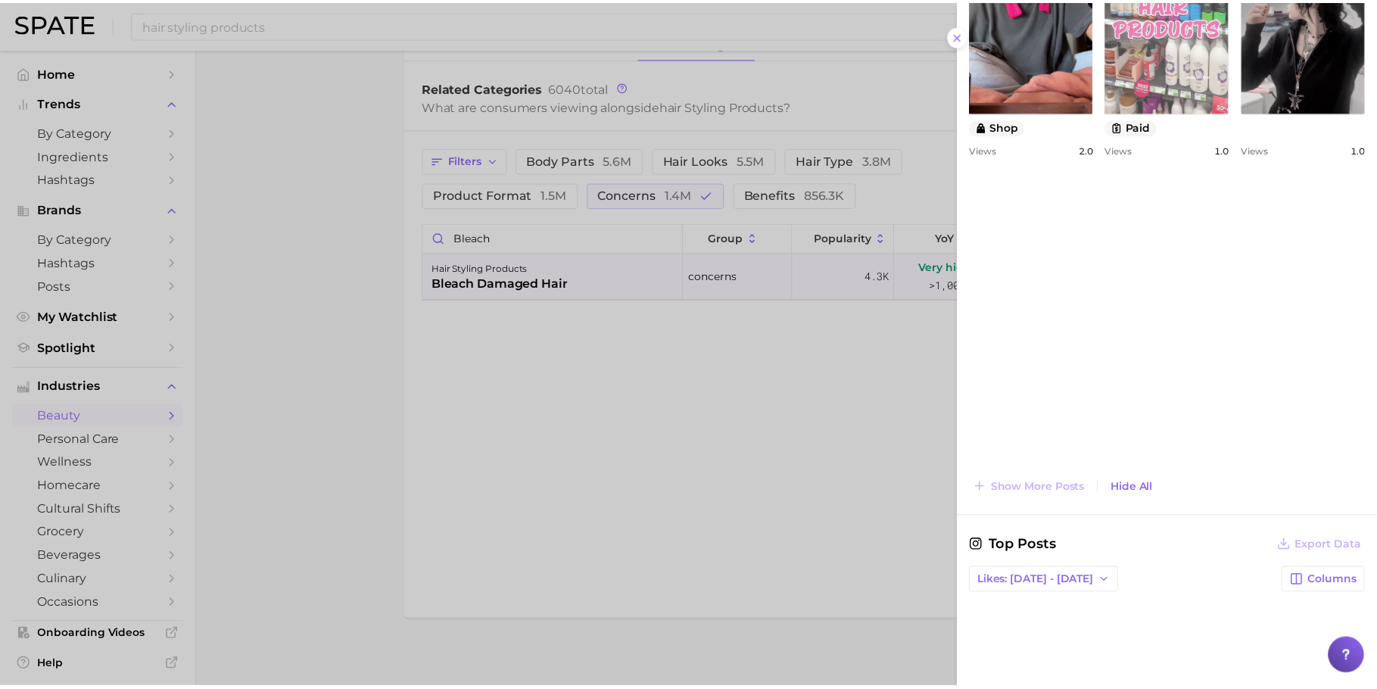
scroll to position [1058, 0]
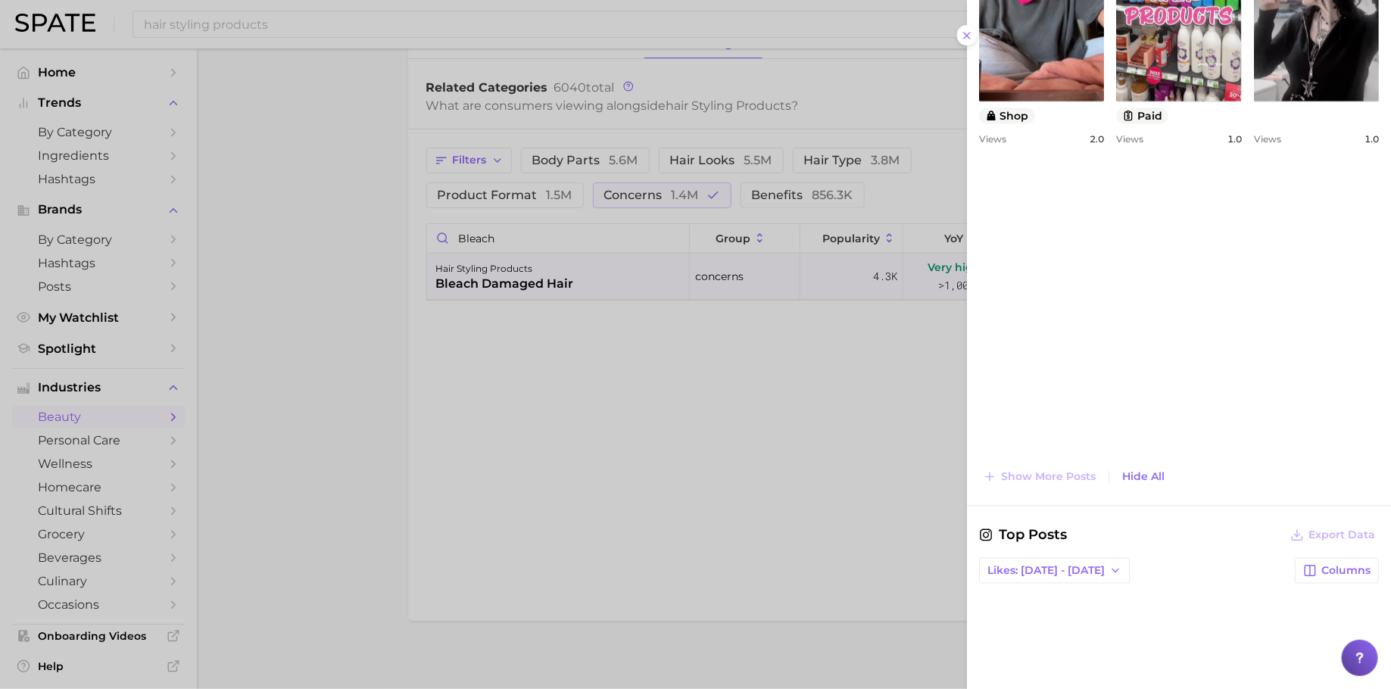
click at [839, 385] on div at bounding box center [695, 344] width 1391 height 689
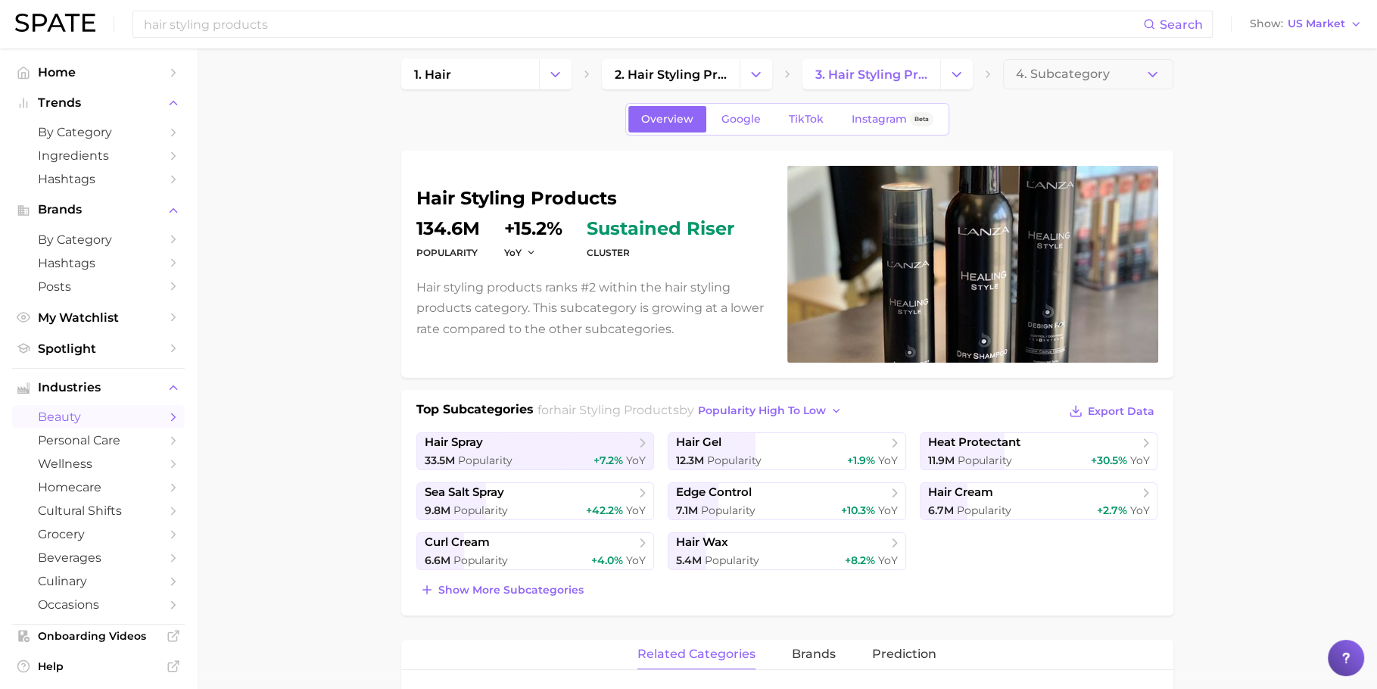
scroll to position [0, 0]
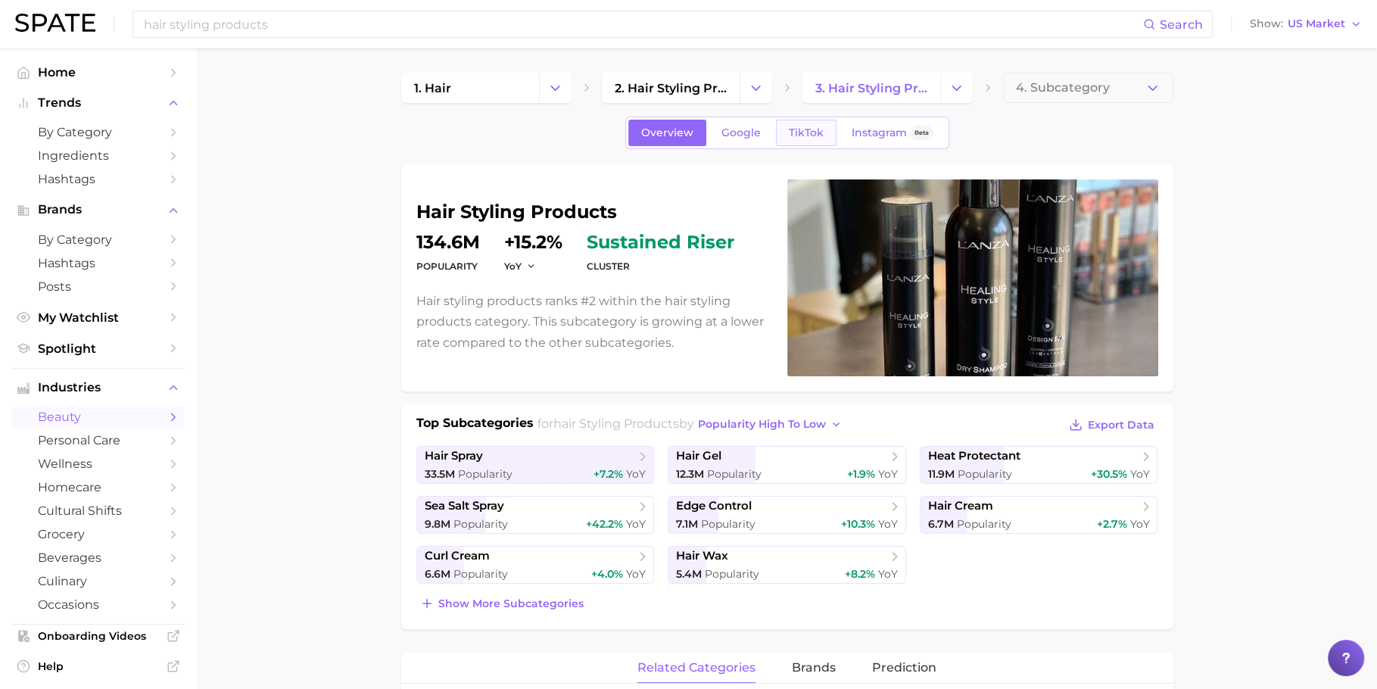
click at [816, 124] on link "TikTok" at bounding box center [806, 133] width 61 height 26
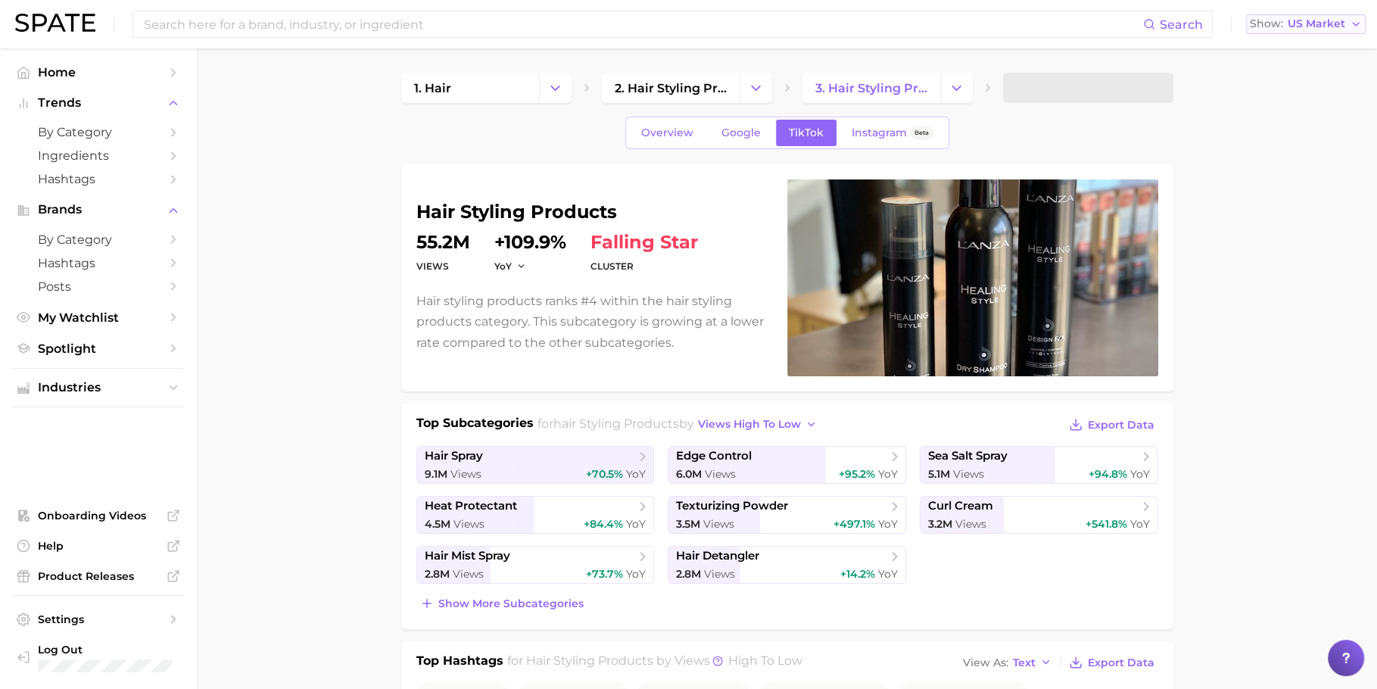
click at [1280, 20] on span "Show" at bounding box center [1266, 24] width 33 height 8
click at [1286, 98] on span "[GEOGRAPHIC_DATA]" at bounding box center [1312, 103] width 117 height 13
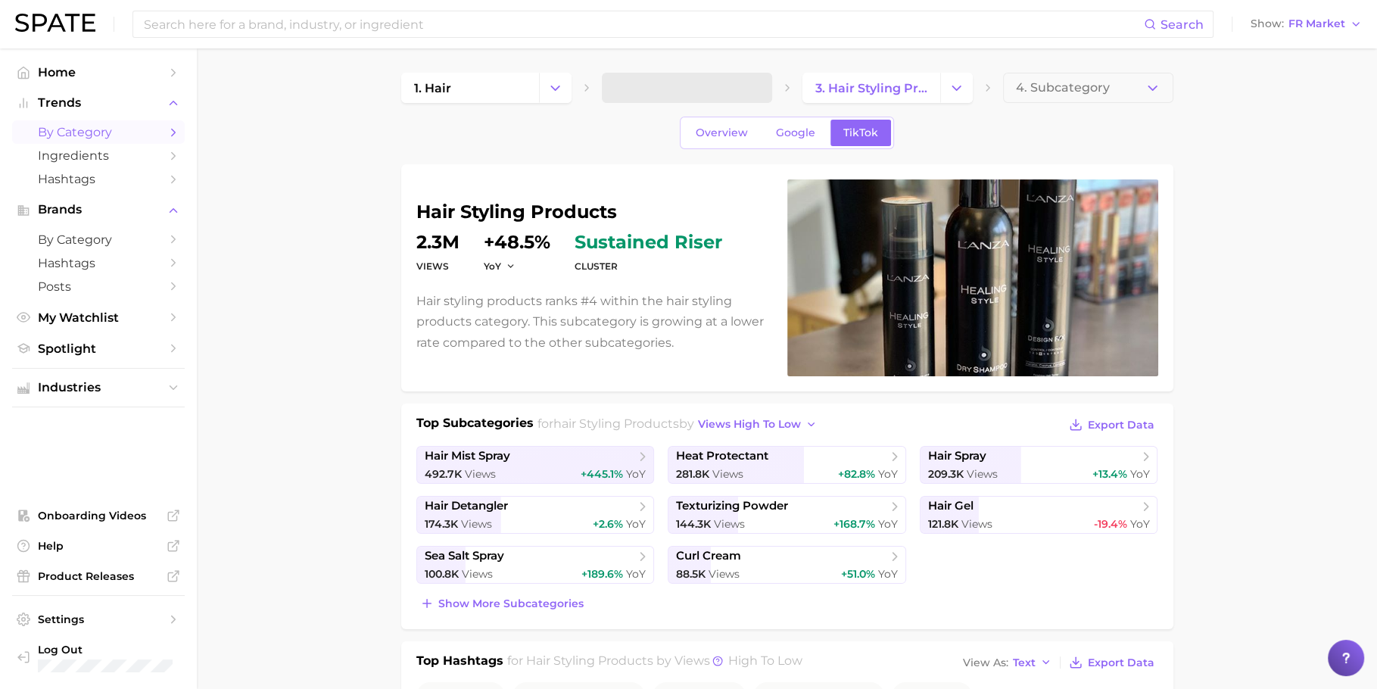
click at [85, 130] on span "by Category" at bounding box center [98, 132] width 121 height 14
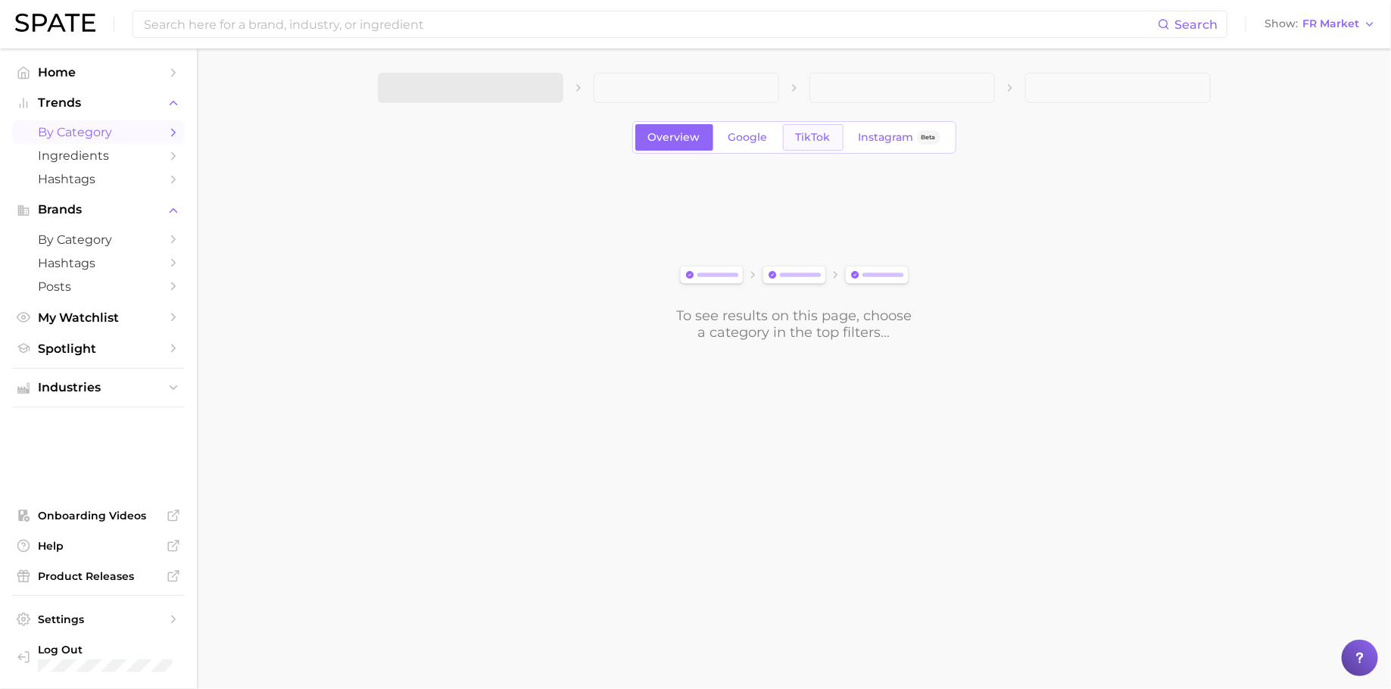
click at [816, 131] on span "TikTok" at bounding box center [813, 137] width 35 height 13
click at [497, 86] on span at bounding box center [470, 88] width 185 height 30
click at [547, 147] on div "Overview Google TikTok Instagram Beta" at bounding box center [794, 137] width 833 height 33
click at [575, 154] on div "Overview Google TikTok Instagram Beta To see results on this page, choose a cat…" at bounding box center [794, 207] width 833 height 268
click at [543, 97] on span at bounding box center [470, 88] width 185 height 30
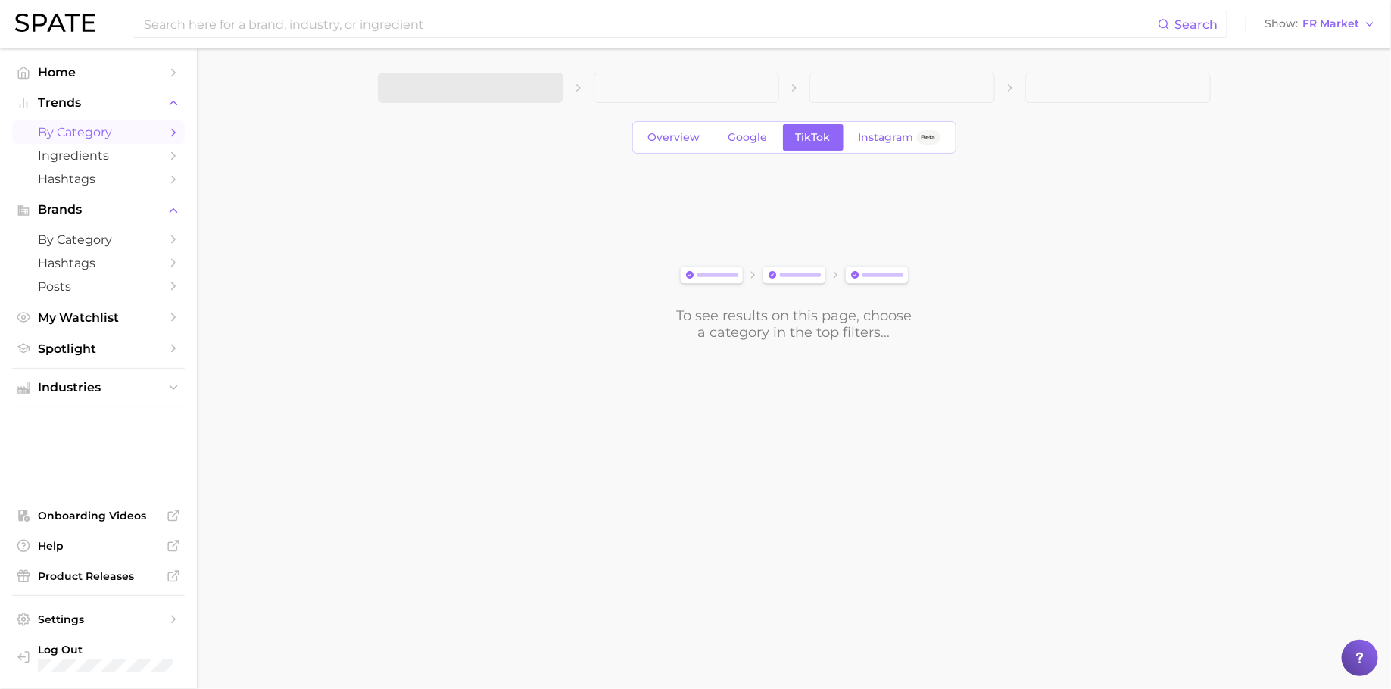
click at [543, 92] on span at bounding box center [470, 88] width 185 height 30
click at [86, 23] on img at bounding box center [55, 23] width 80 height 18
